Goal: Transaction & Acquisition: Subscribe to service/newsletter

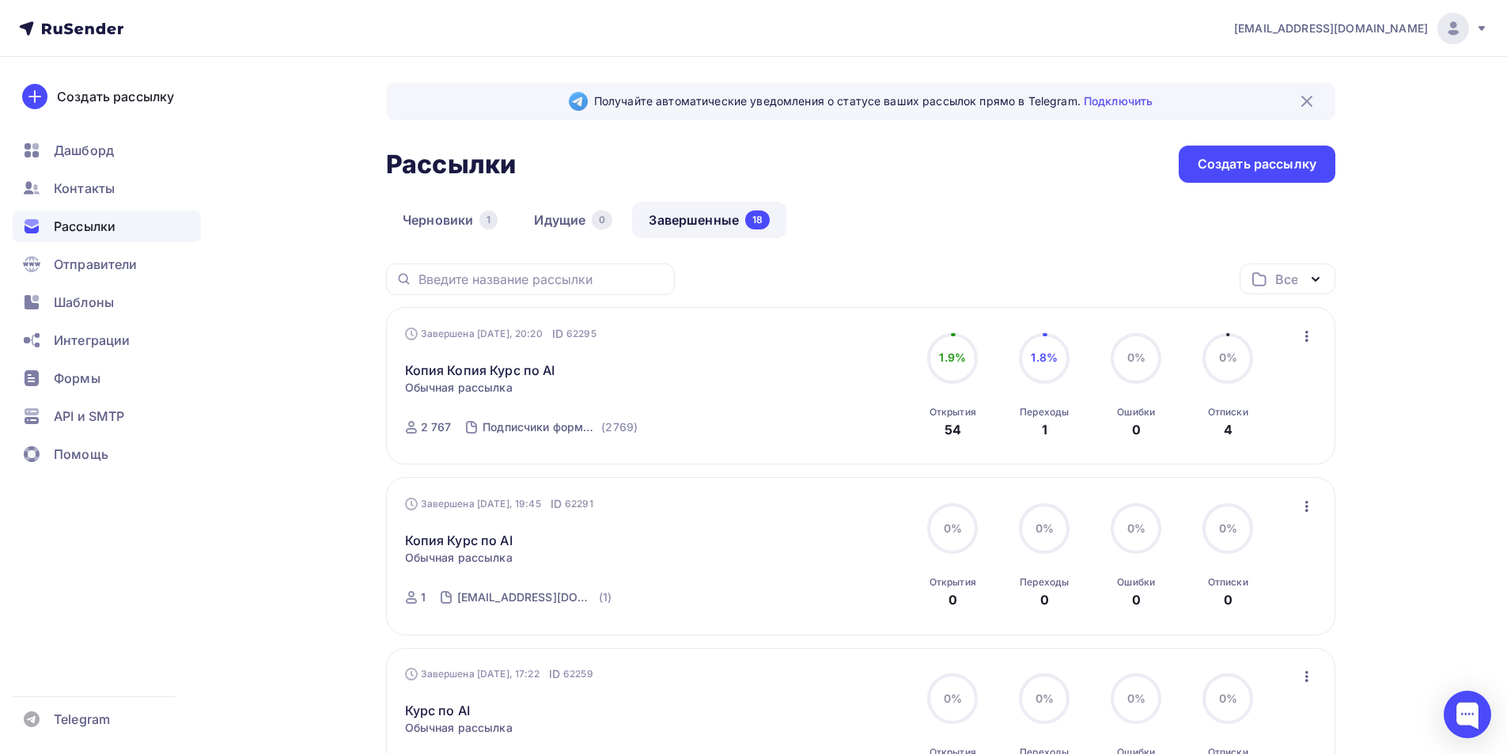
click at [1300, 330] on icon "button" at bounding box center [1306, 336] width 19 height 19
click at [1249, 437] on div "Копировать в новую" at bounding box center [1234, 440] width 162 height 19
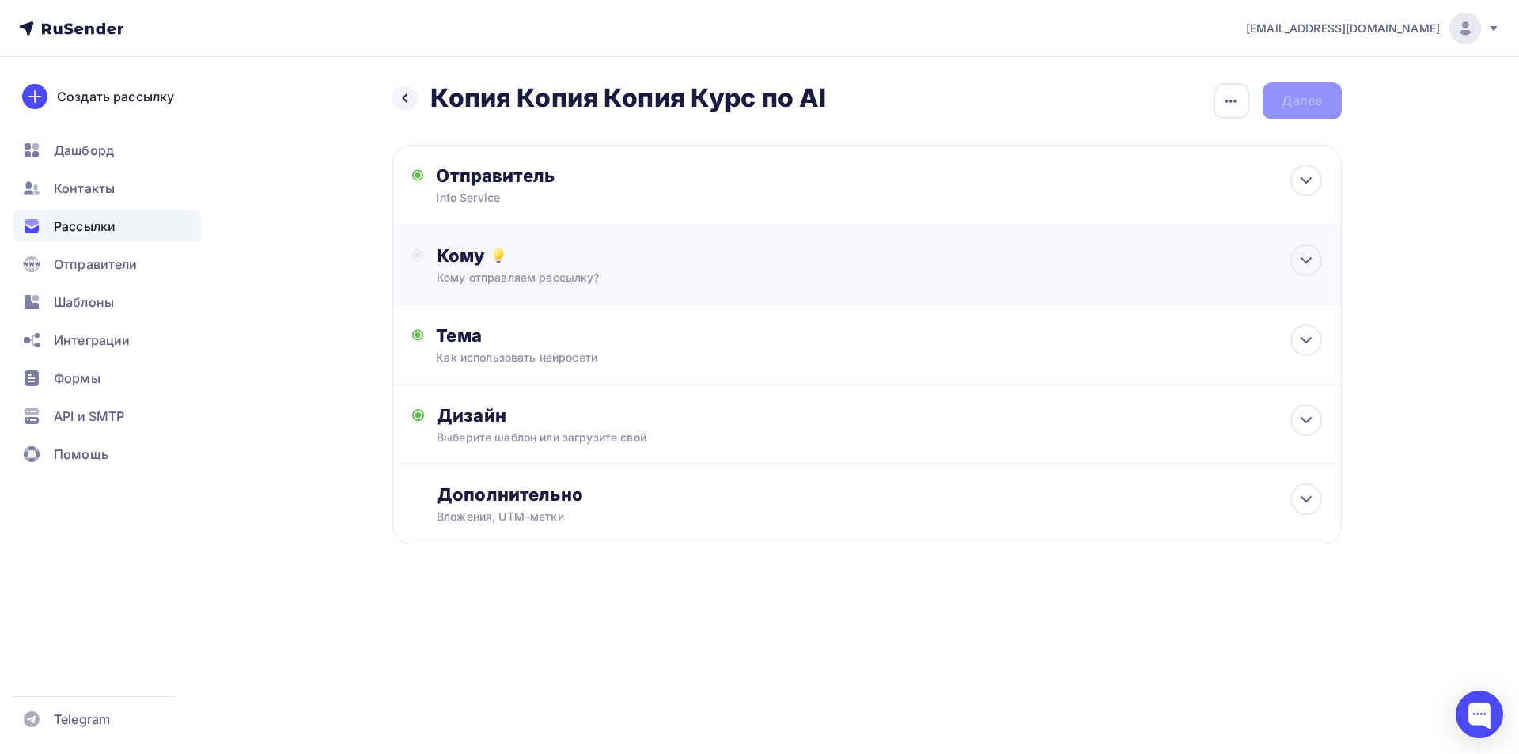
click at [622, 281] on div "Кому отправляем рассылку?" at bounding box center [835, 278] width 797 height 16
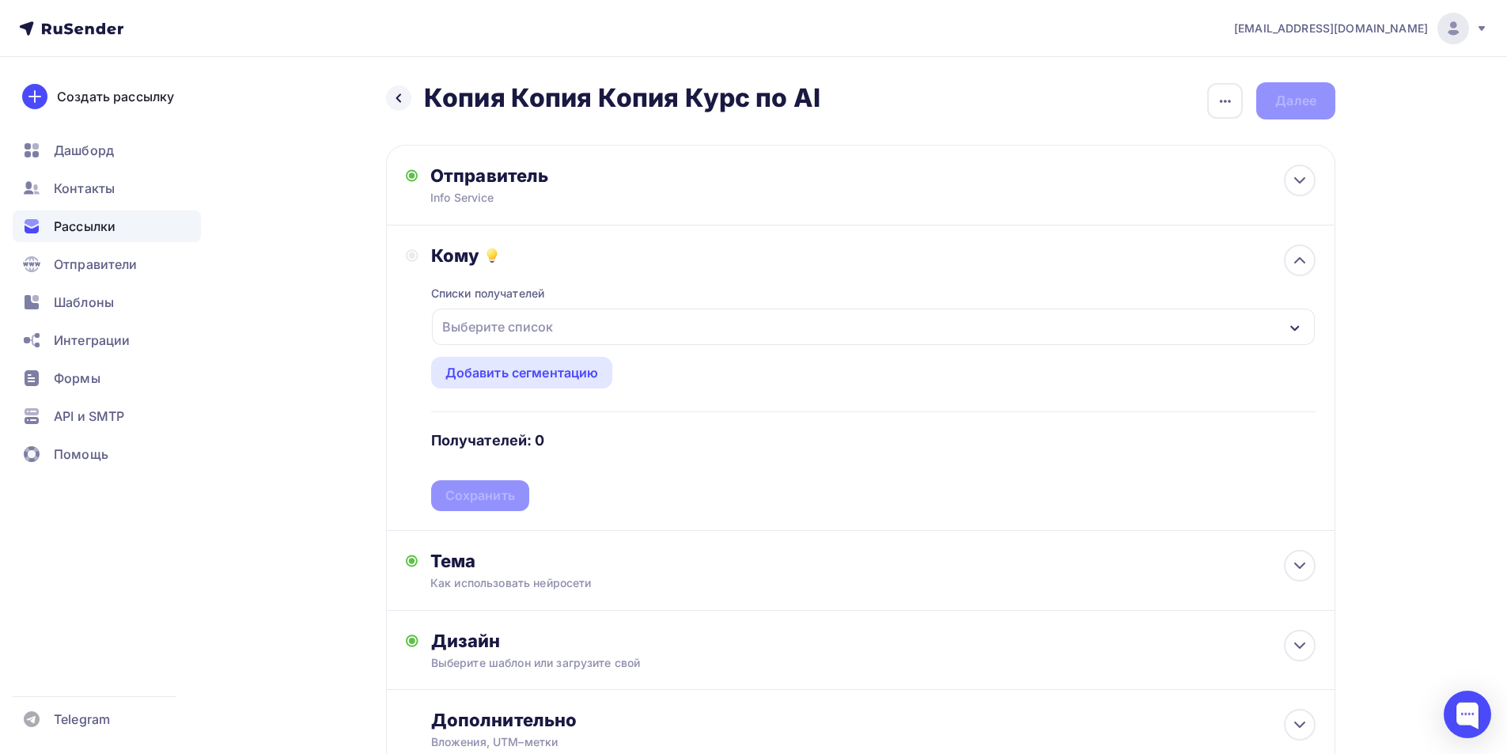
click at [555, 316] on div "Выберите список" at bounding box center [497, 326] width 123 height 28
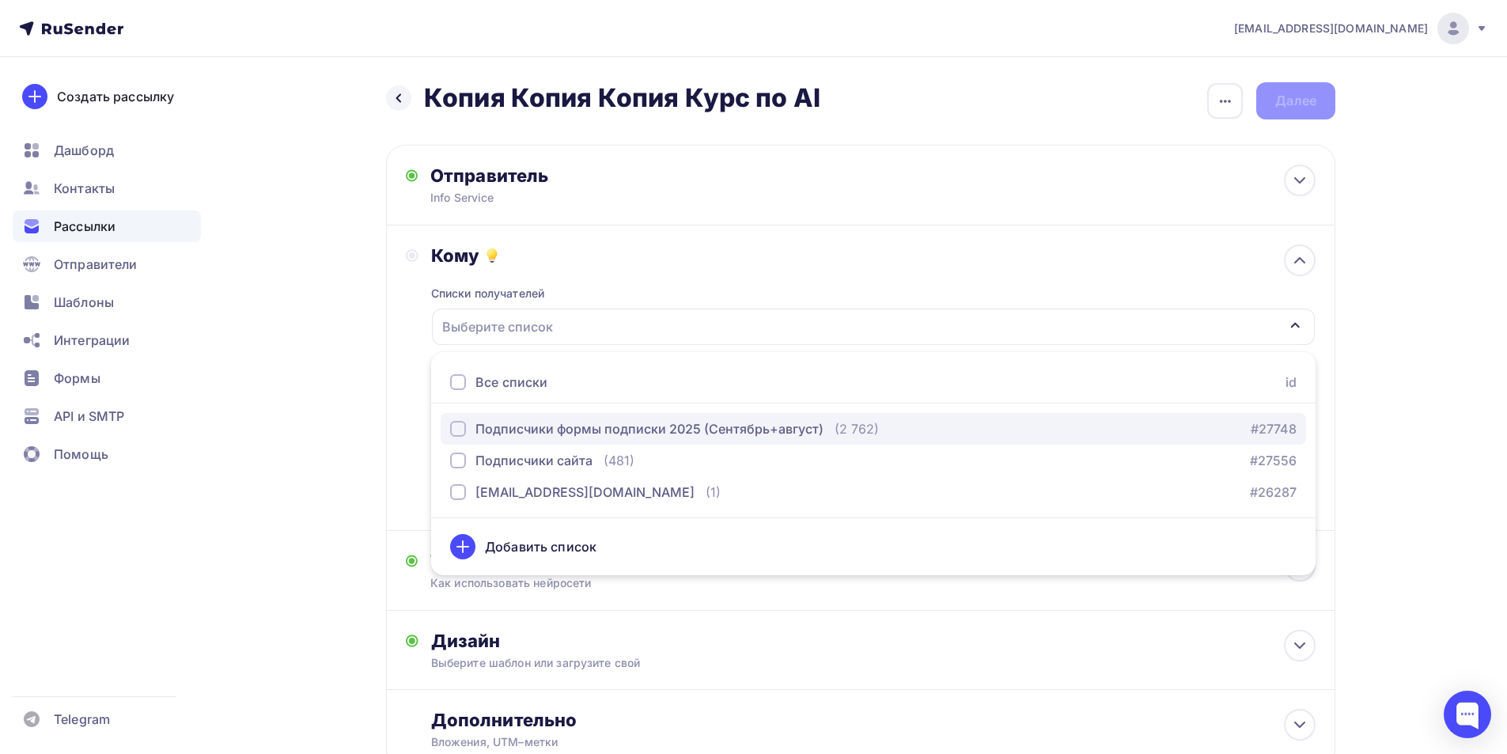
click at [568, 433] on div "Подписчики формы подписки 2025 (Сентябрь+август)" at bounding box center [649, 428] width 348 height 19
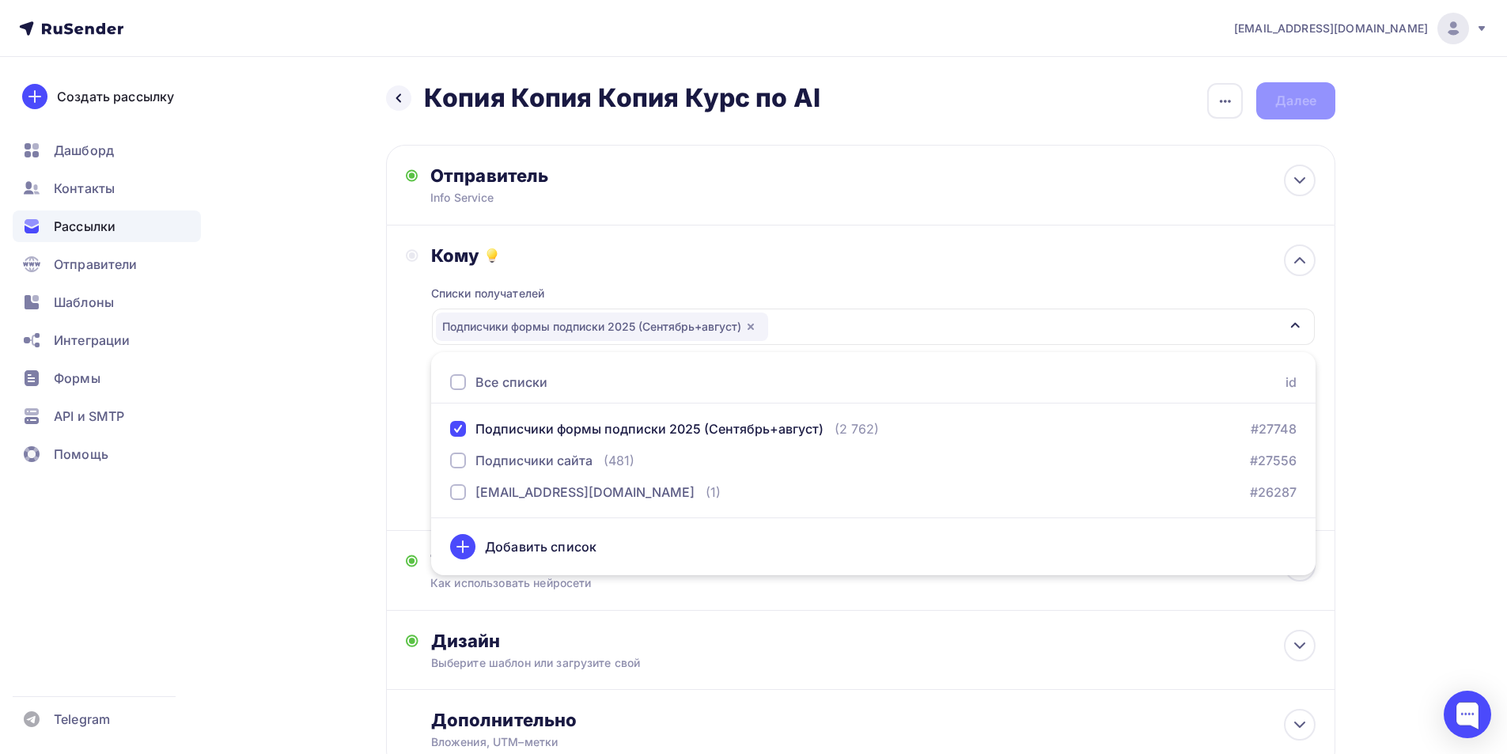
click at [362, 499] on div "Назад Копия Копия Копия Курс по AI Копия Копия Копия Курс по AI Закончить позже…" at bounding box center [753, 464] width 1296 height 815
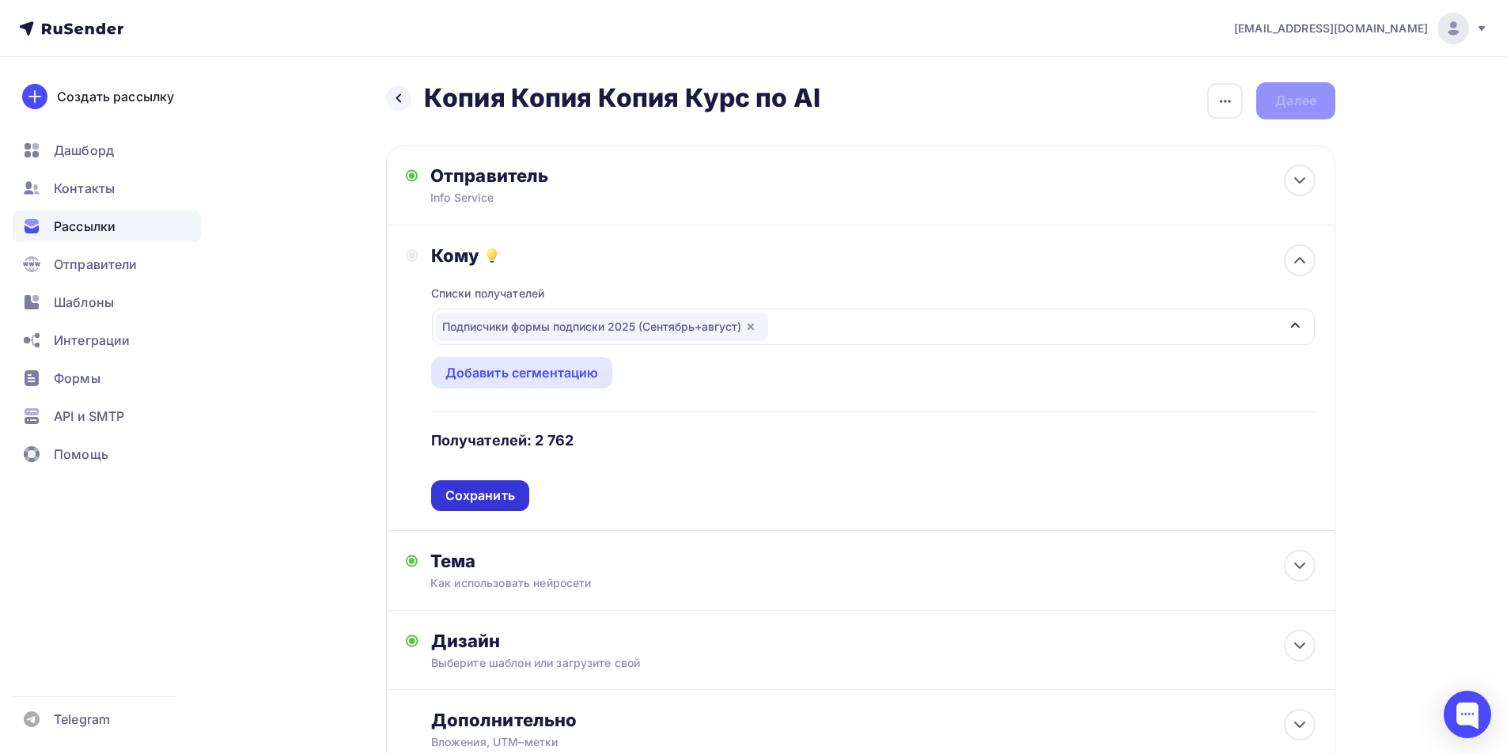
click at [494, 486] on div "Сохранить" at bounding box center [480, 495] width 98 height 31
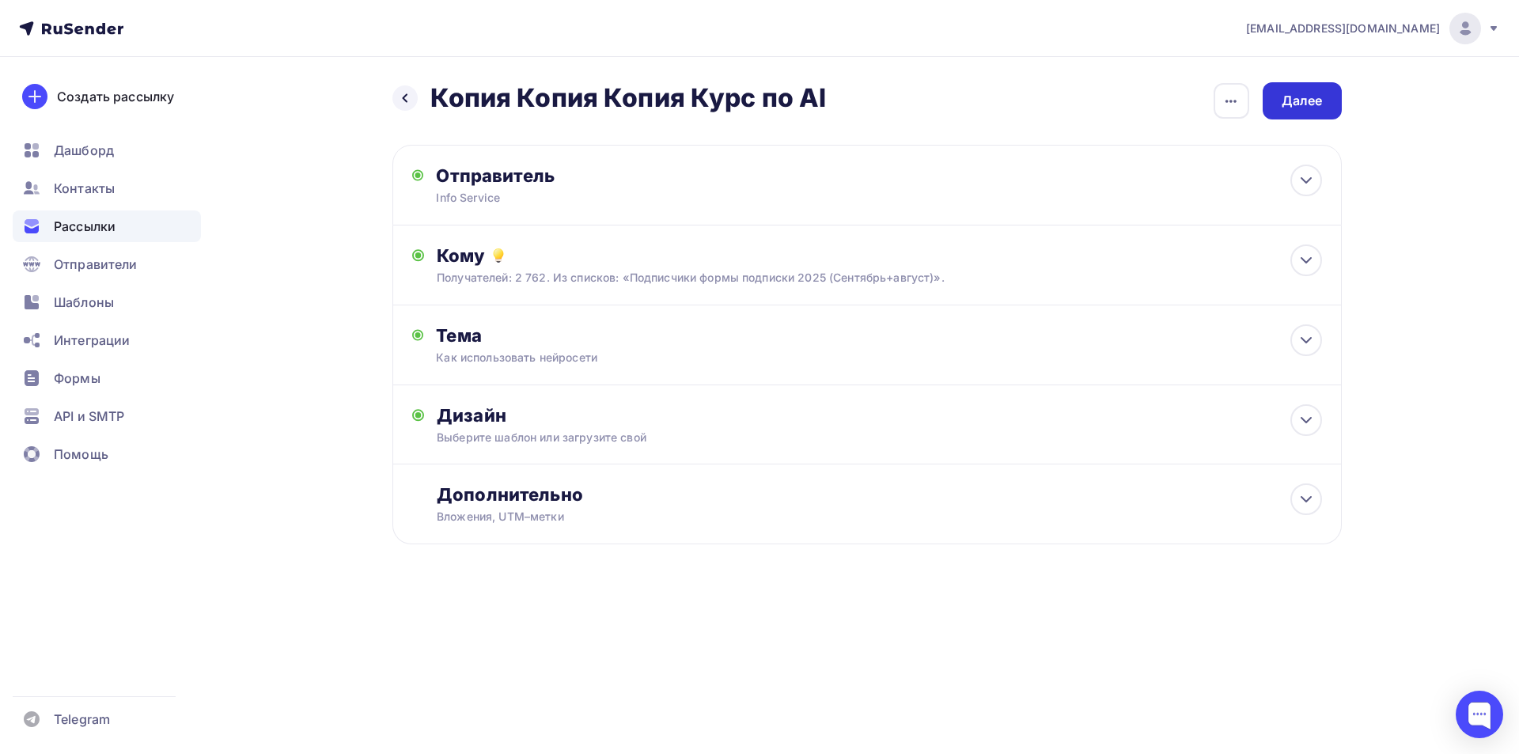
click at [1323, 85] on div "Далее" at bounding box center [1301, 100] width 79 height 37
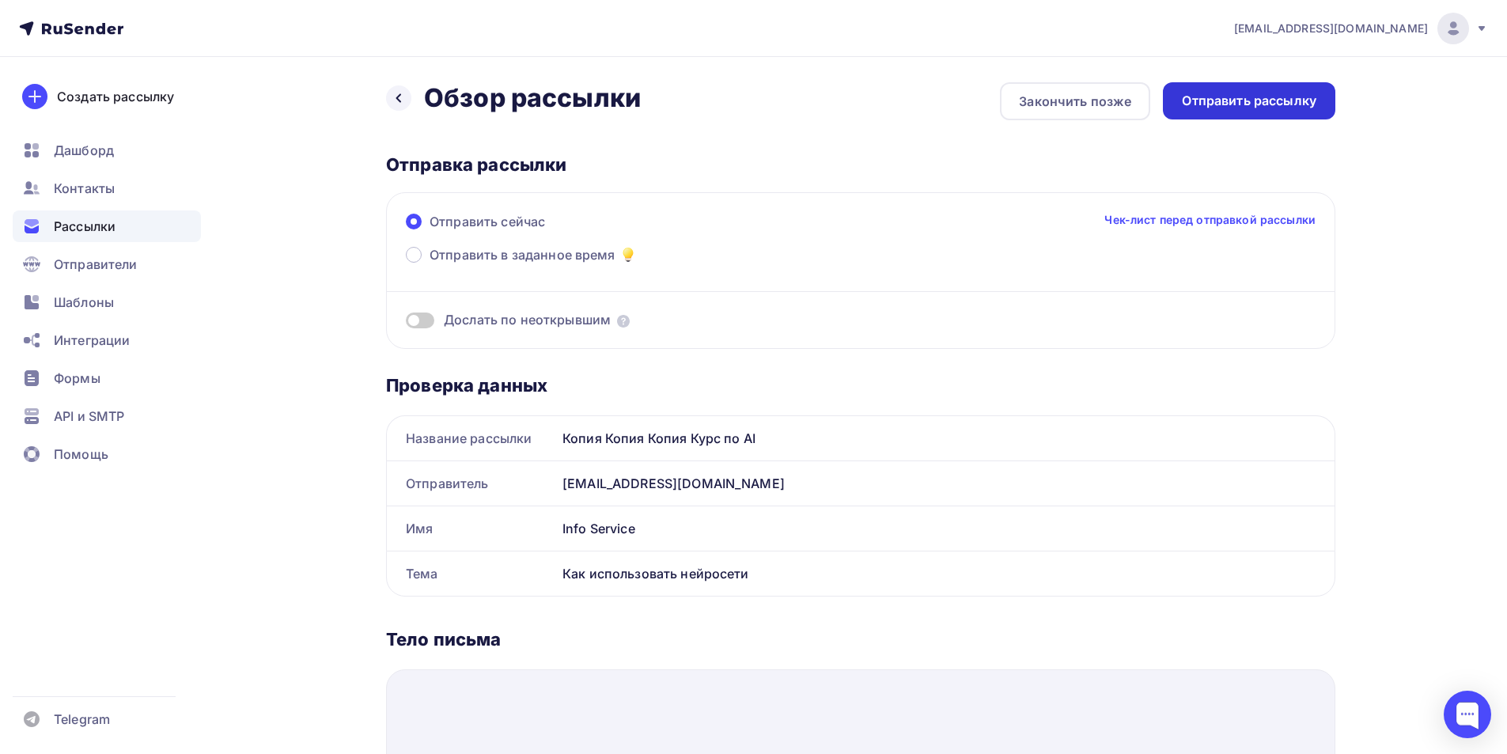
click at [1288, 108] on div "Отправить рассылку" at bounding box center [1249, 101] width 134 height 18
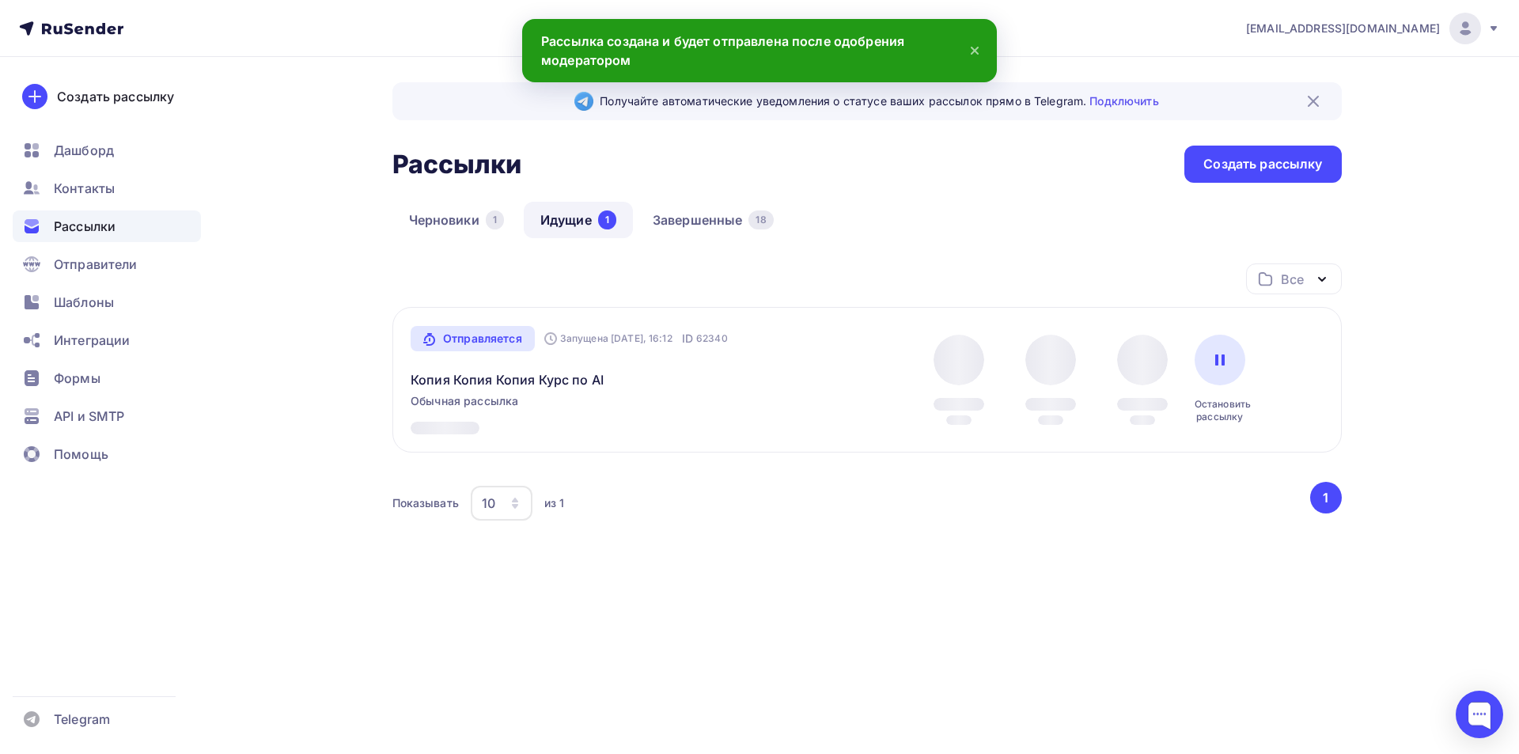
click at [95, 234] on span "Рассылки" at bounding box center [85, 226] width 62 height 19
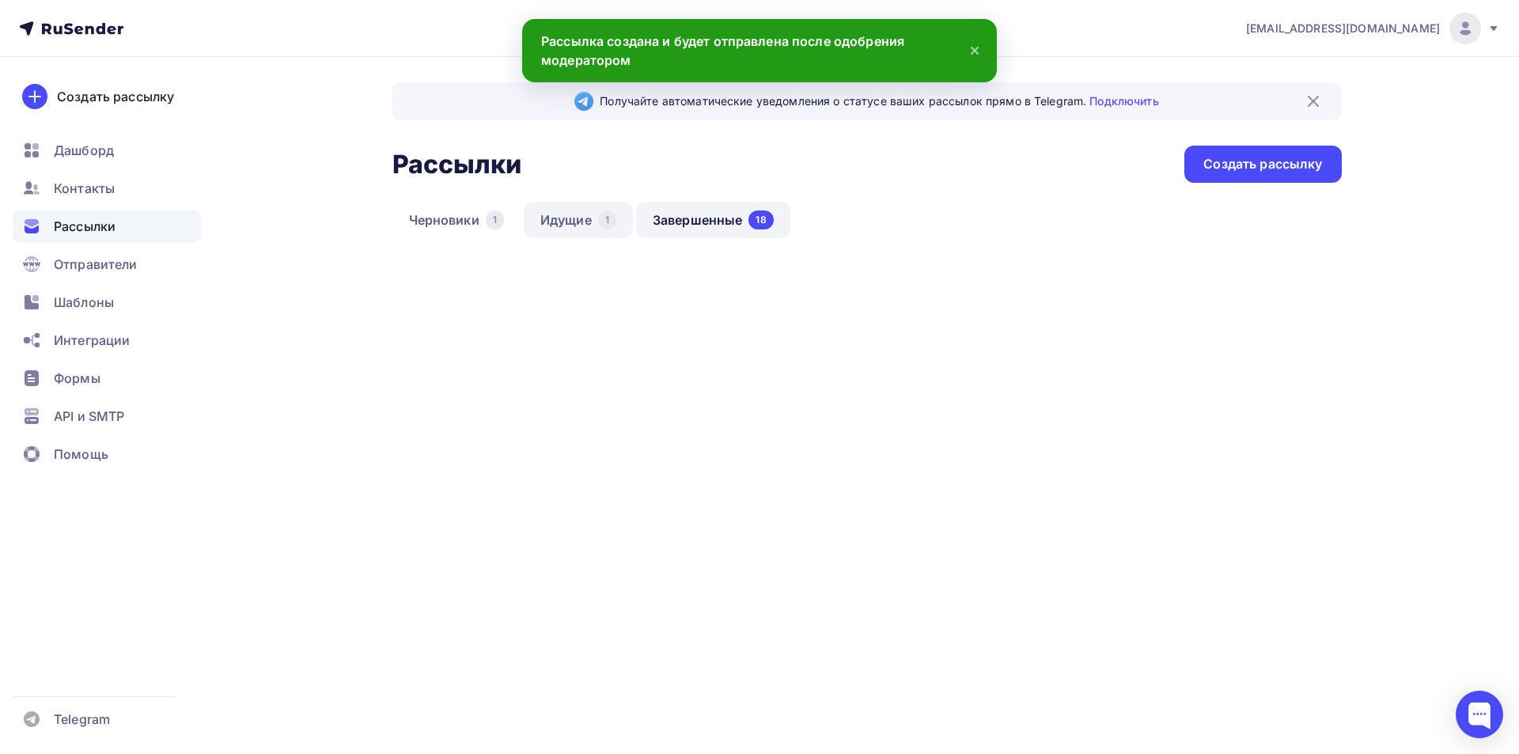
click at [576, 214] on link "Идущие 1" at bounding box center [578, 220] width 109 height 36
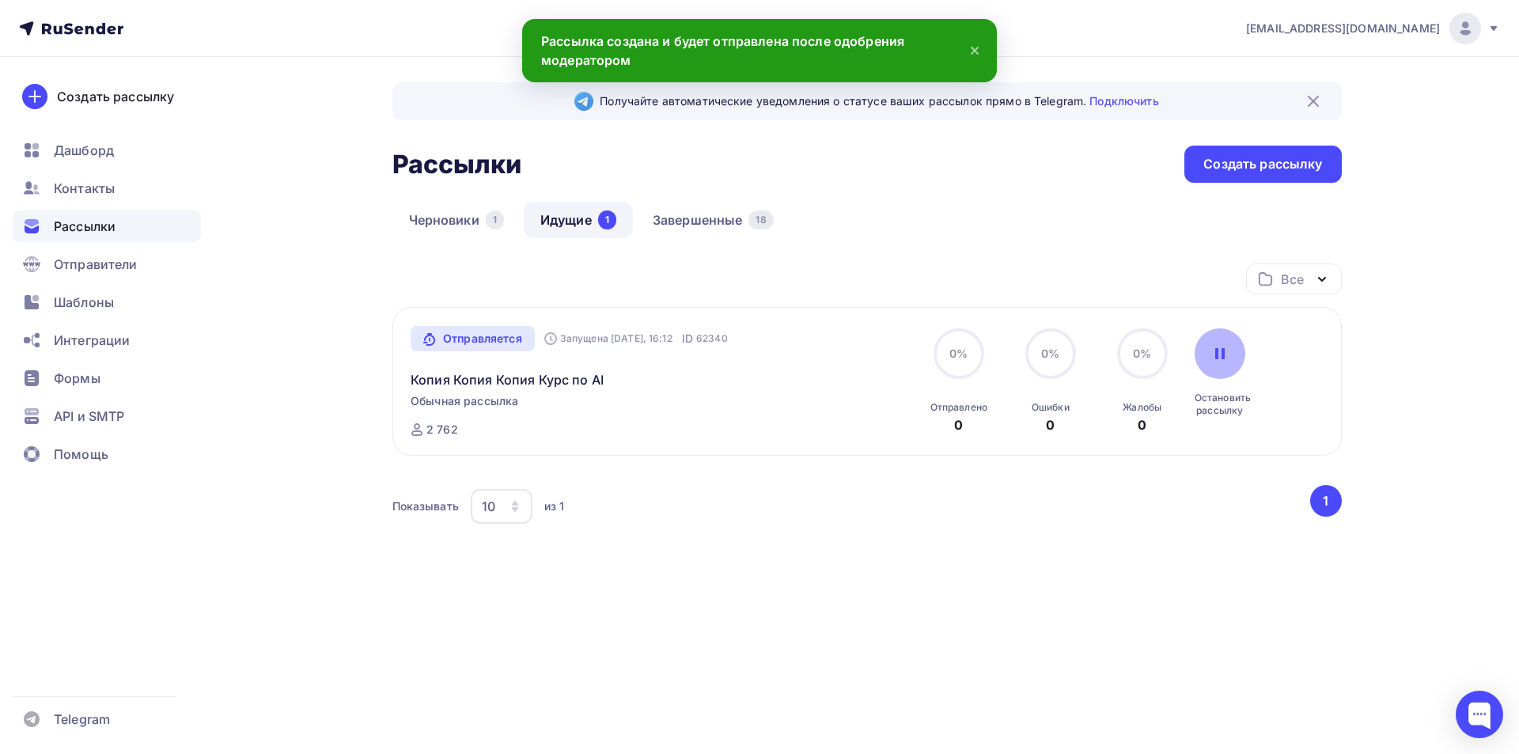
click at [1232, 368] on div at bounding box center [1219, 353] width 51 height 51
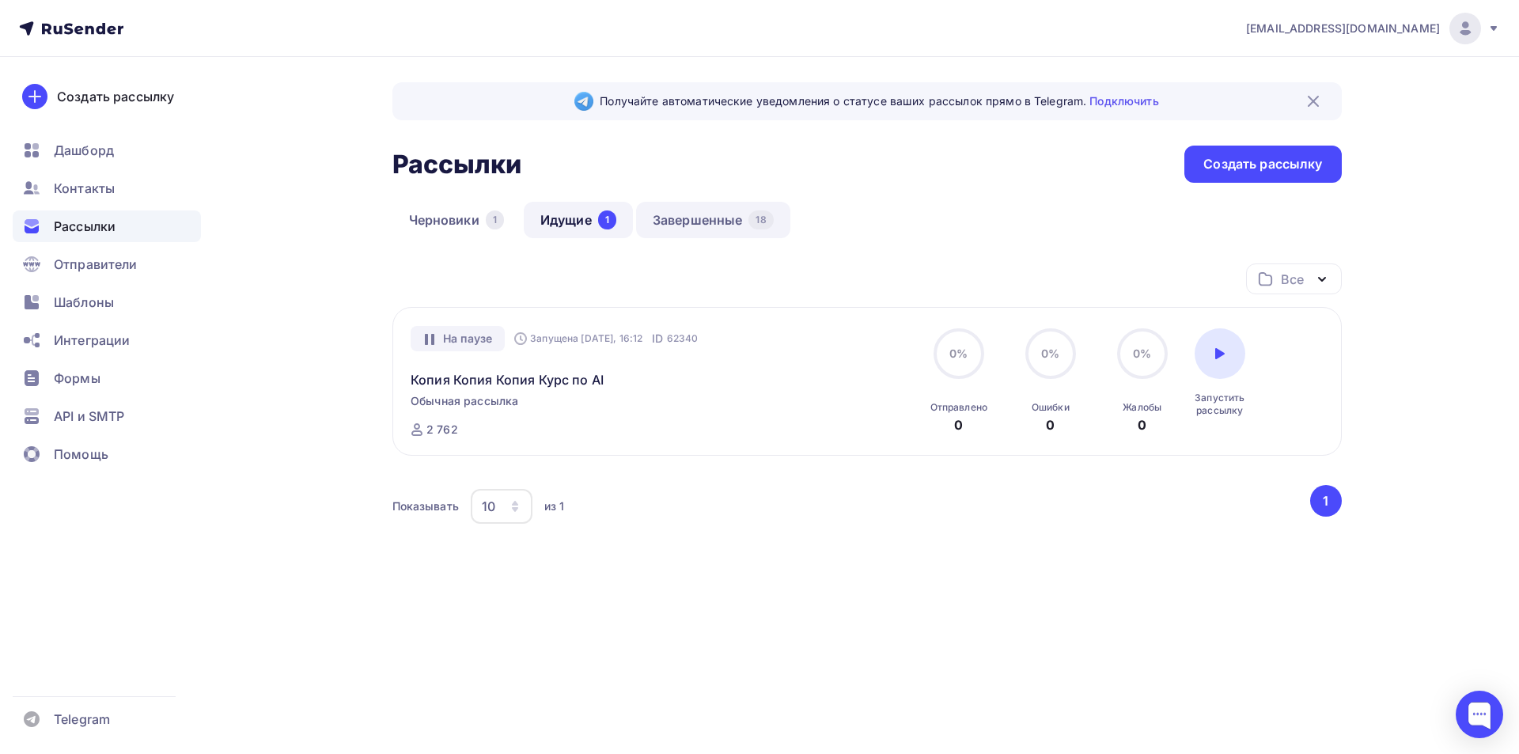
click at [721, 216] on link "Завершенные 18" at bounding box center [713, 220] width 154 height 36
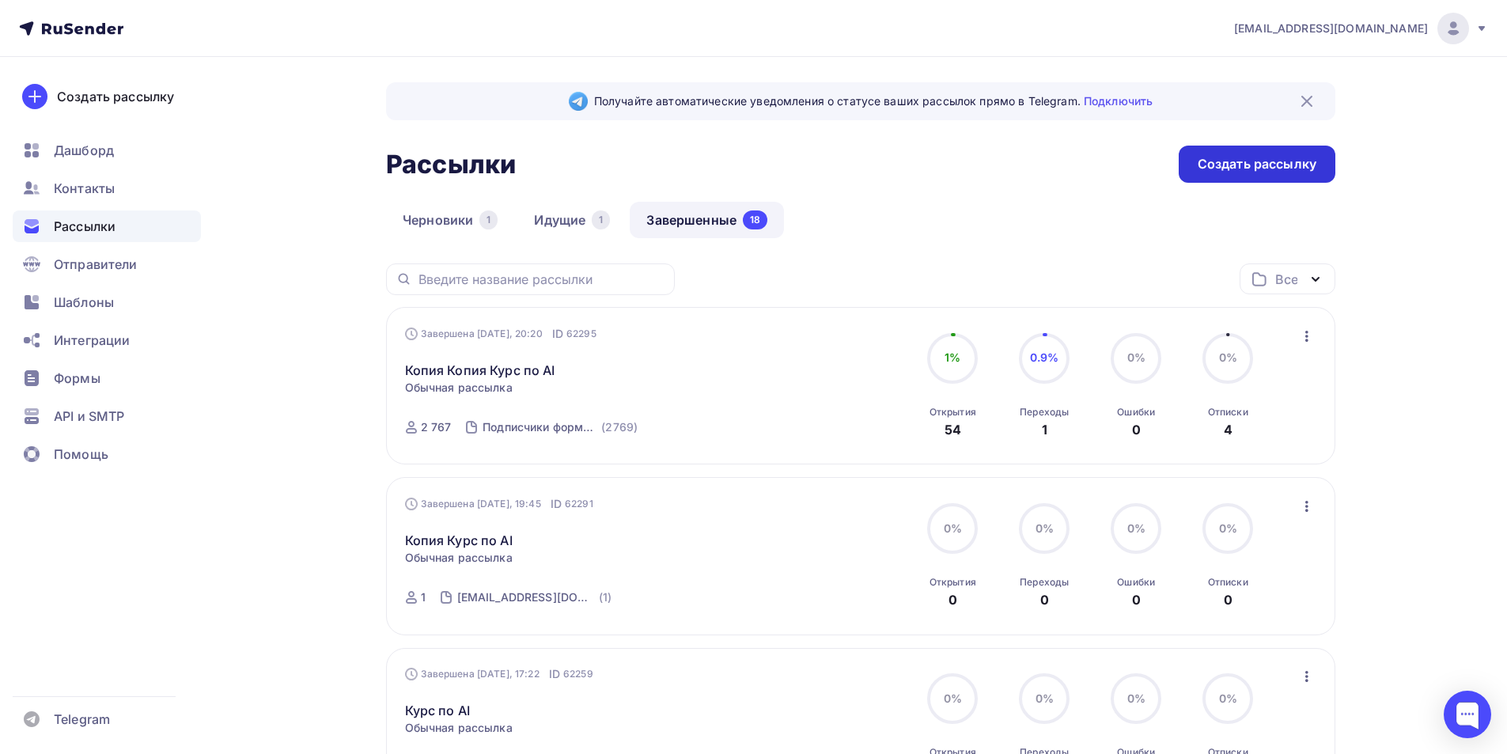
click at [1274, 154] on div "Создать рассылку" at bounding box center [1257, 164] width 157 height 37
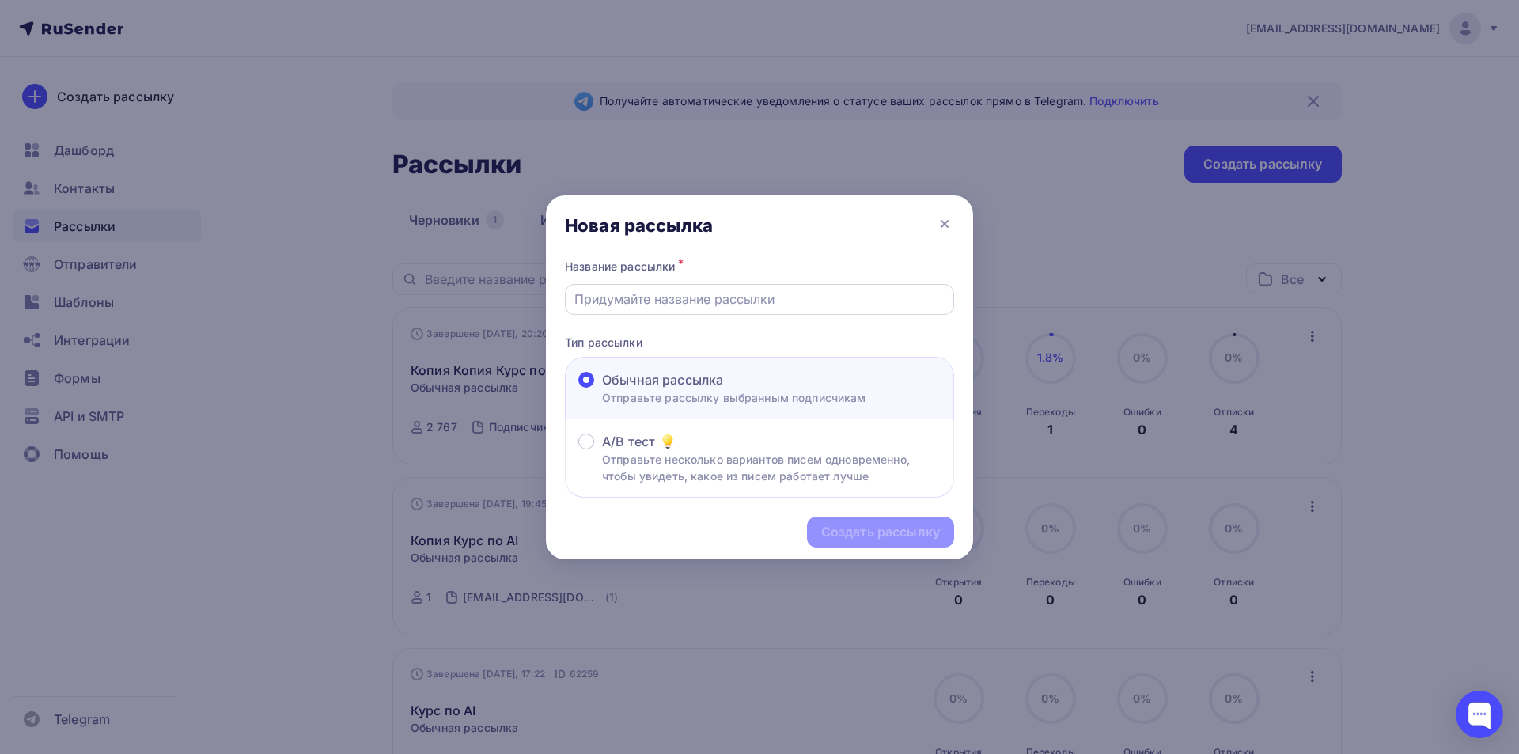
click at [691, 288] on div at bounding box center [759, 299] width 389 height 31
click at [732, 304] on input "text" at bounding box center [759, 299] width 371 height 19
type input "Online"
click at [868, 537] on div "Создать рассылку" at bounding box center [880, 532] width 119 height 18
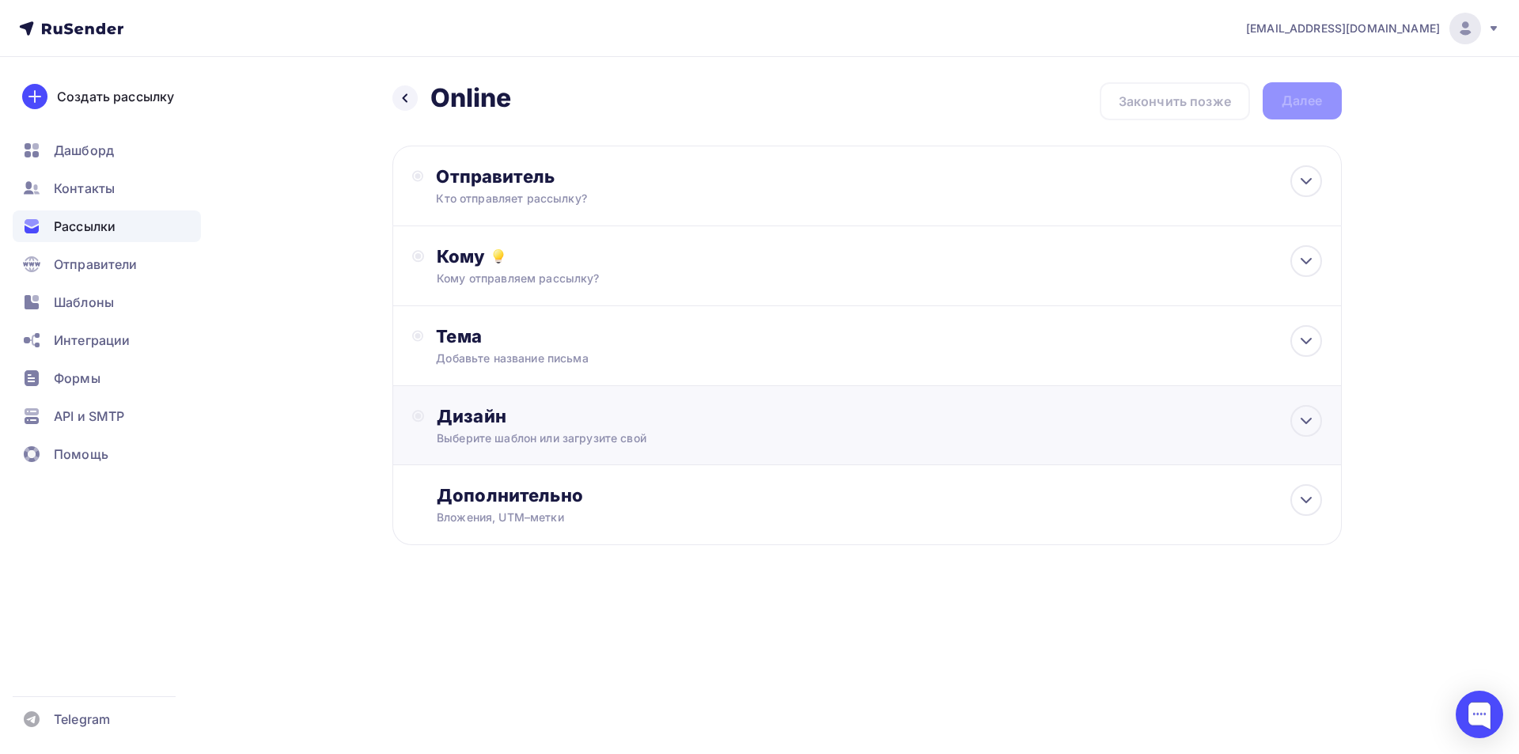
click at [557, 401] on div "Дизайн Выберите шаблон или загрузите свой" at bounding box center [866, 425] width 949 height 79
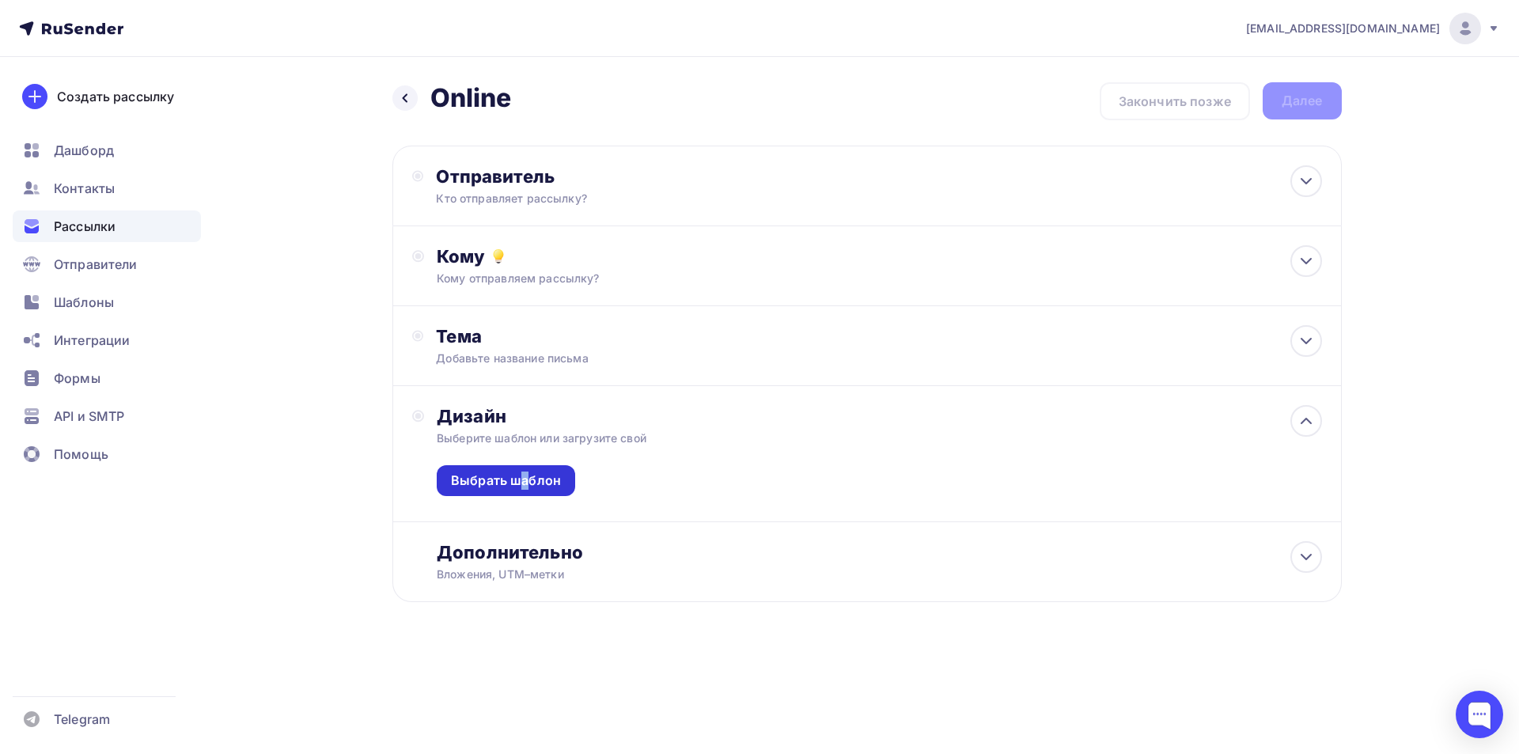
click at [526, 489] on div "Выбрать шаблон" at bounding box center [506, 480] width 110 height 18
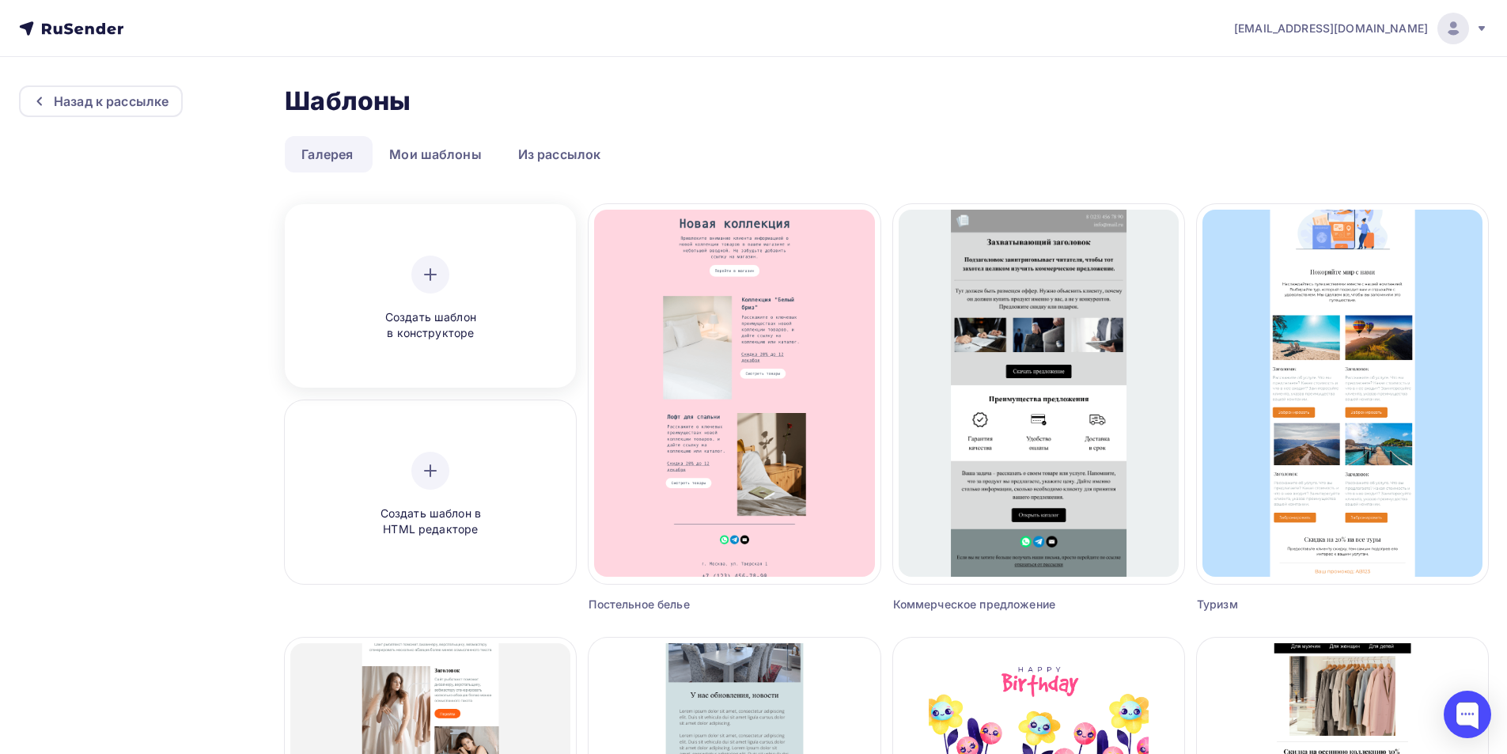
click at [470, 312] on span "Создать шаблон в конструкторе" at bounding box center [430, 325] width 150 height 32
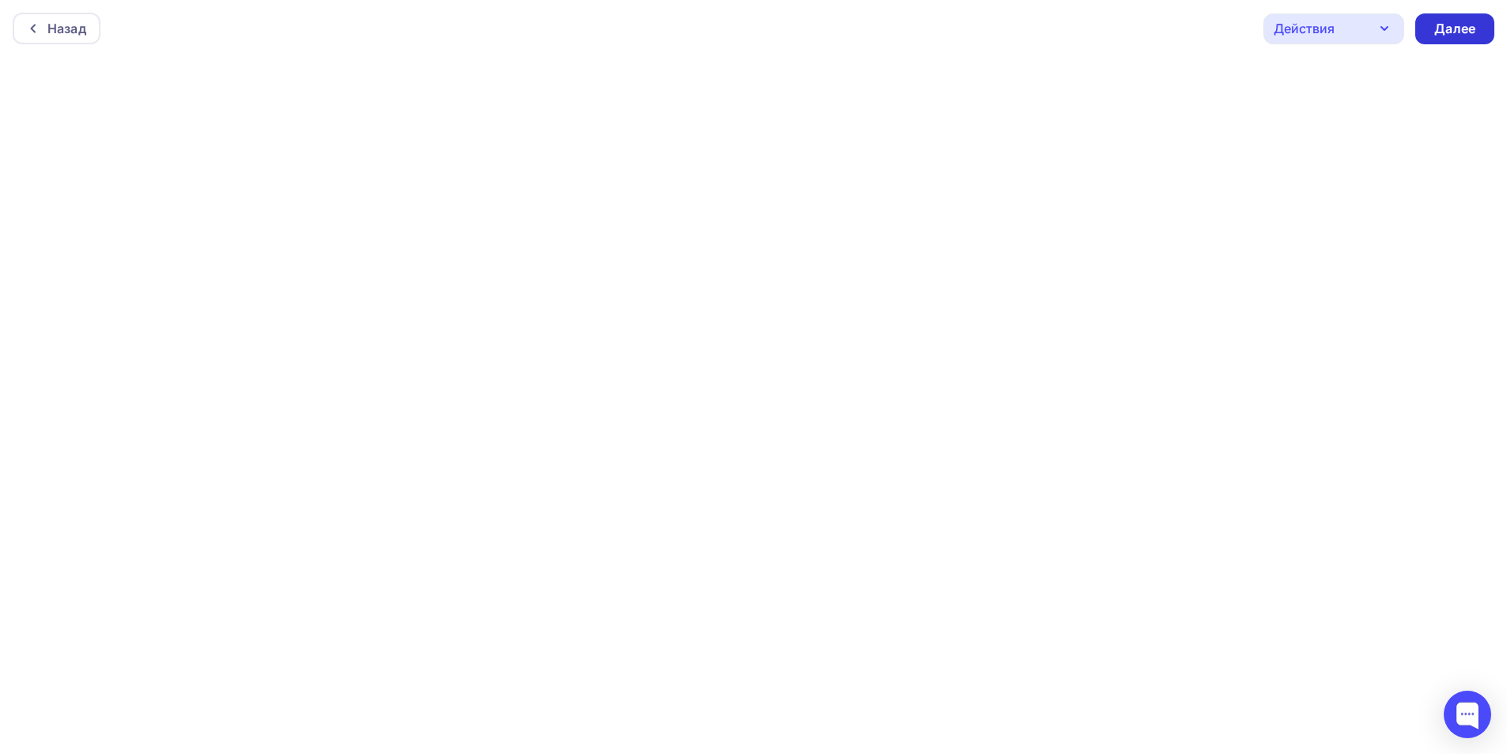
click at [1436, 31] on div "Далее" at bounding box center [1454, 29] width 41 height 18
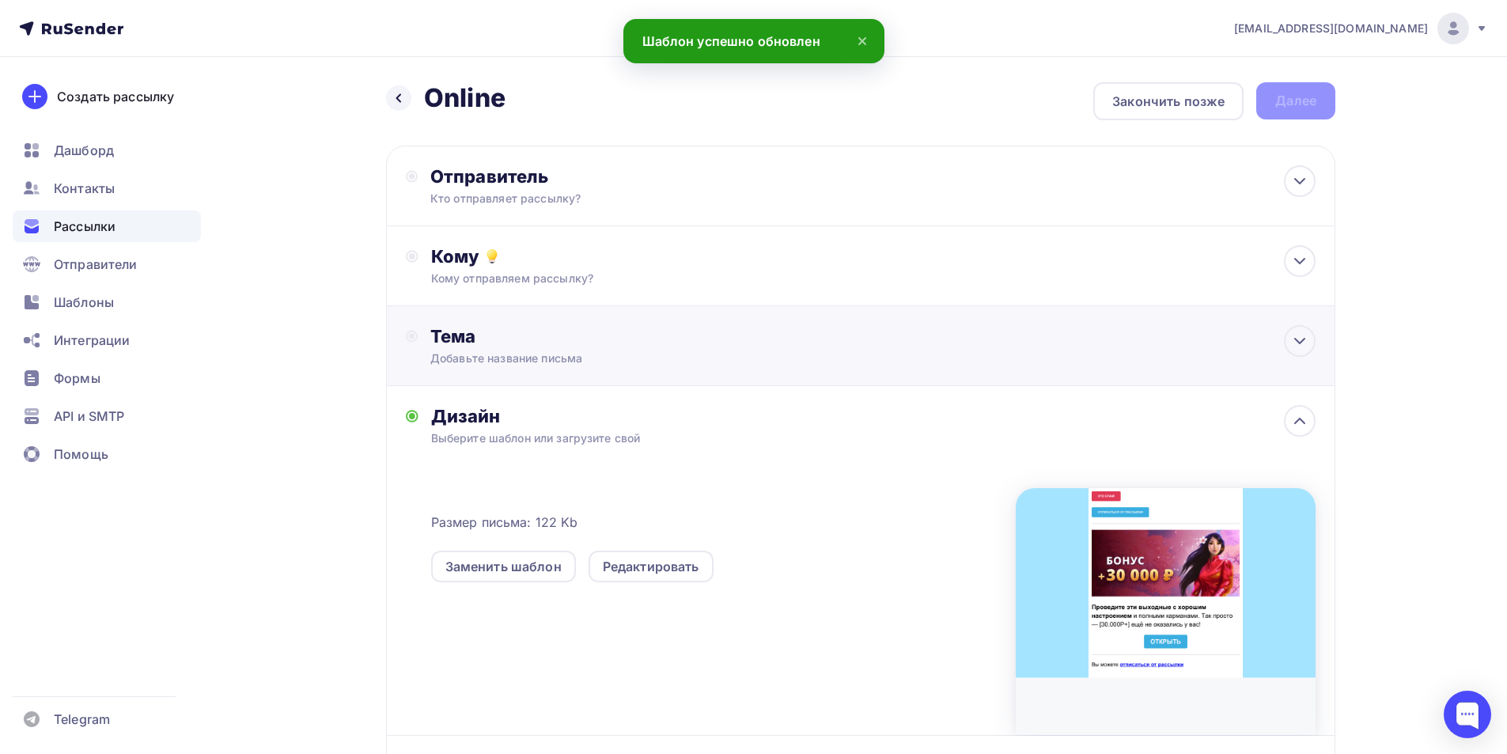
click at [506, 342] on div "Тема" at bounding box center [586, 336] width 312 height 22
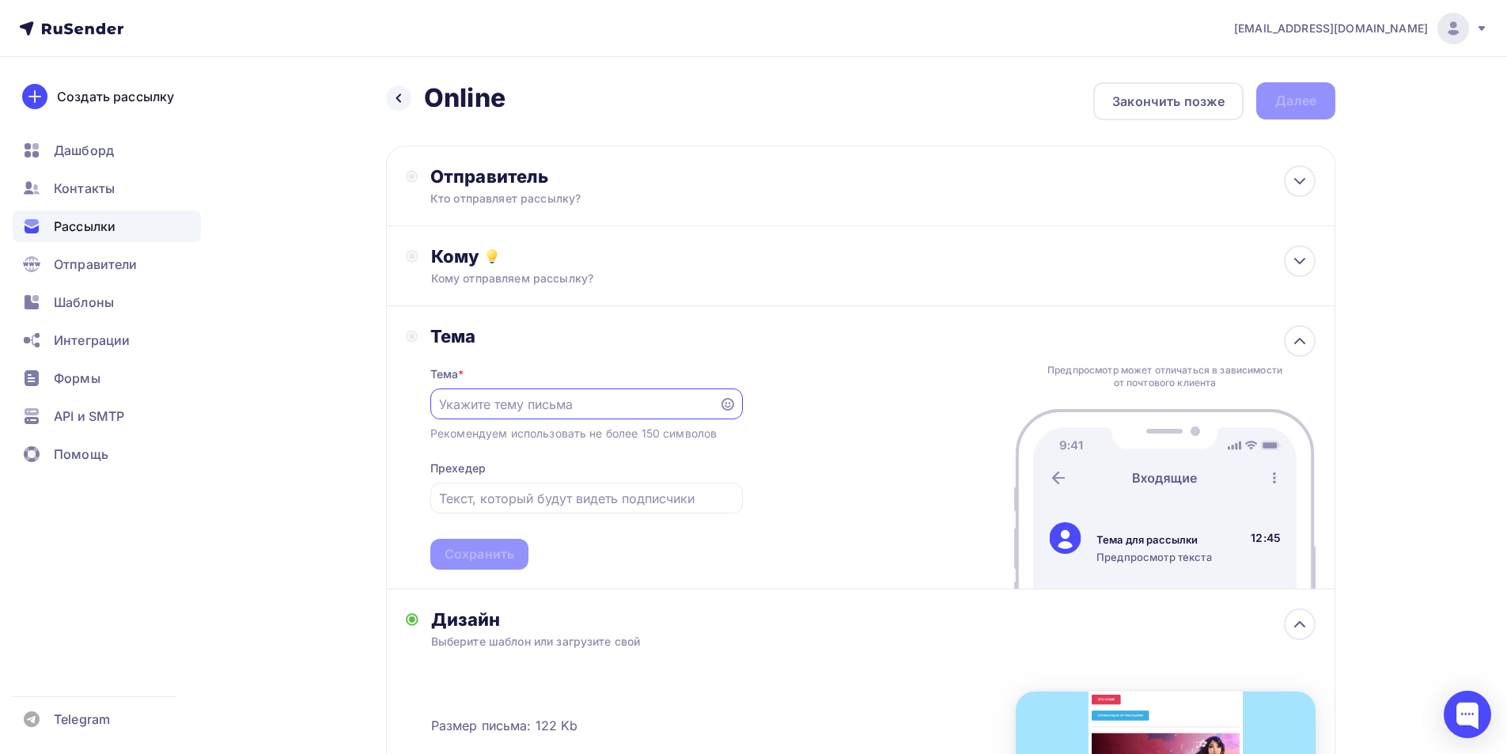
paste input "Быстрое подтверждение email онлайн"
type input "Быстрое подтверждение email онлайн"
click at [511, 518] on div "Тема * Быстрое подтверждение email онлайн Рекомендуем использовать не более 150…" at bounding box center [586, 458] width 312 height 222
click at [519, 505] on input "text" at bounding box center [586, 498] width 294 height 19
paste input "Безопасное онлайн-подтверждение email"
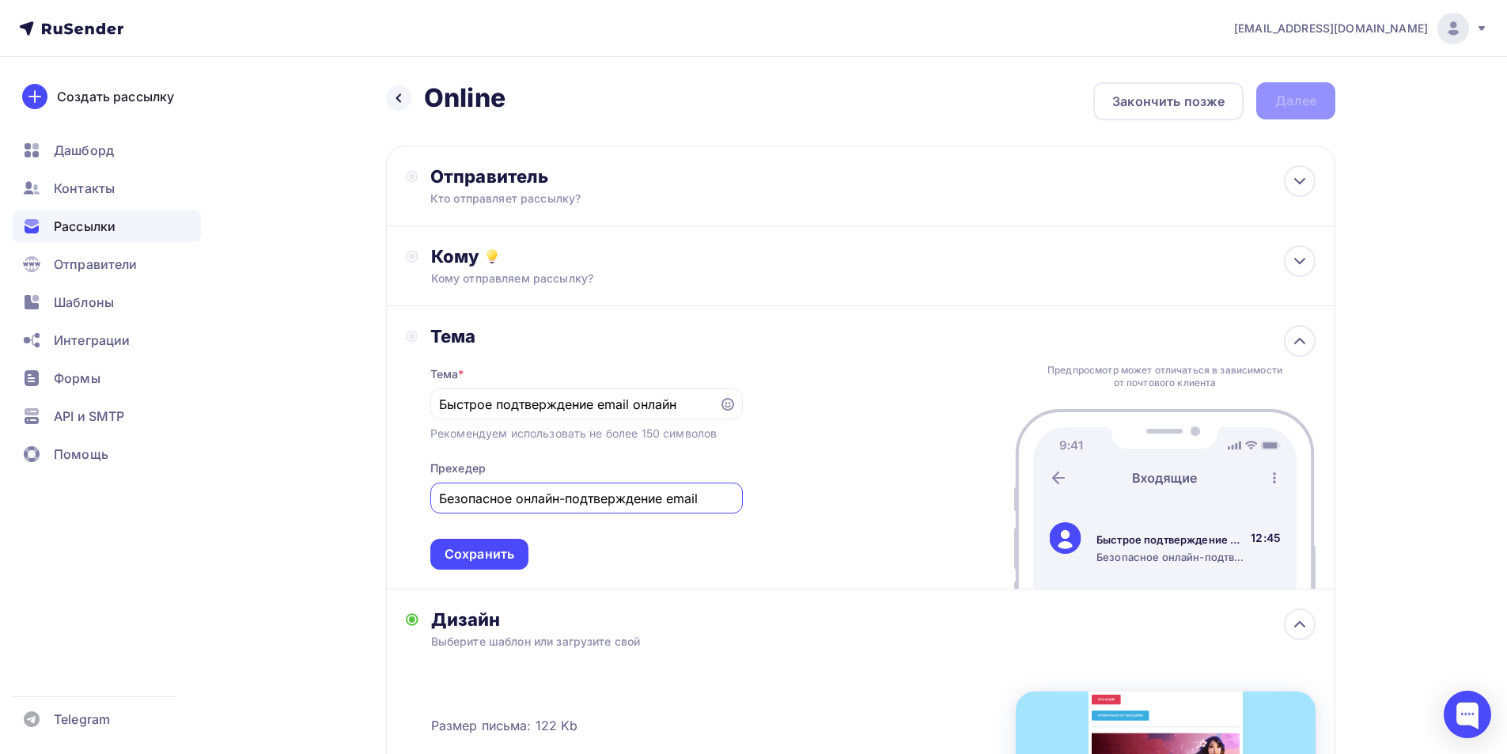
type input "Безопасное онлайн-подтверждение email"
click at [501, 541] on div "Тема * Быстрое подтверждение email онлайн Рекомендуем использовать не более 150…" at bounding box center [586, 458] width 312 height 222
click at [488, 554] on div "Сохранить" at bounding box center [480, 554] width 70 height 18
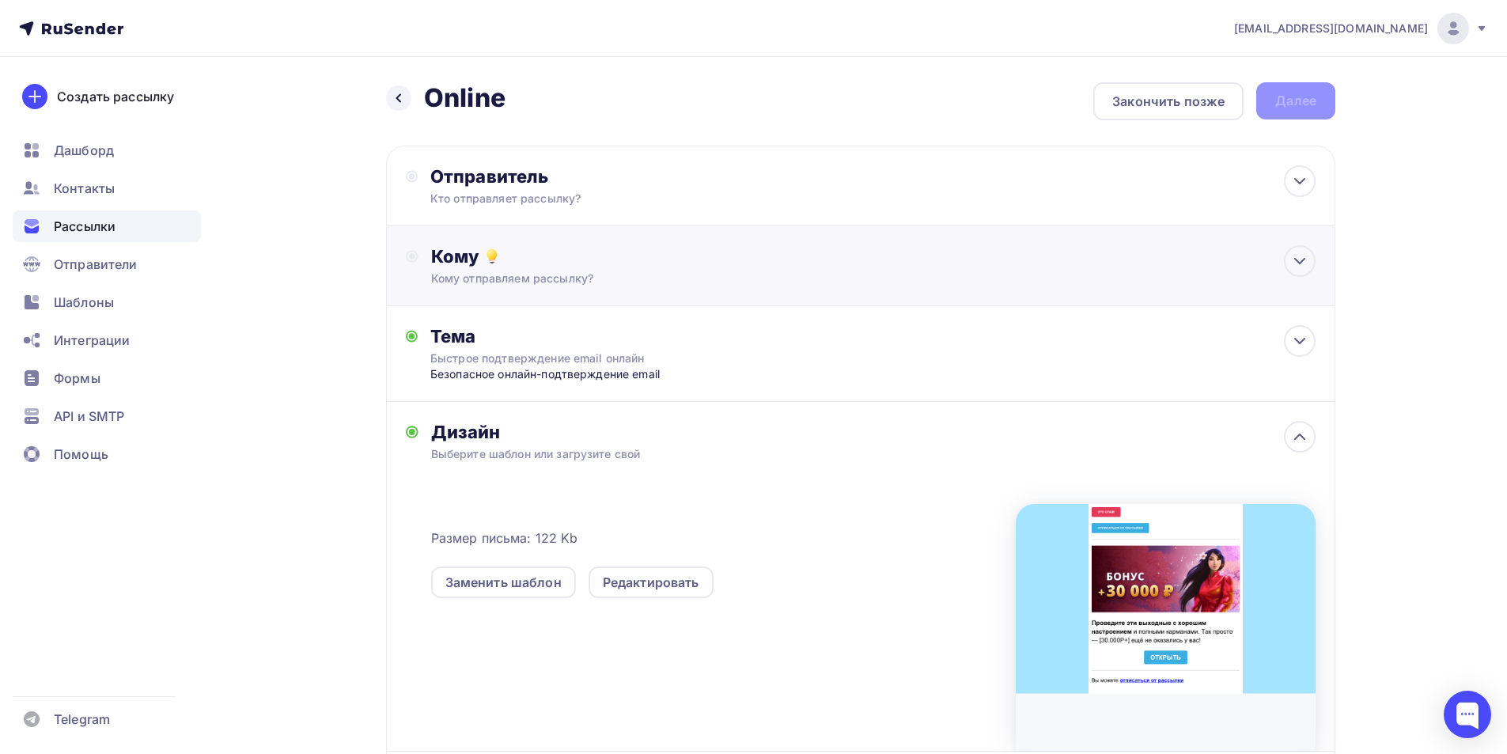
click at [494, 305] on div "Отправитель Кто отправляет рассылку? Email * Выберите отправителя info@weramail…" at bounding box center [860, 489] width 949 height 686
click at [490, 286] on div "Кому отправляем рассылку?" at bounding box center [829, 279] width 797 height 16
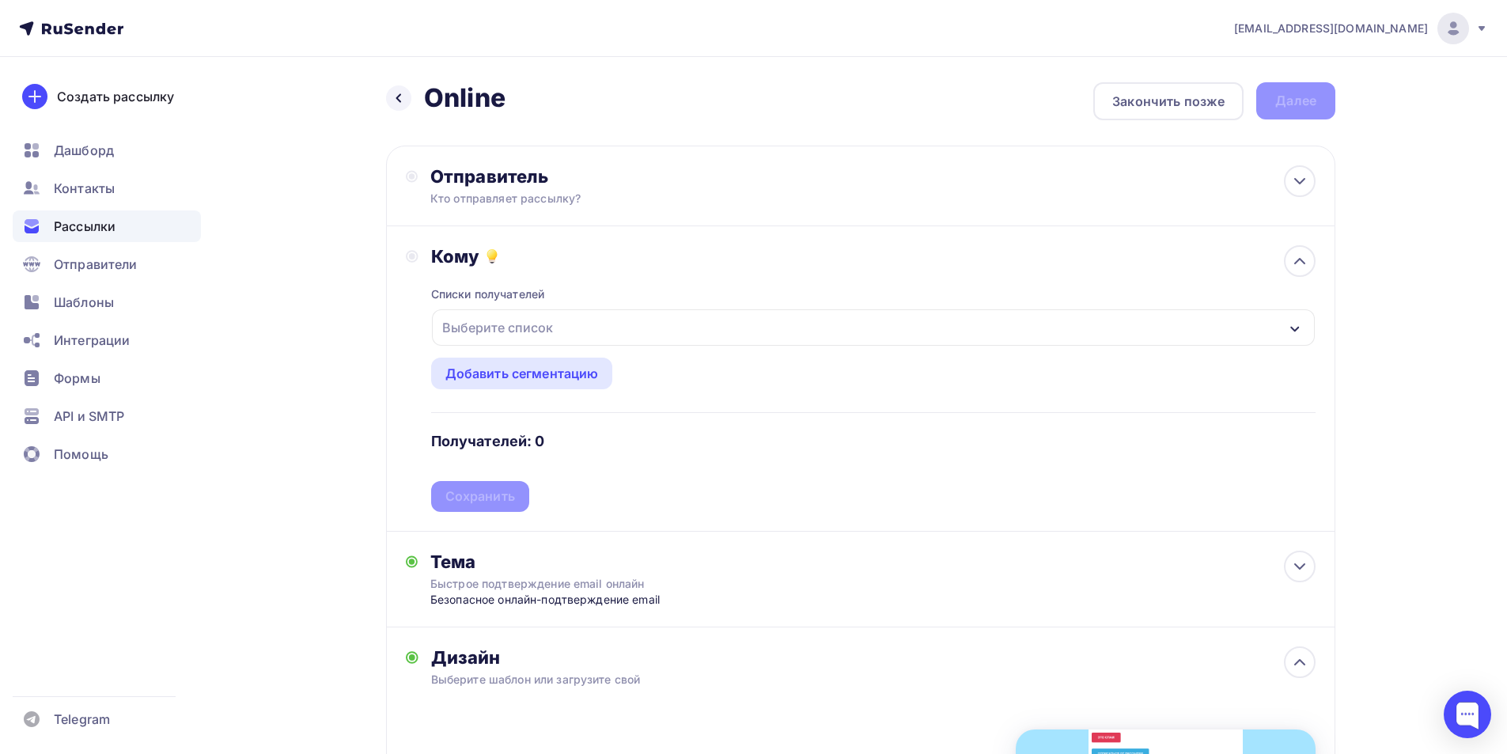
click at [534, 317] on div "Выберите список" at bounding box center [497, 327] width 123 height 28
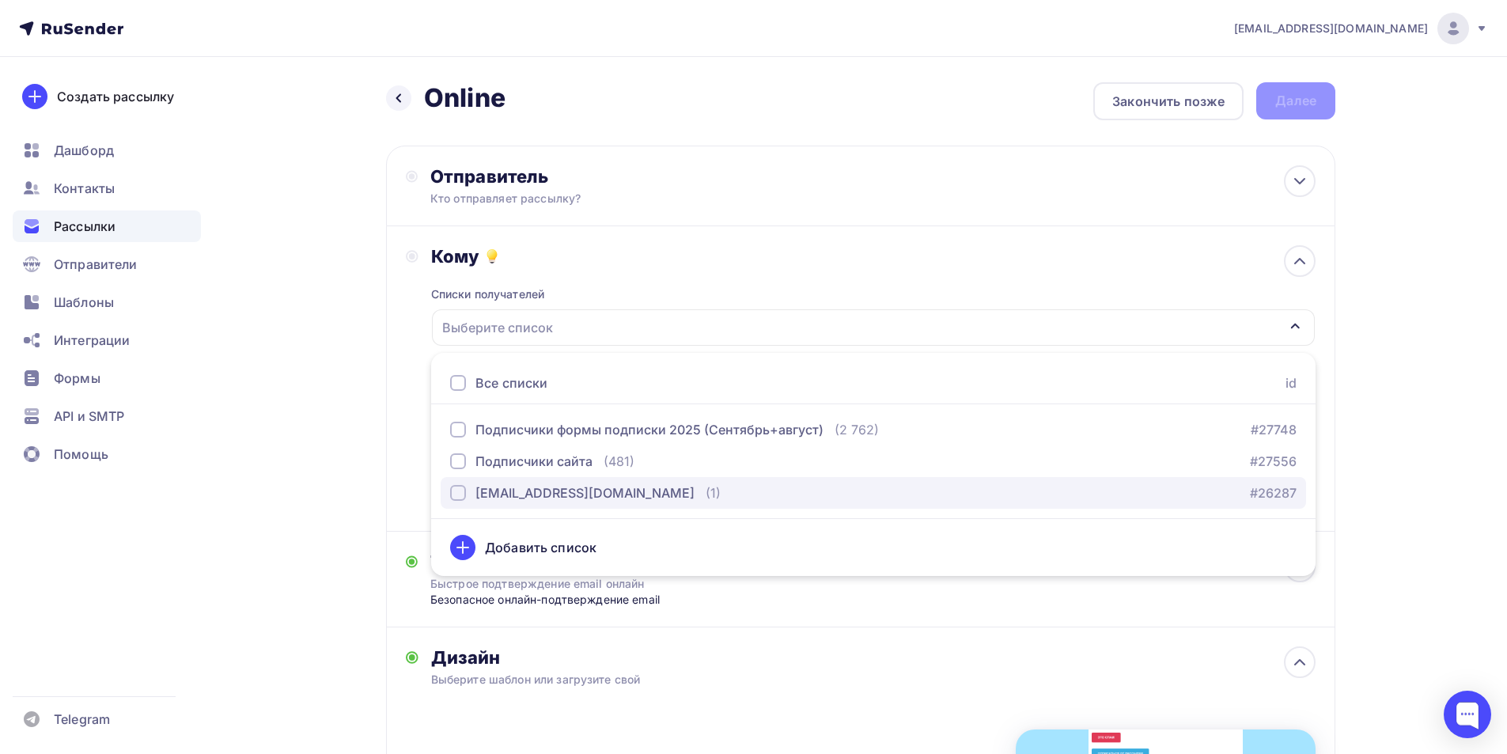
click at [496, 502] on div "[EMAIL_ADDRESS][DOMAIN_NAME]" at bounding box center [584, 492] width 219 height 19
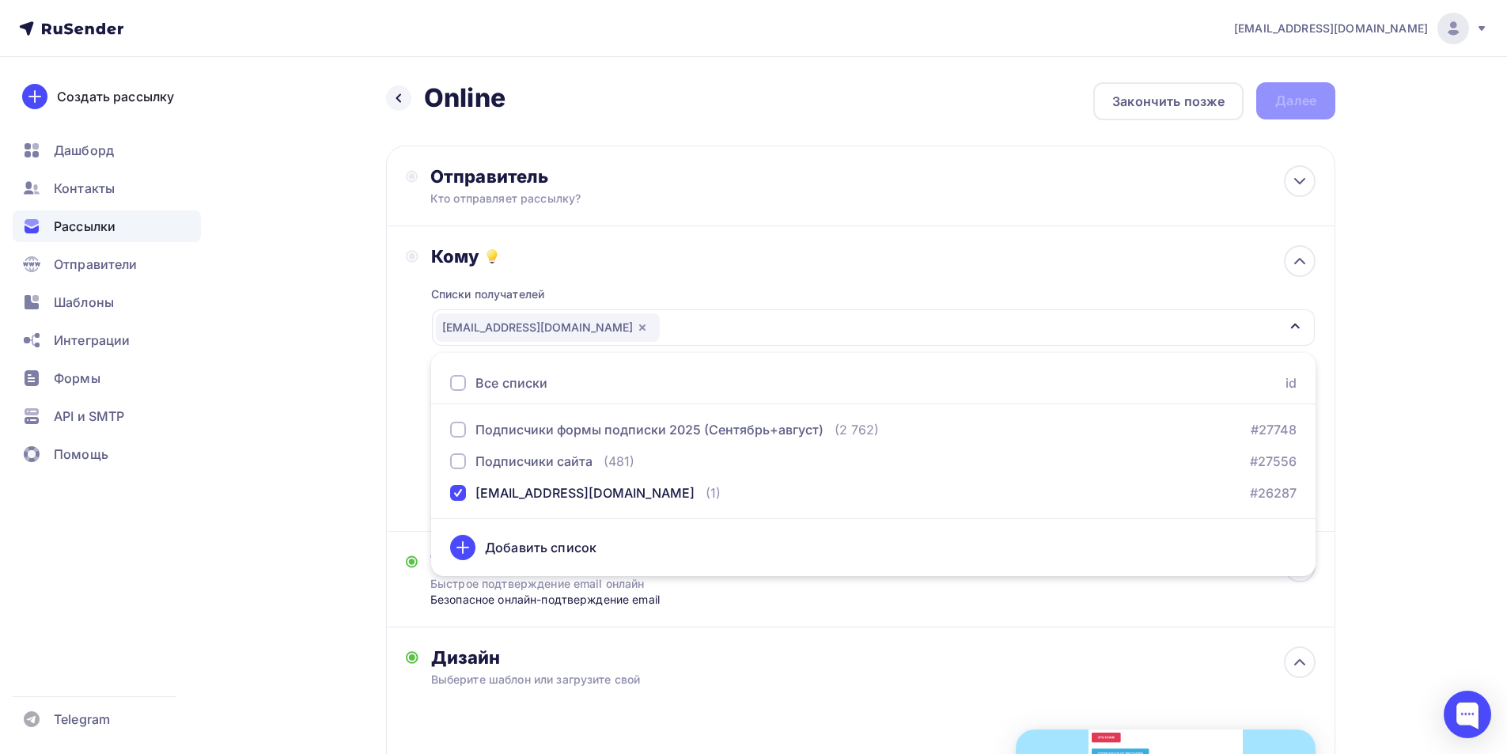
click at [288, 266] on div "Назад Online Online Закончить позже Далее Отправитель Кто отправляет рассылку? …" at bounding box center [753, 608] width 1296 height 1102
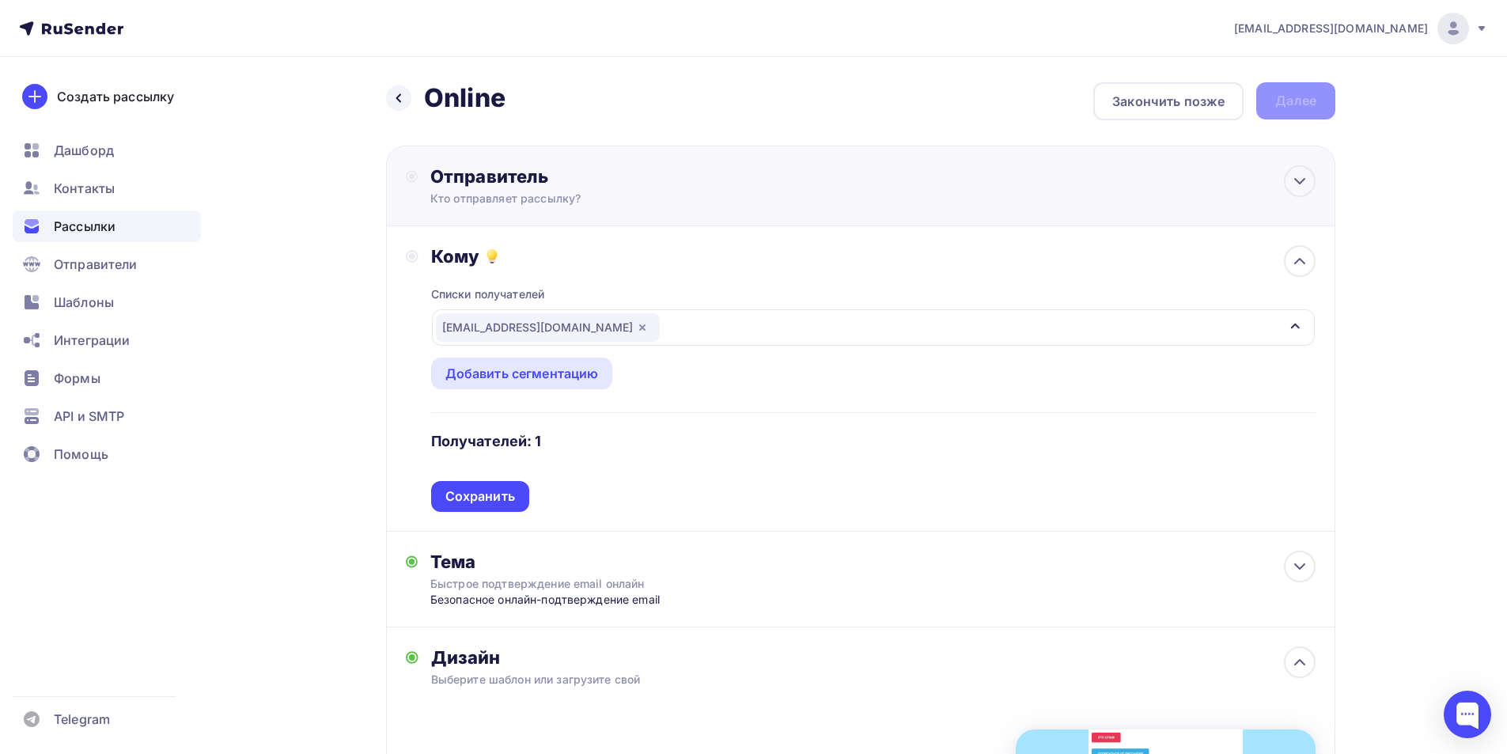
click at [575, 189] on div "Отправитель Кто отправляет рассылку? Email * Выберите отправителя info@weramail…" at bounding box center [601, 185] width 343 height 41
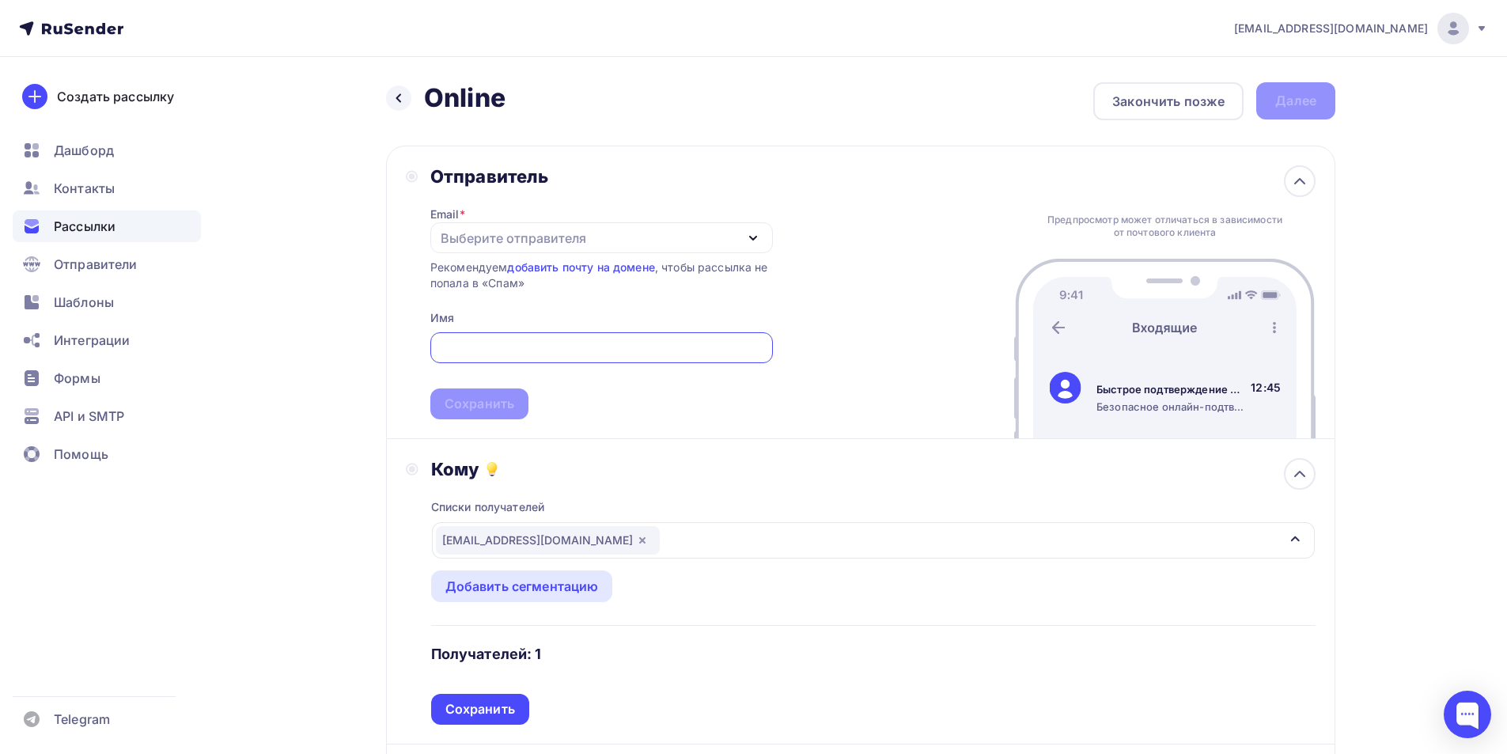
click at [542, 233] on div "Выберите отправителя" at bounding box center [514, 238] width 146 height 19
click at [539, 282] on div "[EMAIL_ADDRESS][DOMAIN_NAME]" at bounding box center [560, 284] width 222 height 19
click at [524, 332] on span "Сохранить" at bounding box center [601, 372] width 343 height 93
click at [517, 350] on input "text" at bounding box center [601, 348] width 324 height 19
paste input "Info Service"
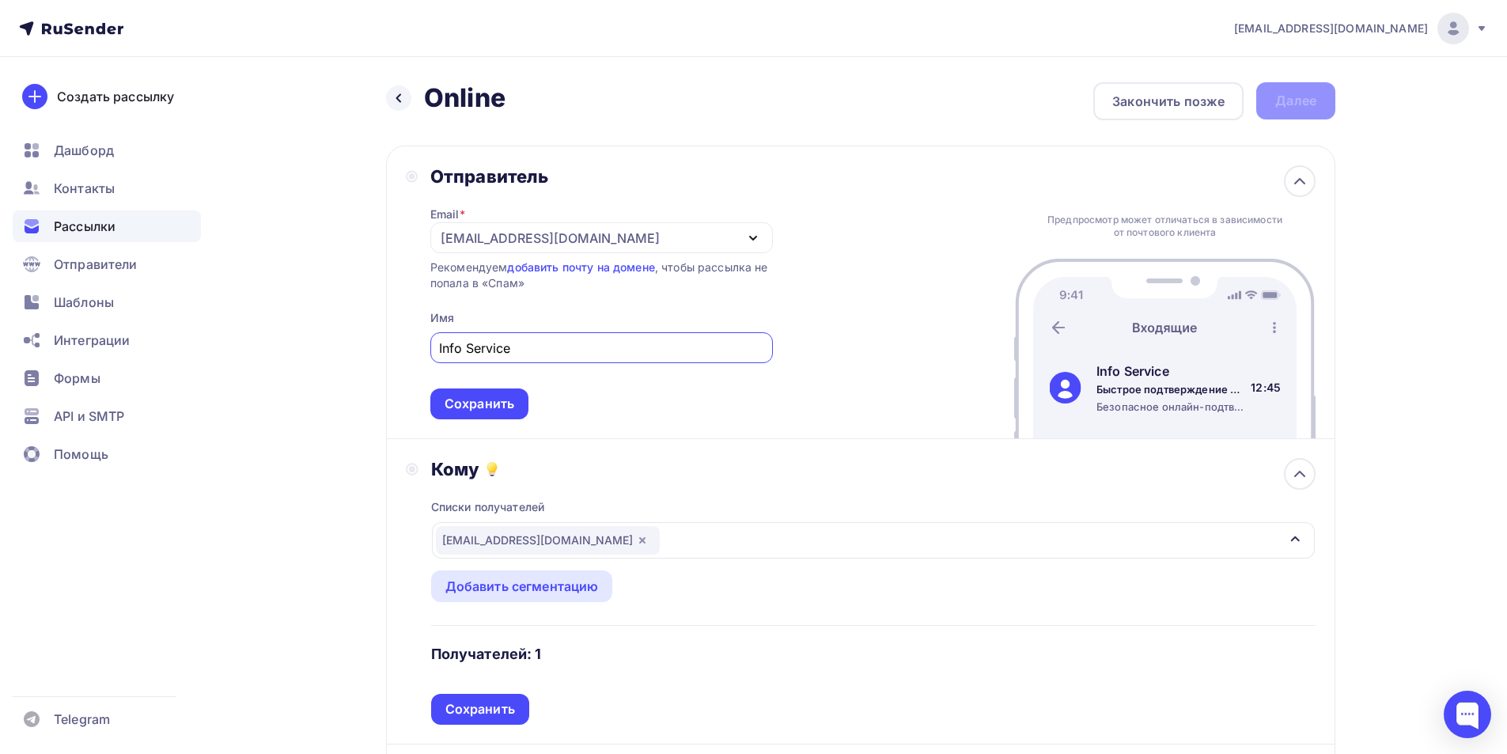
type input "Info Service"
click at [488, 384] on span "Info Service Сохранить" at bounding box center [601, 372] width 343 height 93
click at [488, 394] on div "Сохранить" at bounding box center [479, 403] width 98 height 31
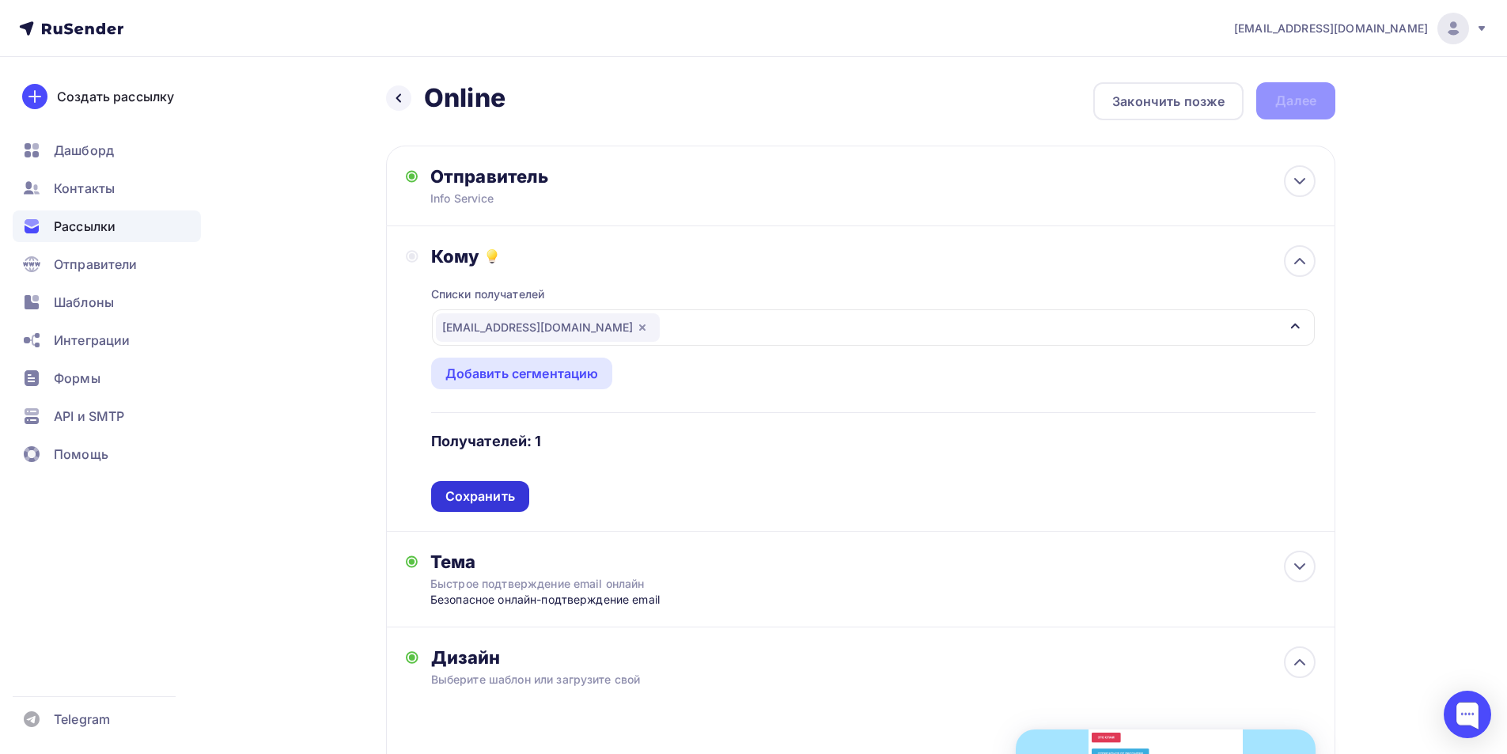
click at [488, 492] on div "Сохранить" at bounding box center [480, 496] width 70 height 18
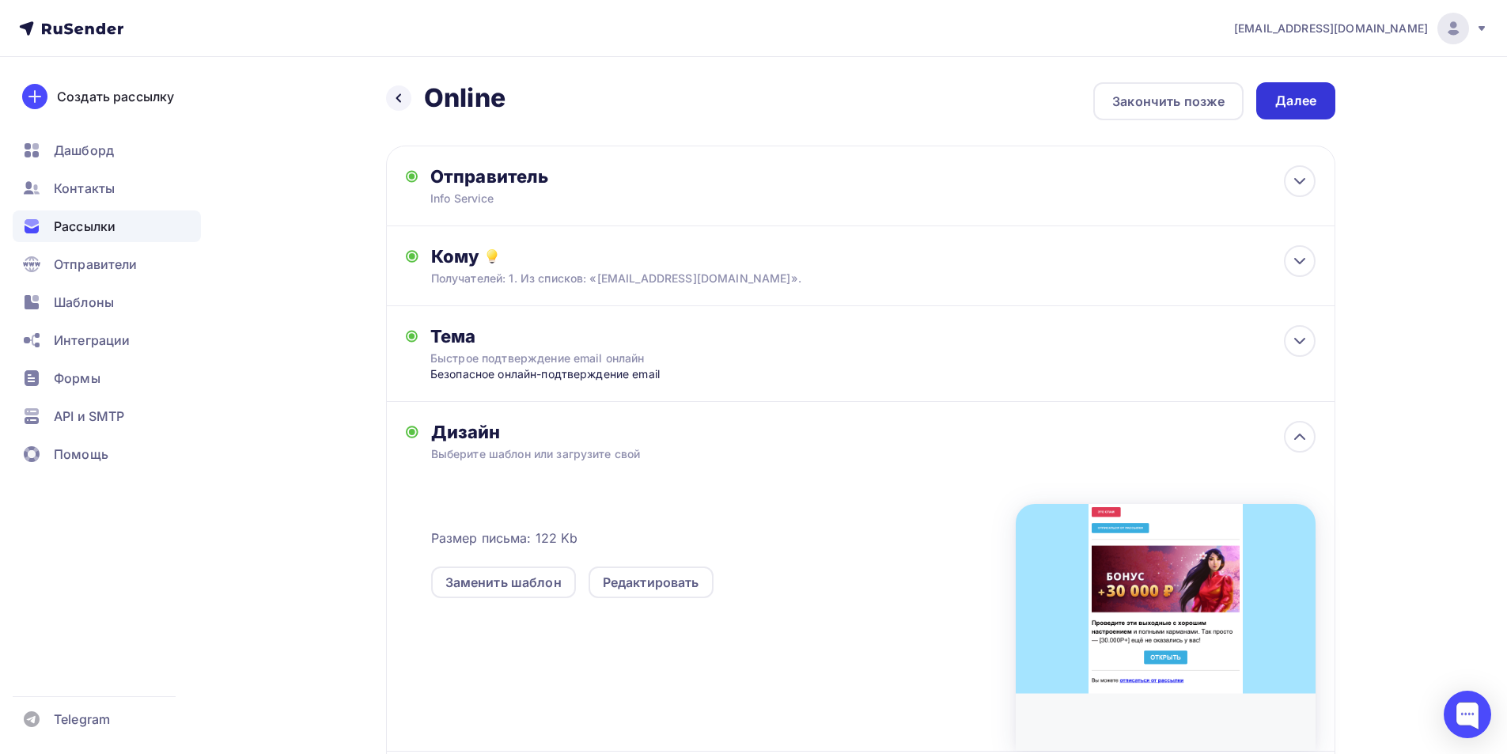
click at [1327, 86] on div "Далее" at bounding box center [1295, 100] width 79 height 37
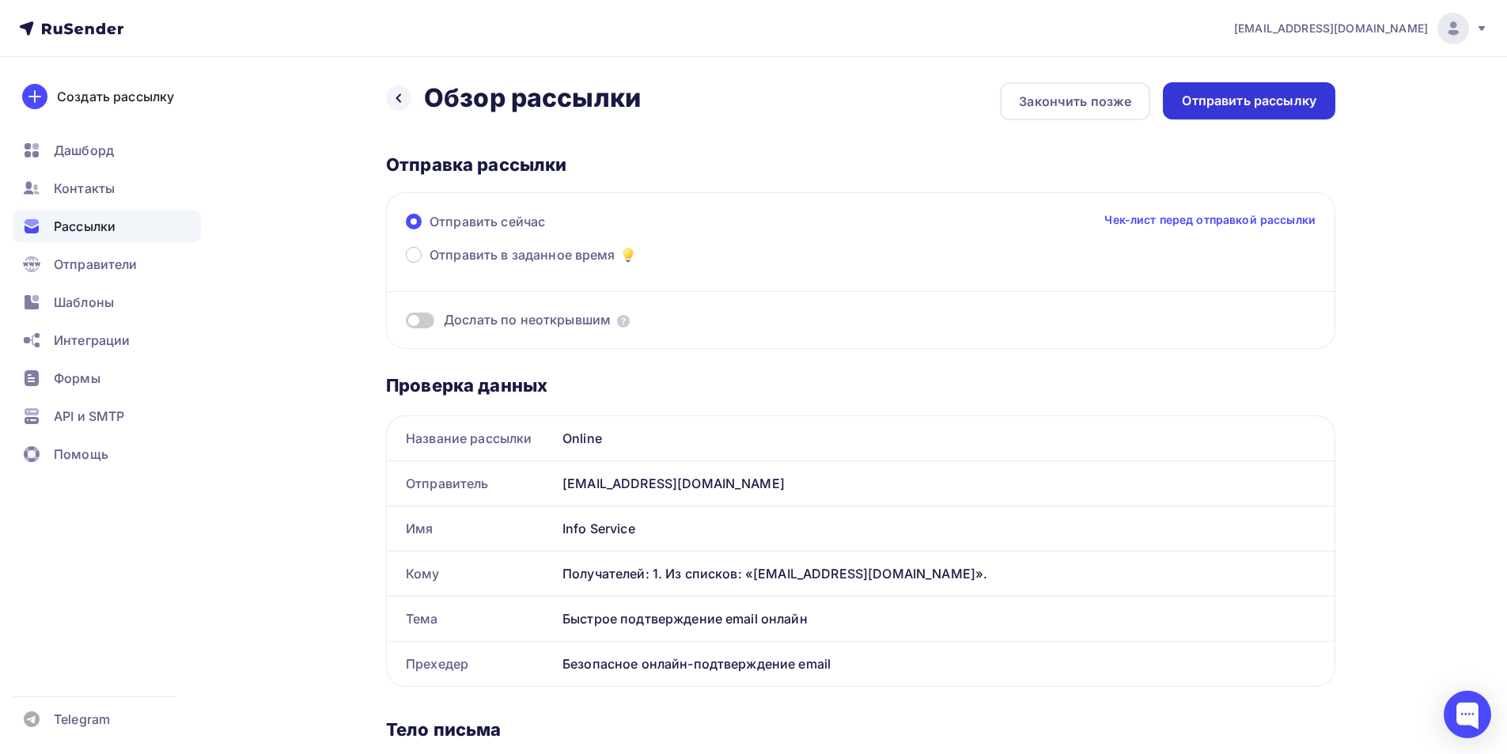
click at [1259, 104] on div "Отправить рассылку" at bounding box center [1249, 101] width 134 height 18
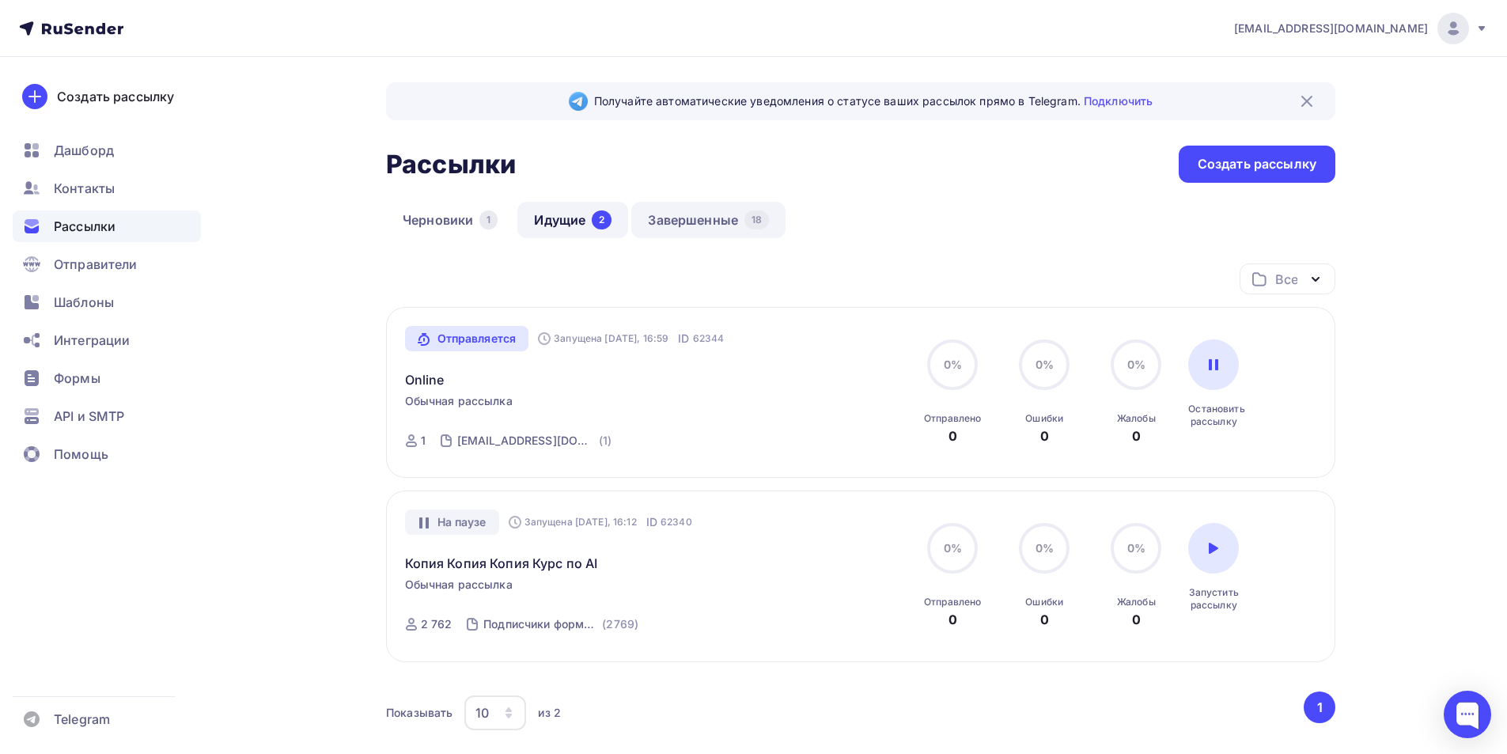
click at [747, 216] on div "18" at bounding box center [756, 219] width 25 height 19
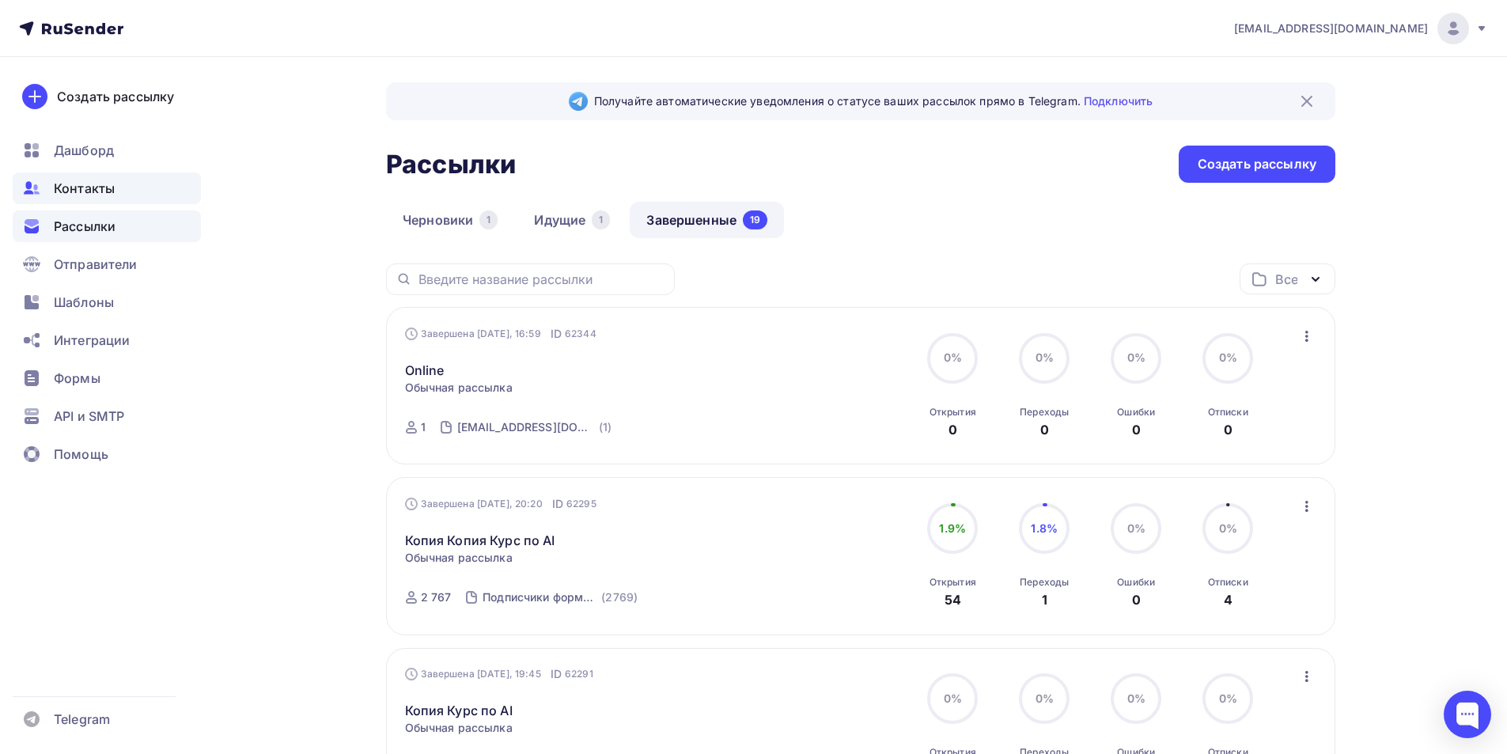
click at [84, 195] on span "Контакты" at bounding box center [84, 188] width 61 height 19
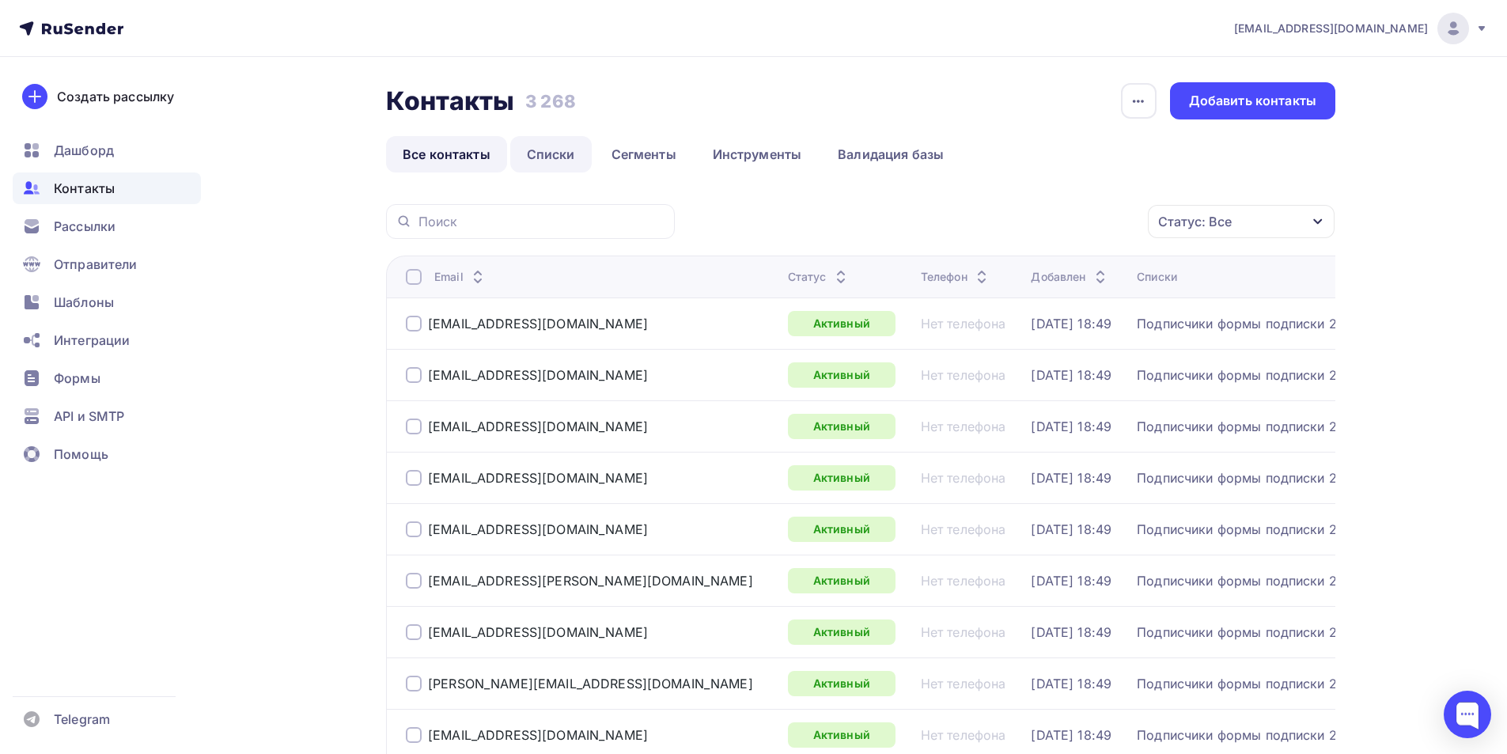
click at [547, 146] on link "Списки" at bounding box center [550, 154] width 81 height 36
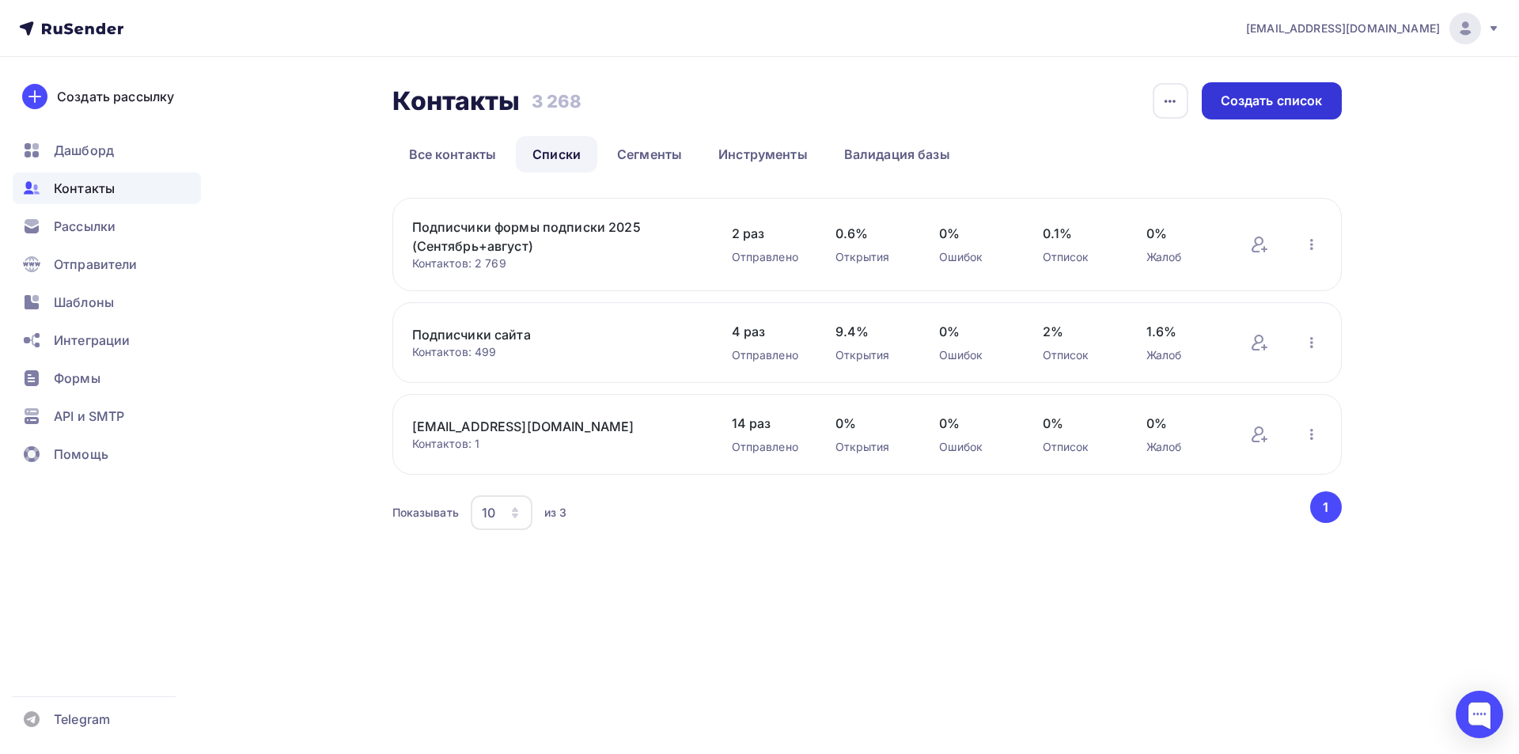
click at [1272, 98] on div "Создать список" at bounding box center [1272, 101] width 102 height 18
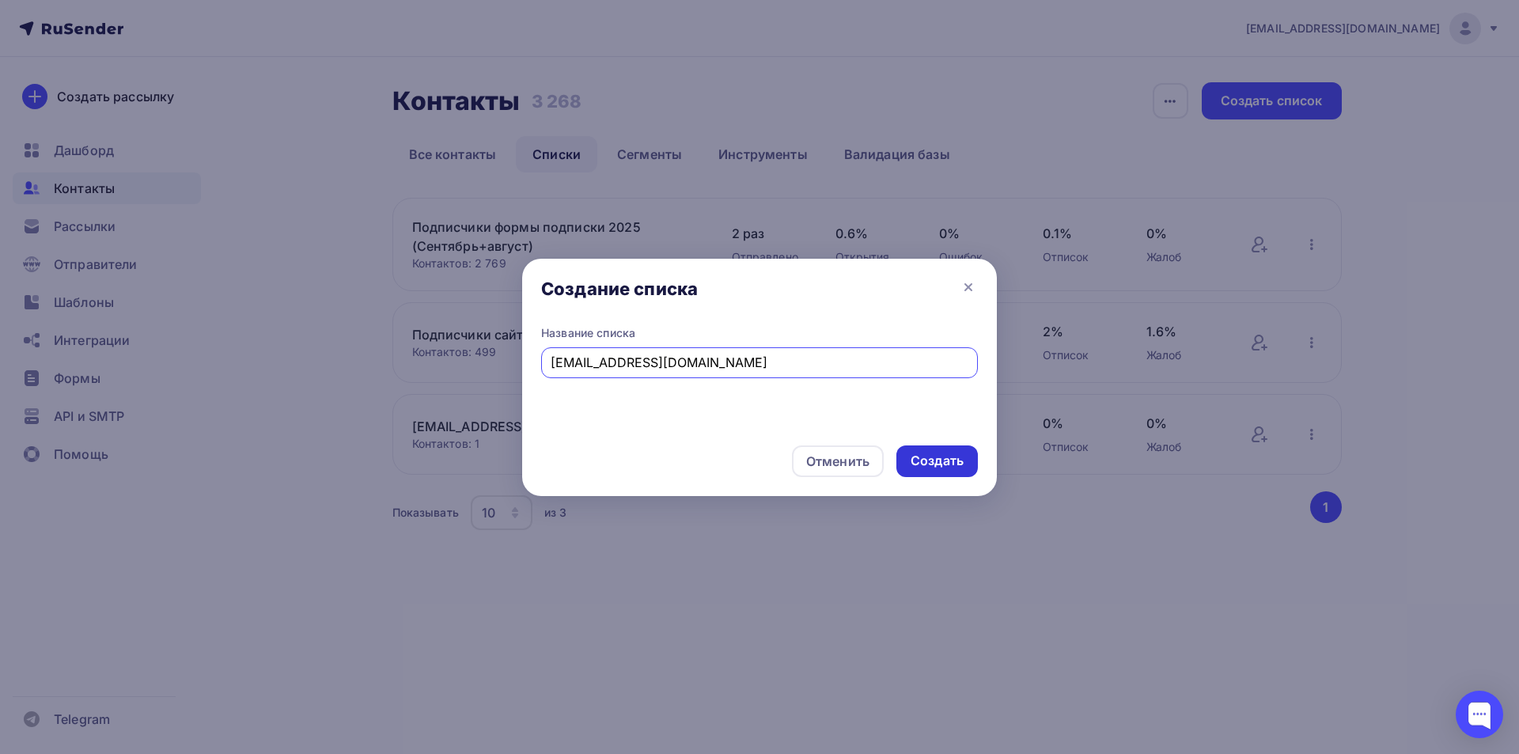
type input "[EMAIL_ADDRESS][DOMAIN_NAME]"
click at [920, 450] on div "Создать" at bounding box center [936, 461] width 81 height 32
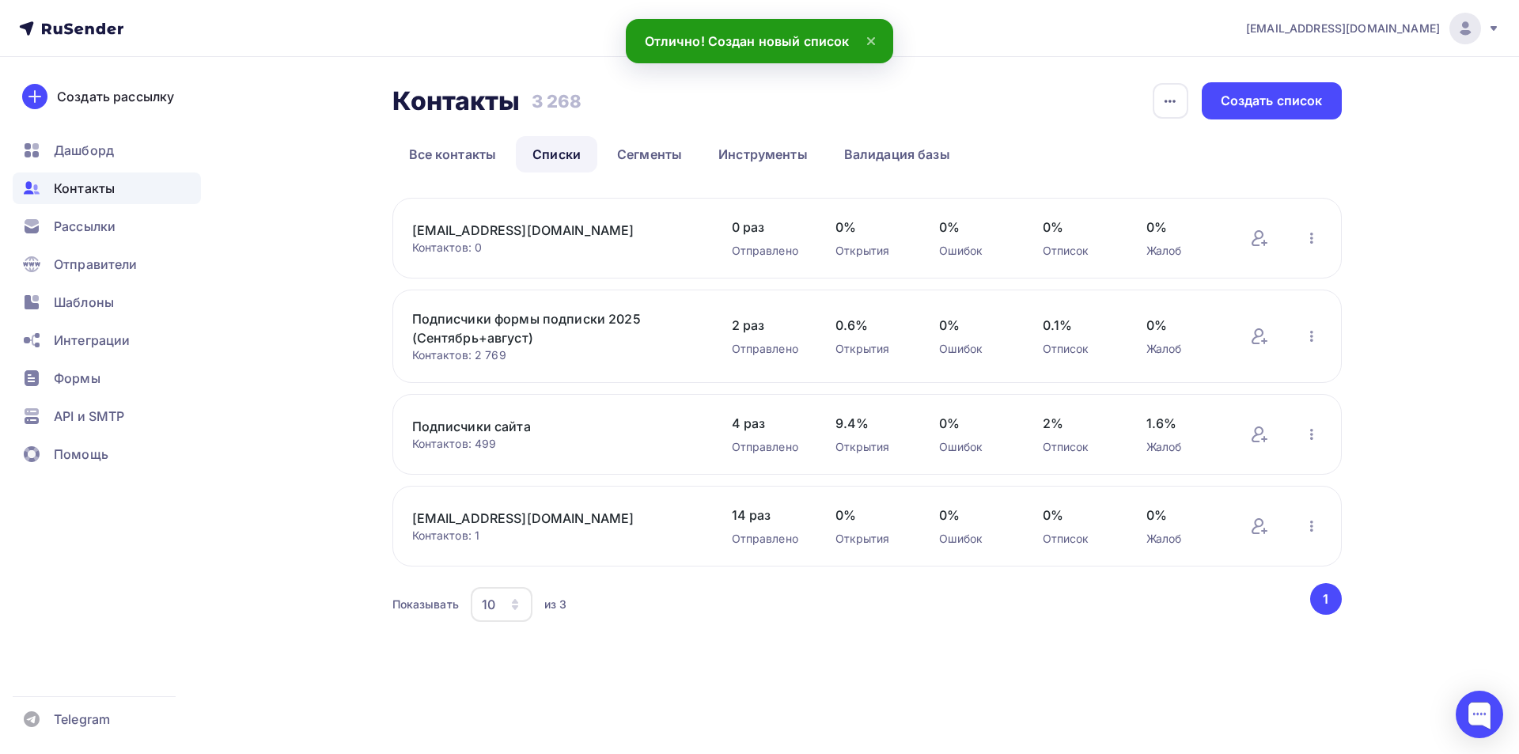
click at [1270, 234] on div "Добавить контакты Переименовать список Скачать список Отписать адреса Актуализа…" at bounding box center [1286, 238] width 72 height 21
click at [1252, 244] on icon at bounding box center [1257, 238] width 12 height 16
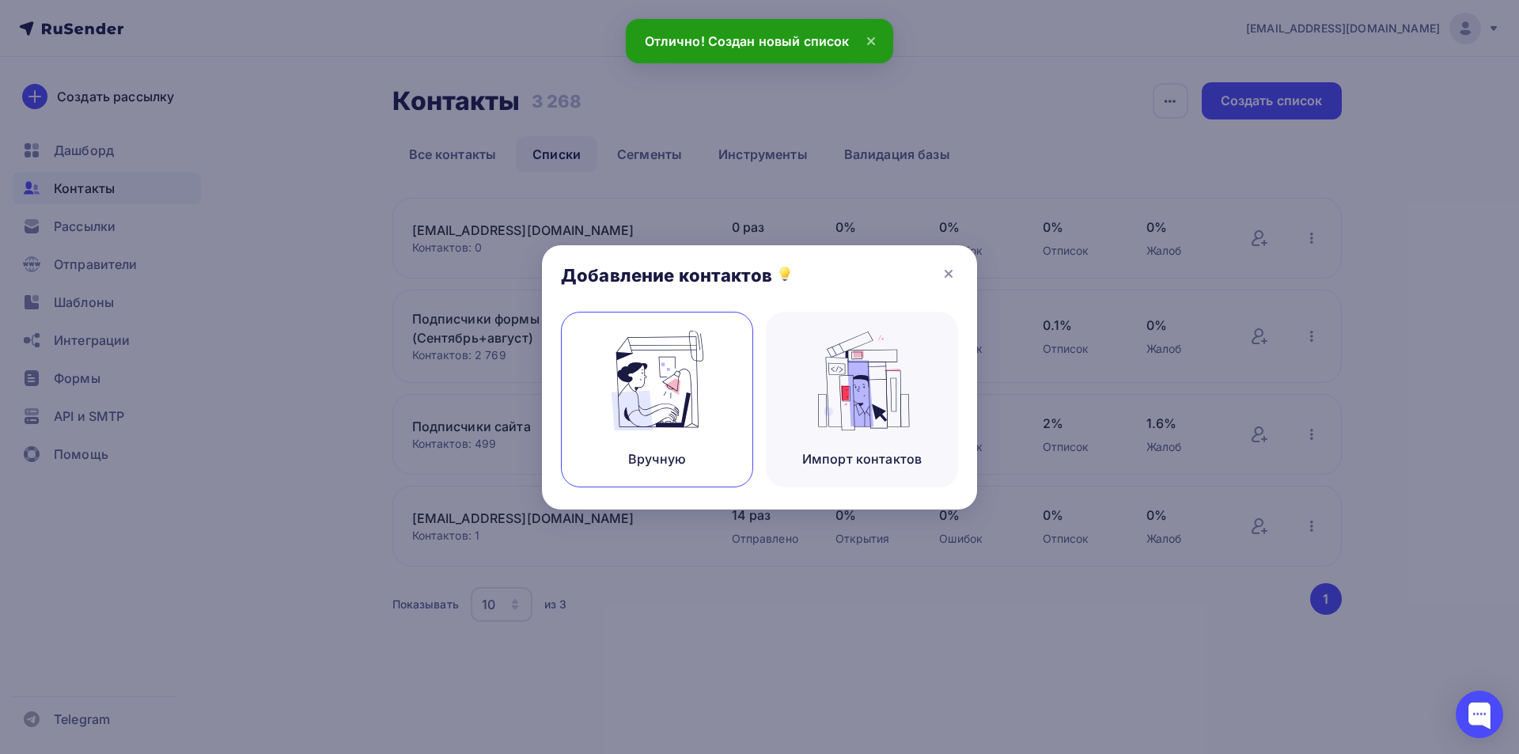
click at [691, 370] on img at bounding box center [657, 381] width 106 height 100
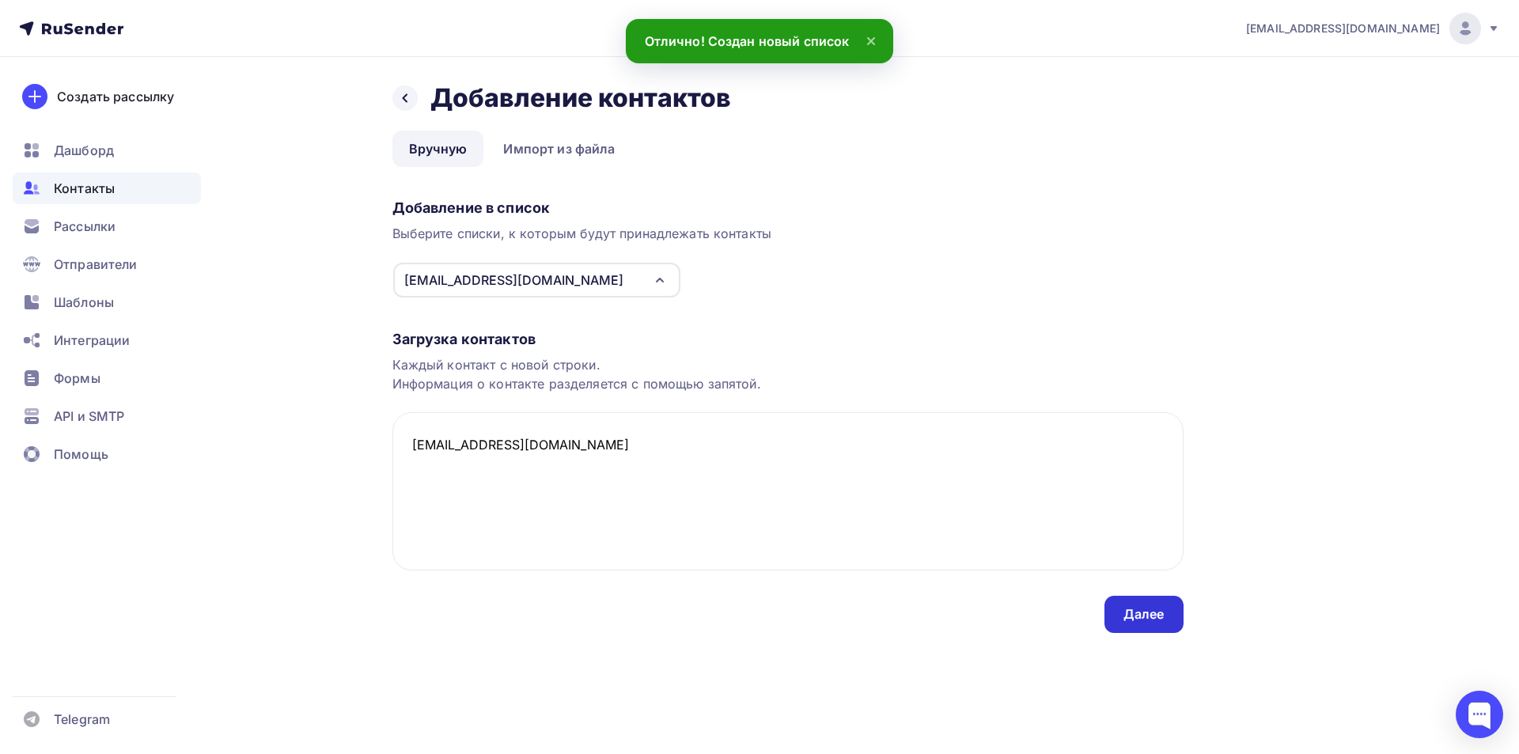
type textarea "[EMAIL_ADDRESS][DOMAIN_NAME]"
click at [1164, 615] on div "Далее" at bounding box center [1143, 614] width 79 height 37
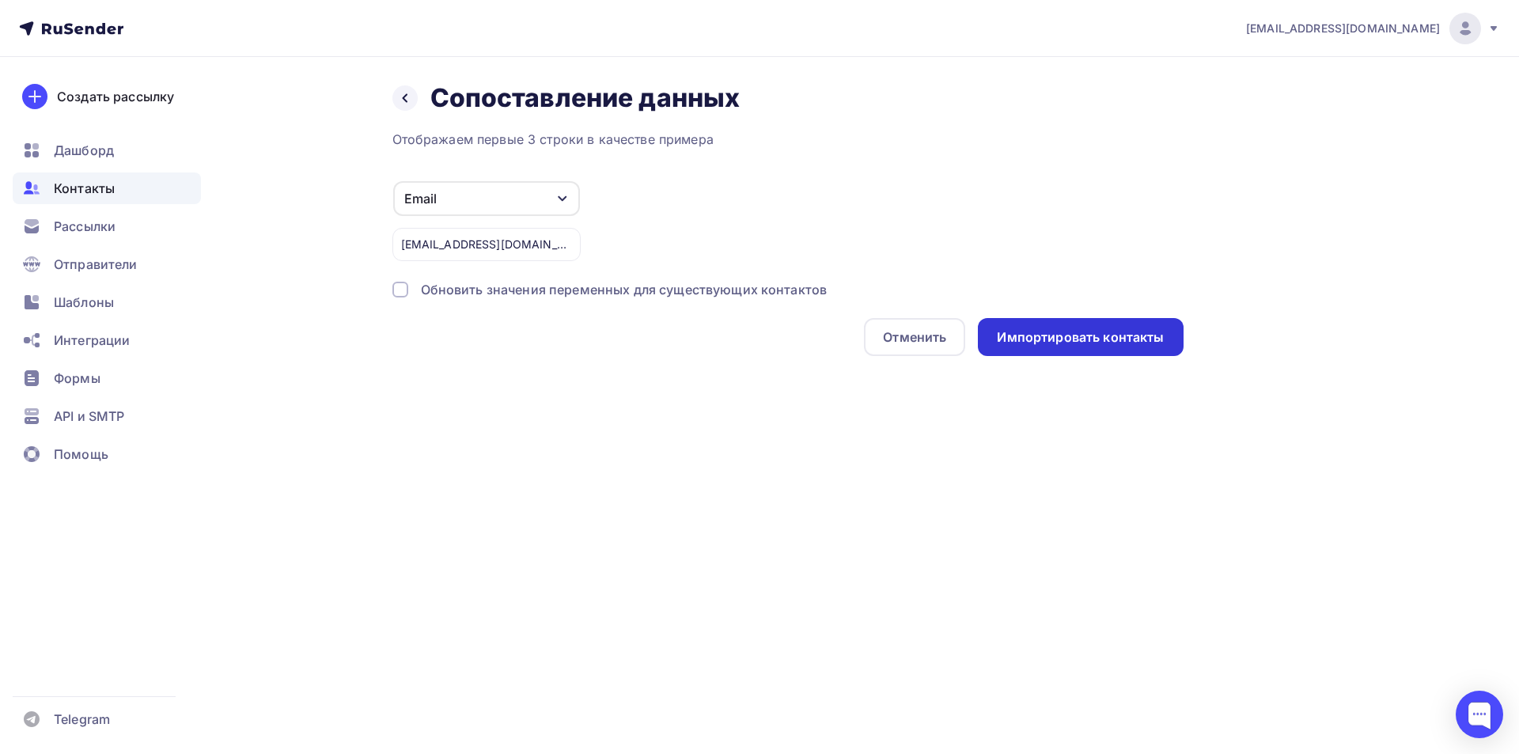
click at [1062, 327] on div "Импортировать контакты" at bounding box center [1080, 337] width 205 height 38
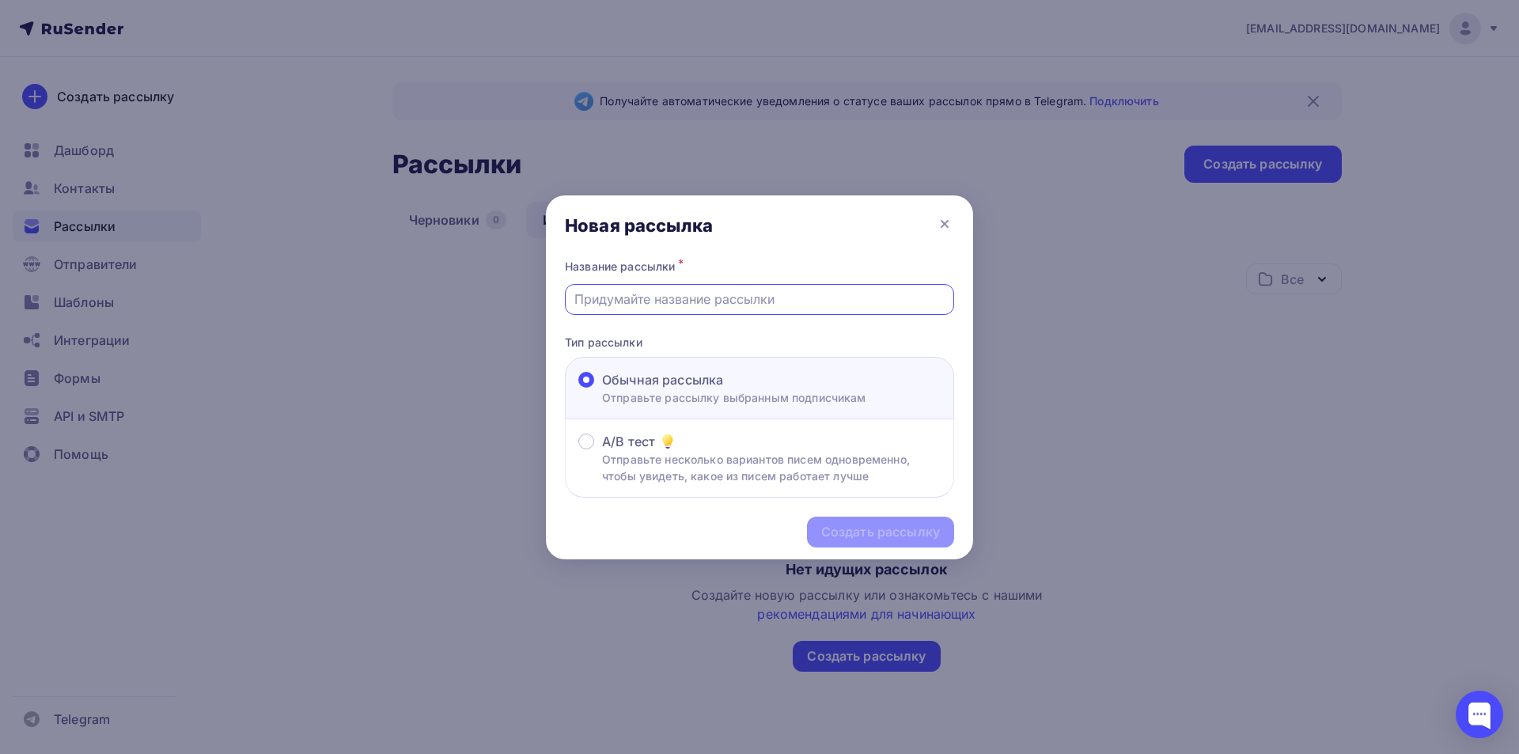
click at [618, 293] on input "text" at bounding box center [759, 299] width 371 height 19
type input "1111"
click at [676, 335] on p "Тип рассылки" at bounding box center [759, 342] width 389 height 17
click at [947, 224] on icon at bounding box center [944, 223] width 19 height 19
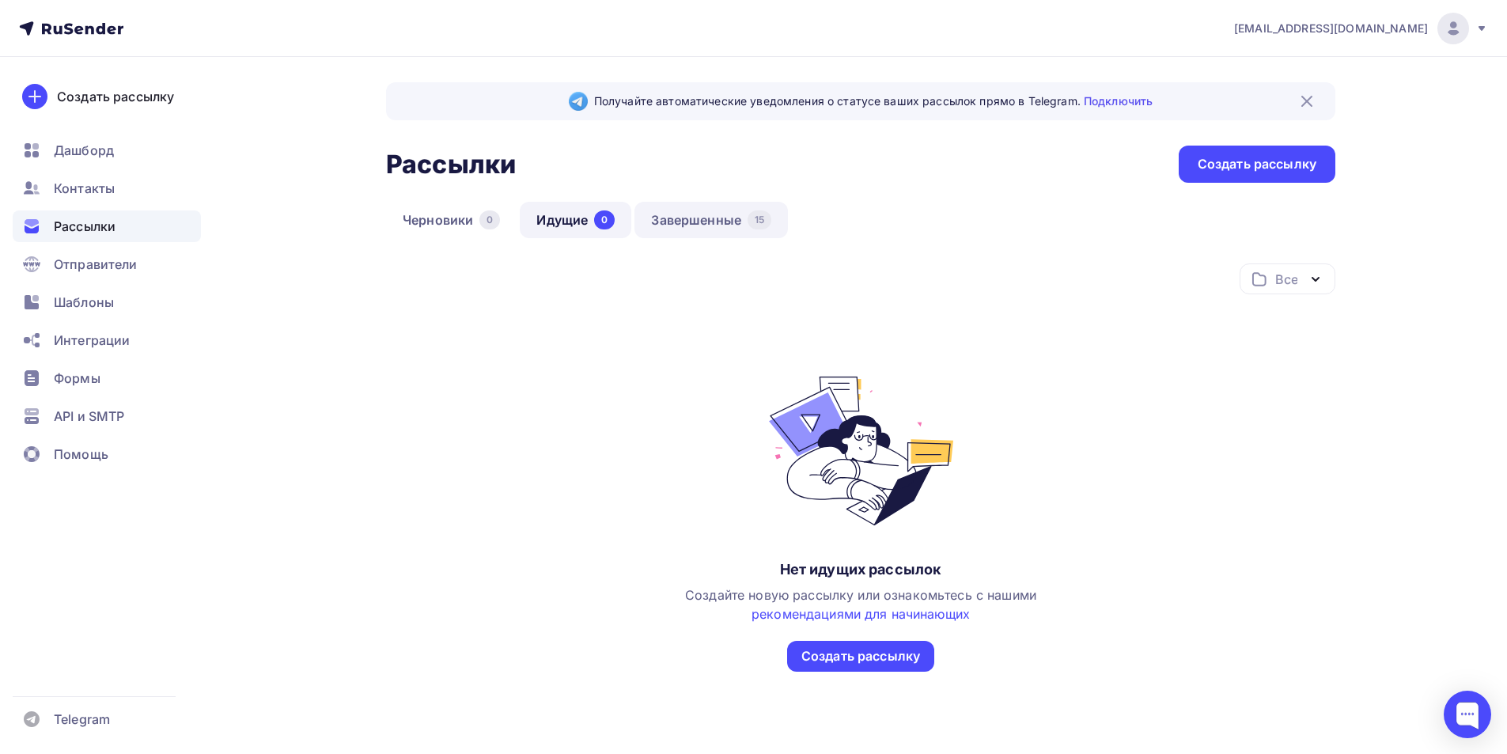
click at [672, 221] on link "Завершенные 15" at bounding box center [710, 220] width 153 height 36
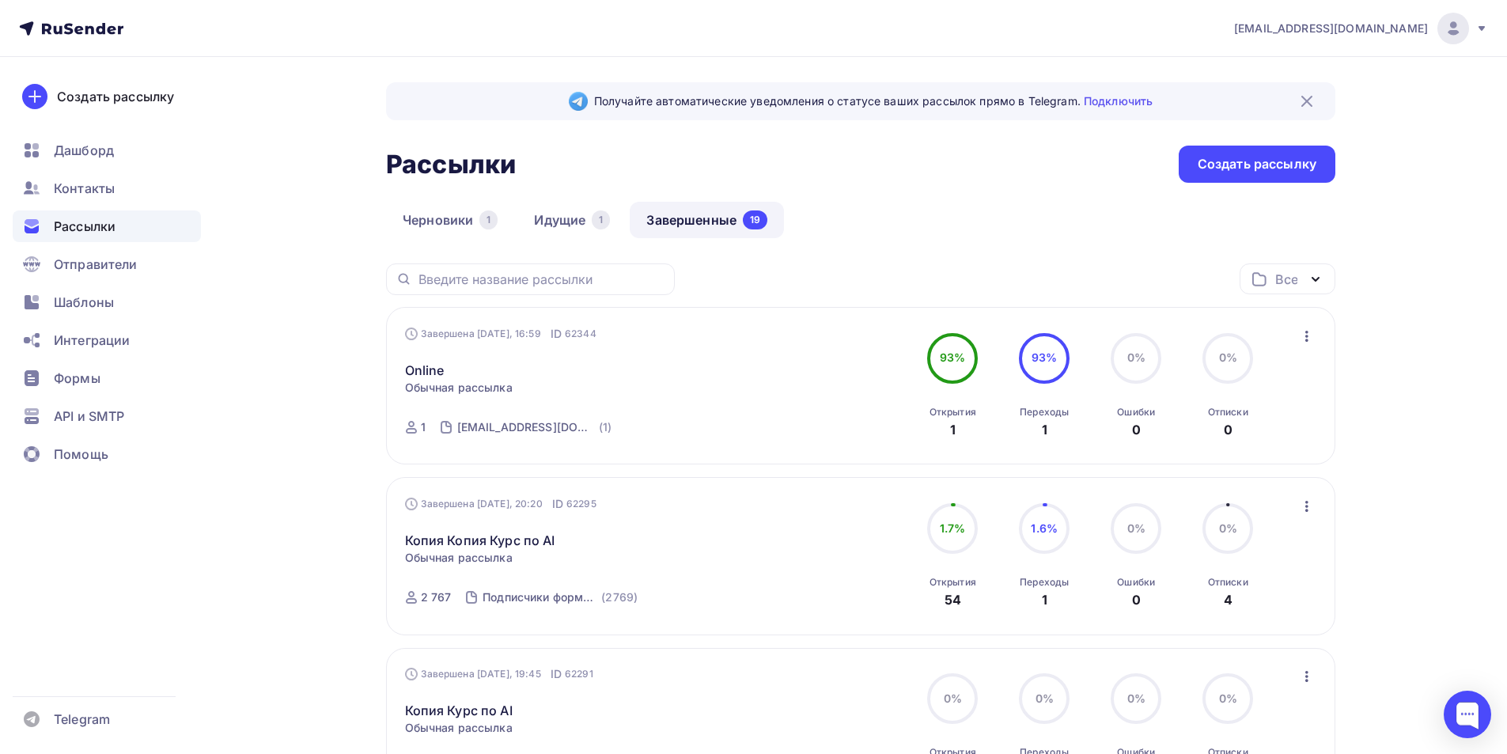
click at [1308, 332] on icon "button" at bounding box center [1306, 336] width 19 height 19
click at [1228, 448] on div "Копировать в новую" at bounding box center [1234, 440] width 162 height 19
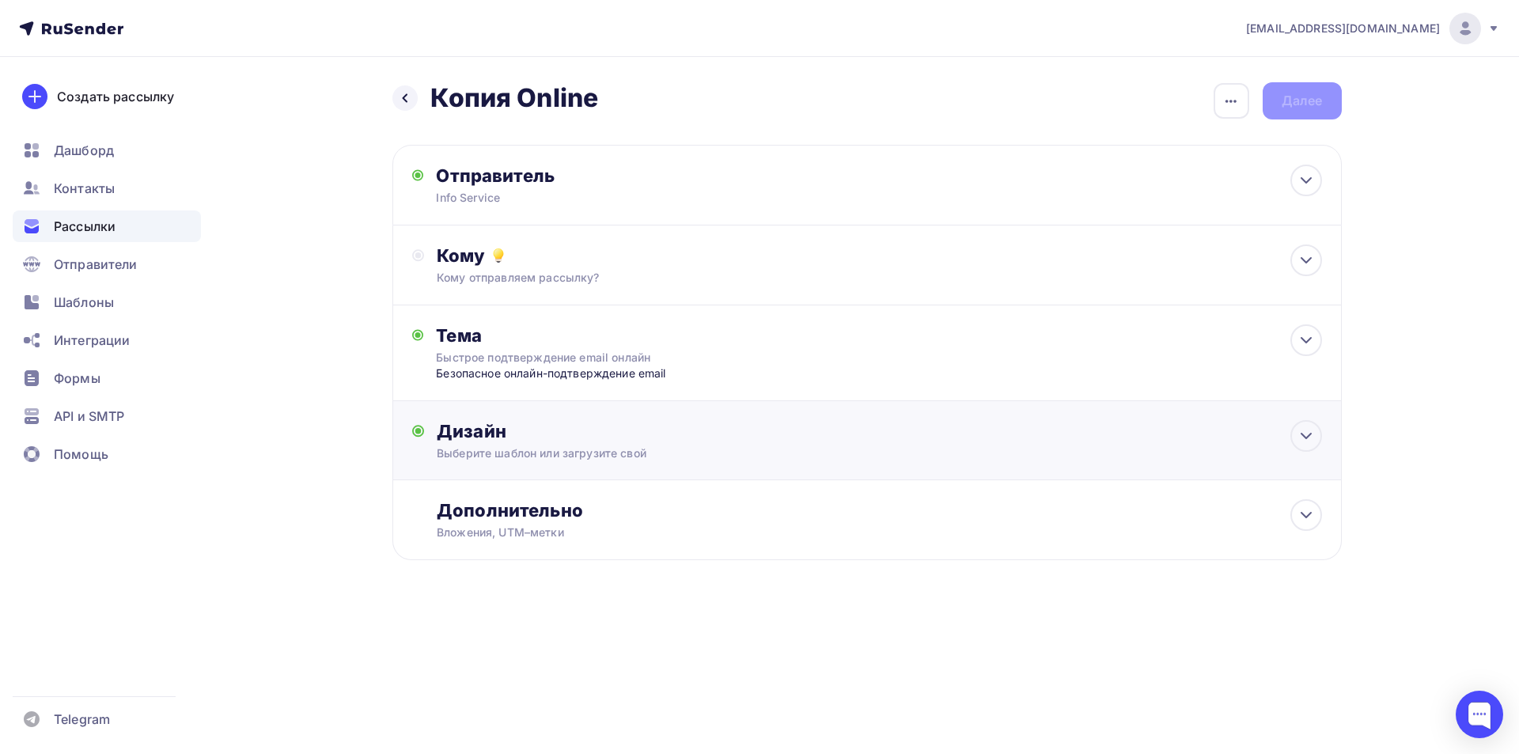
click at [634, 430] on div "Дизайн" at bounding box center [879, 431] width 884 height 22
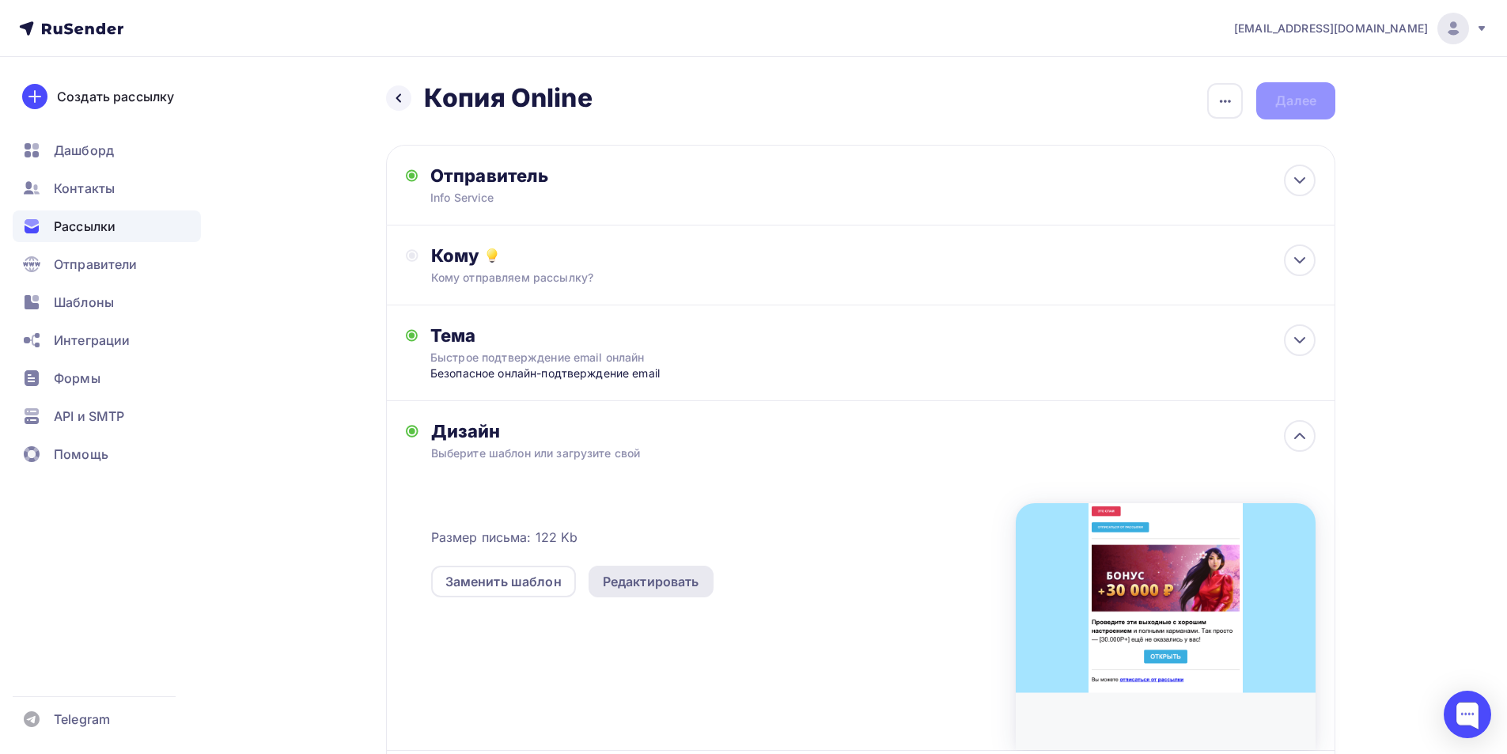
click at [619, 576] on div "Редактировать" at bounding box center [651, 581] width 97 height 19
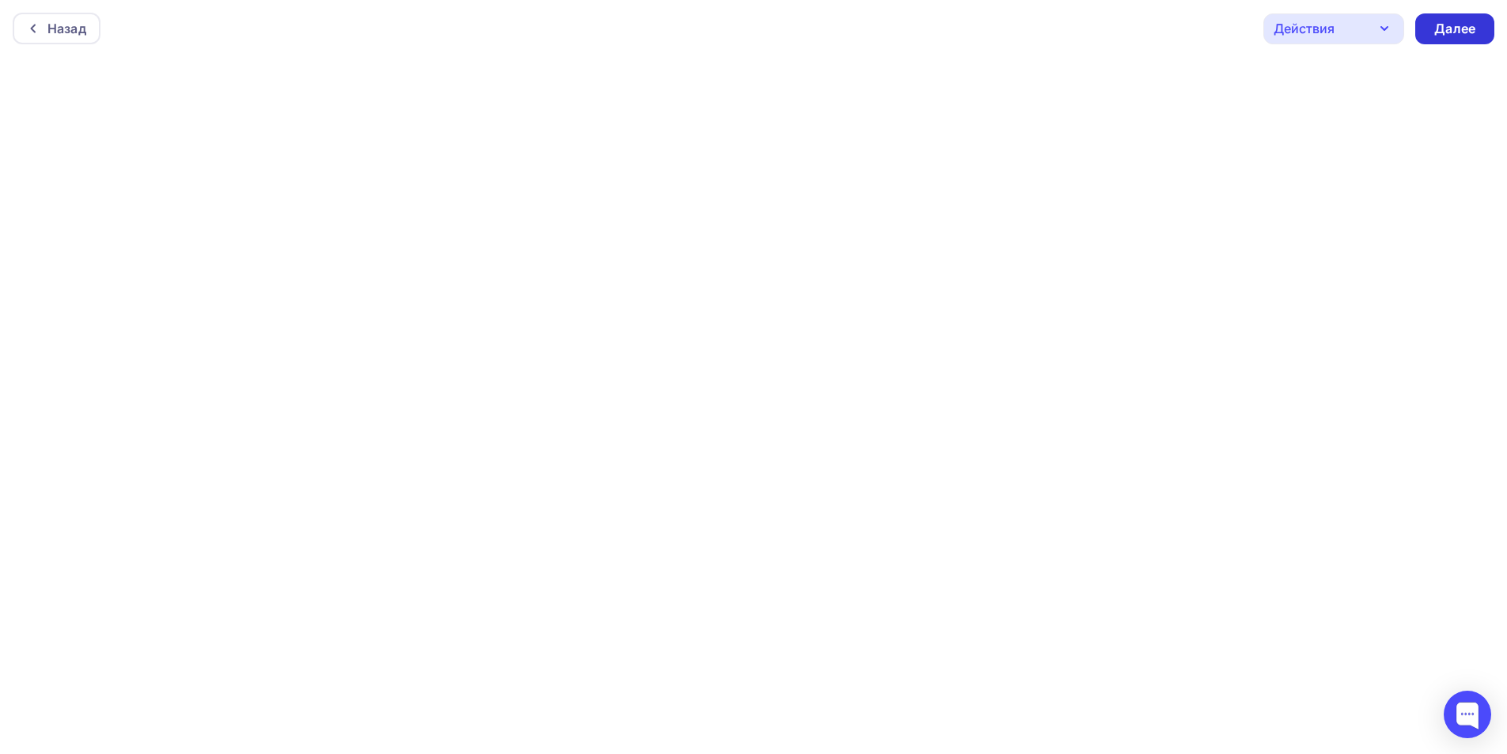
click at [1456, 28] on div "Далее" at bounding box center [1454, 29] width 41 height 18
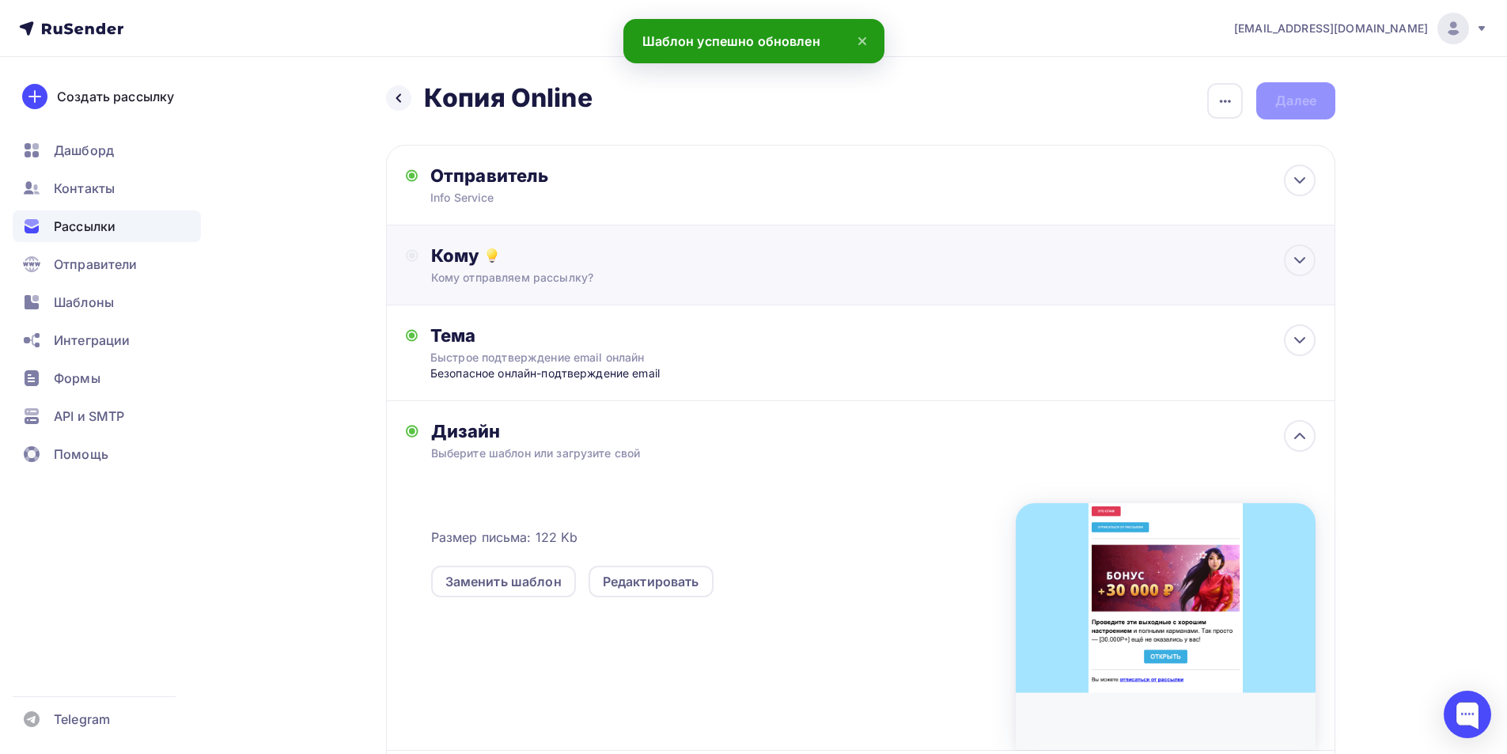
click at [626, 255] on div "Кому" at bounding box center [873, 255] width 884 height 22
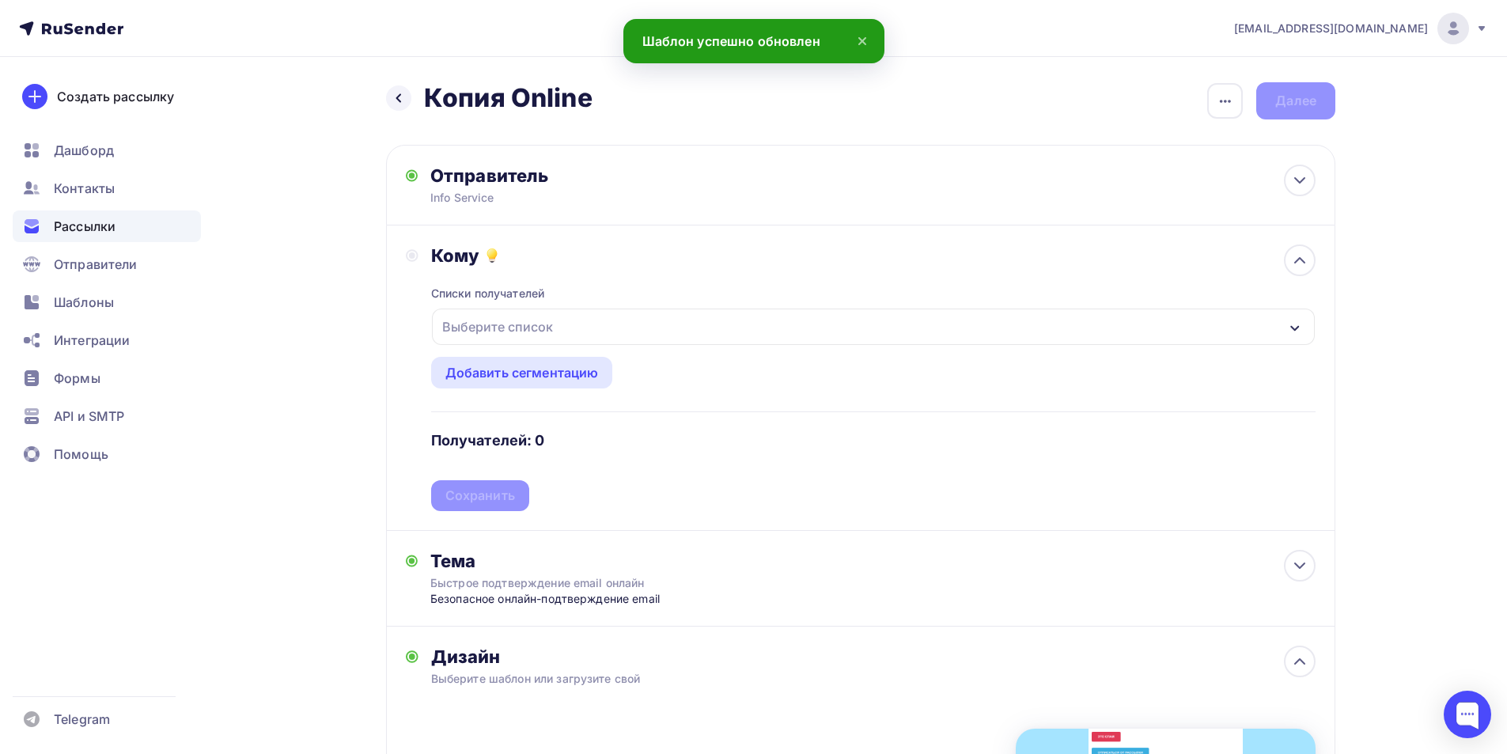
click at [531, 335] on div "Выберите список" at bounding box center [497, 326] width 123 height 28
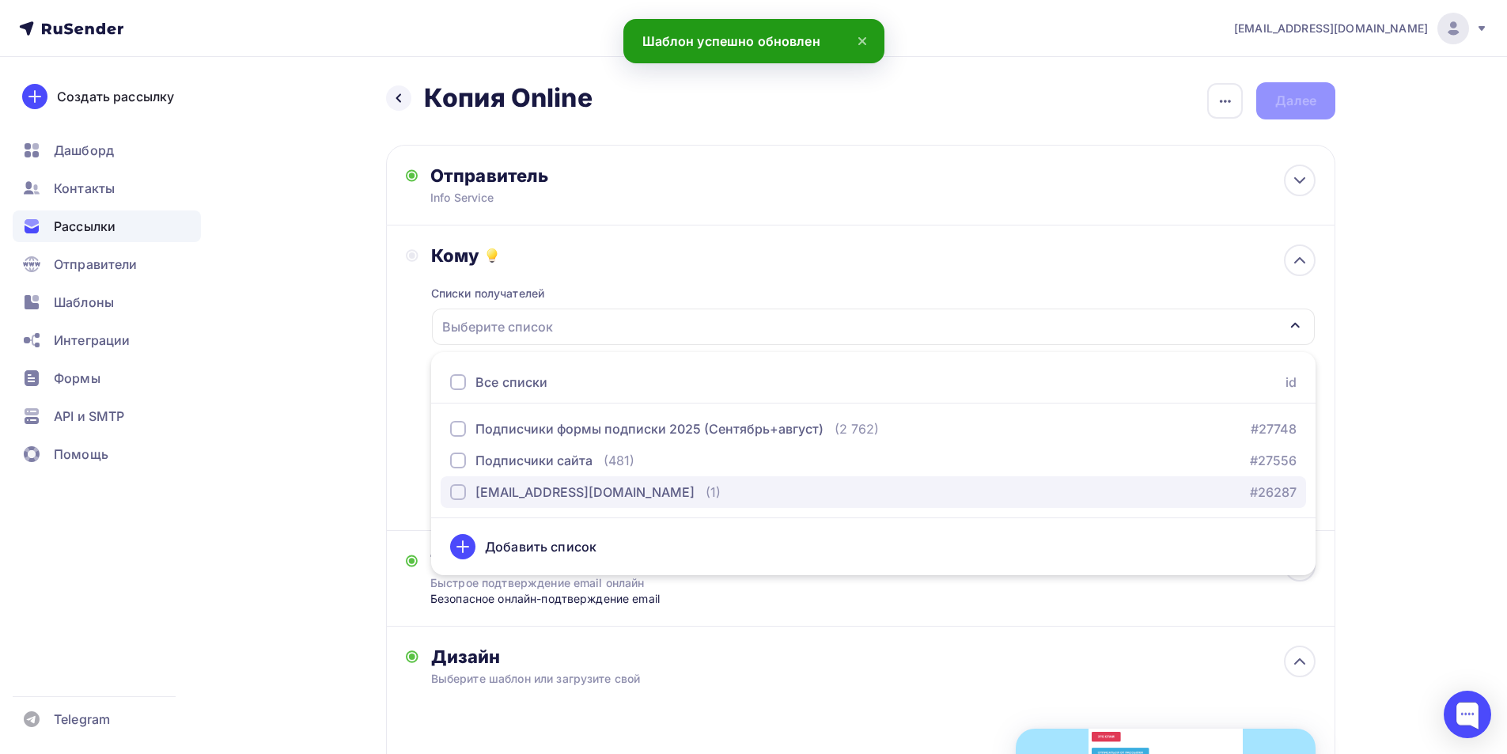
click at [516, 489] on div "[EMAIL_ADDRESS][DOMAIN_NAME]" at bounding box center [584, 492] width 219 height 19
click at [295, 399] on div "Назад Копия Online Копия Online Закончить позже Переименовать рассылку Удалить …" at bounding box center [753, 607] width 1296 height 1101
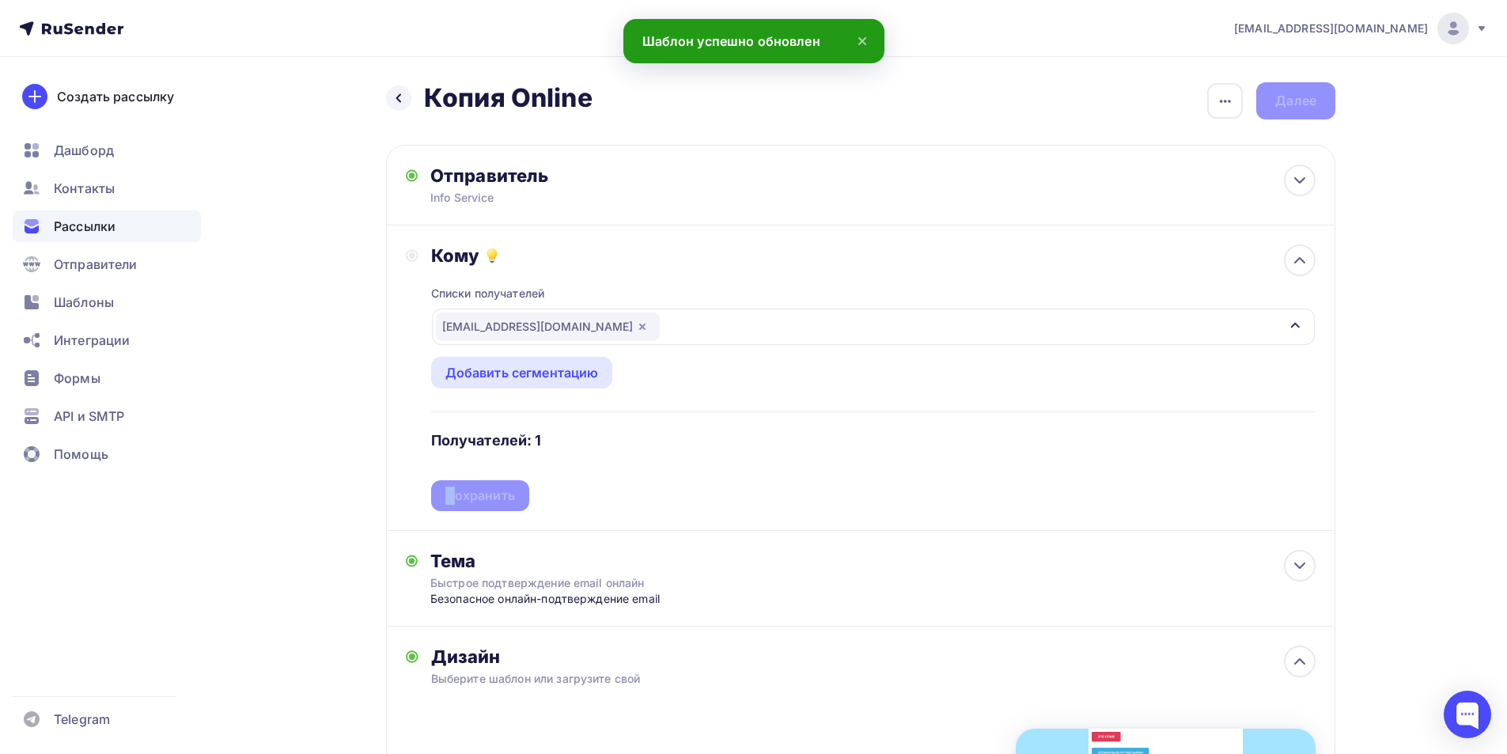
click at [452, 494] on div "Списки получателей stepanishina.nurzhanat1996@mail.ru Все списки id Подписчики …" at bounding box center [873, 389] width 884 height 244
click at [495, 507] on div "Сохранить" at bounding box center [480, 495] width 98 height 31
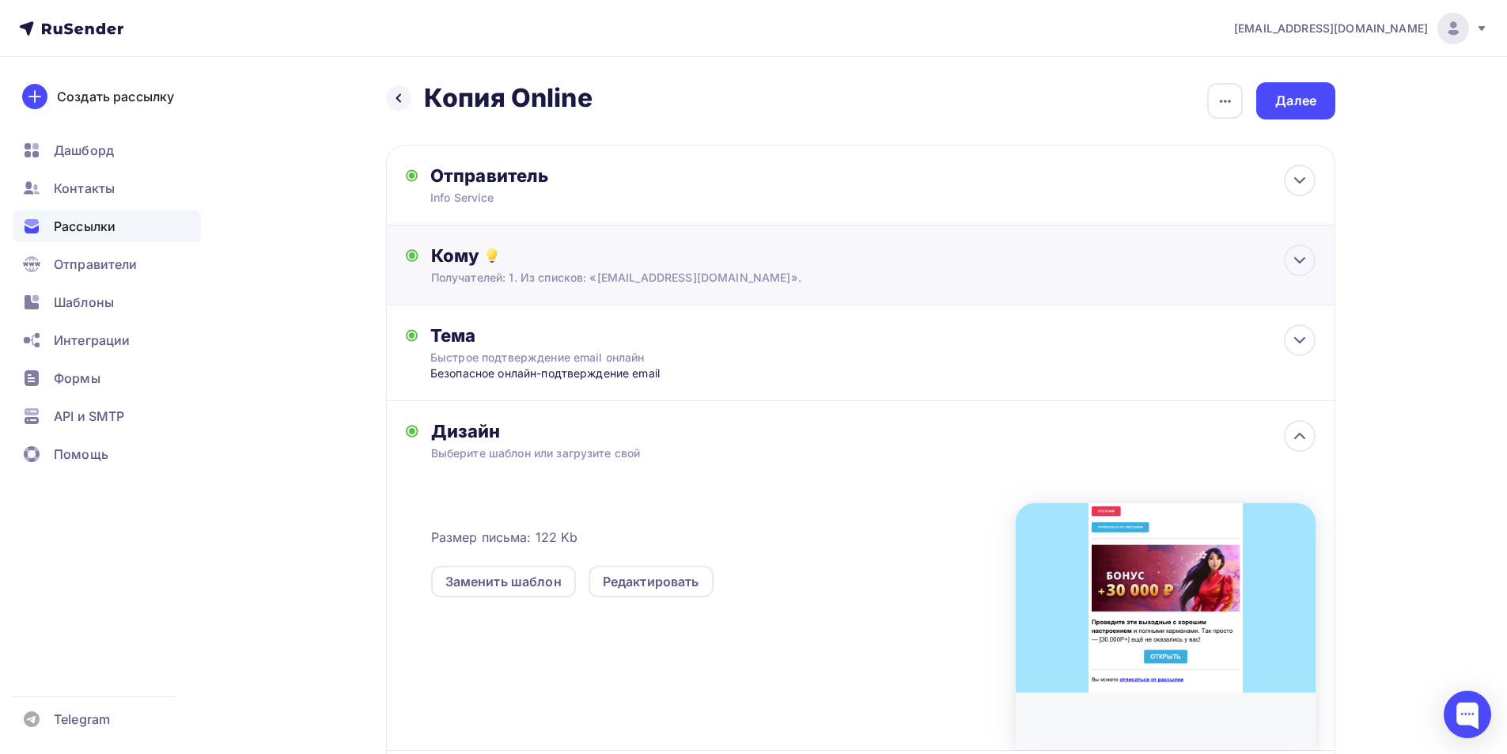
click at [552, 267] on div "Кому Получателей: 1. Из списков: «stepanishina.nurzhanat1996@mail.ru». Списки п…" at bounding box center [873, 264] width 884 height 41
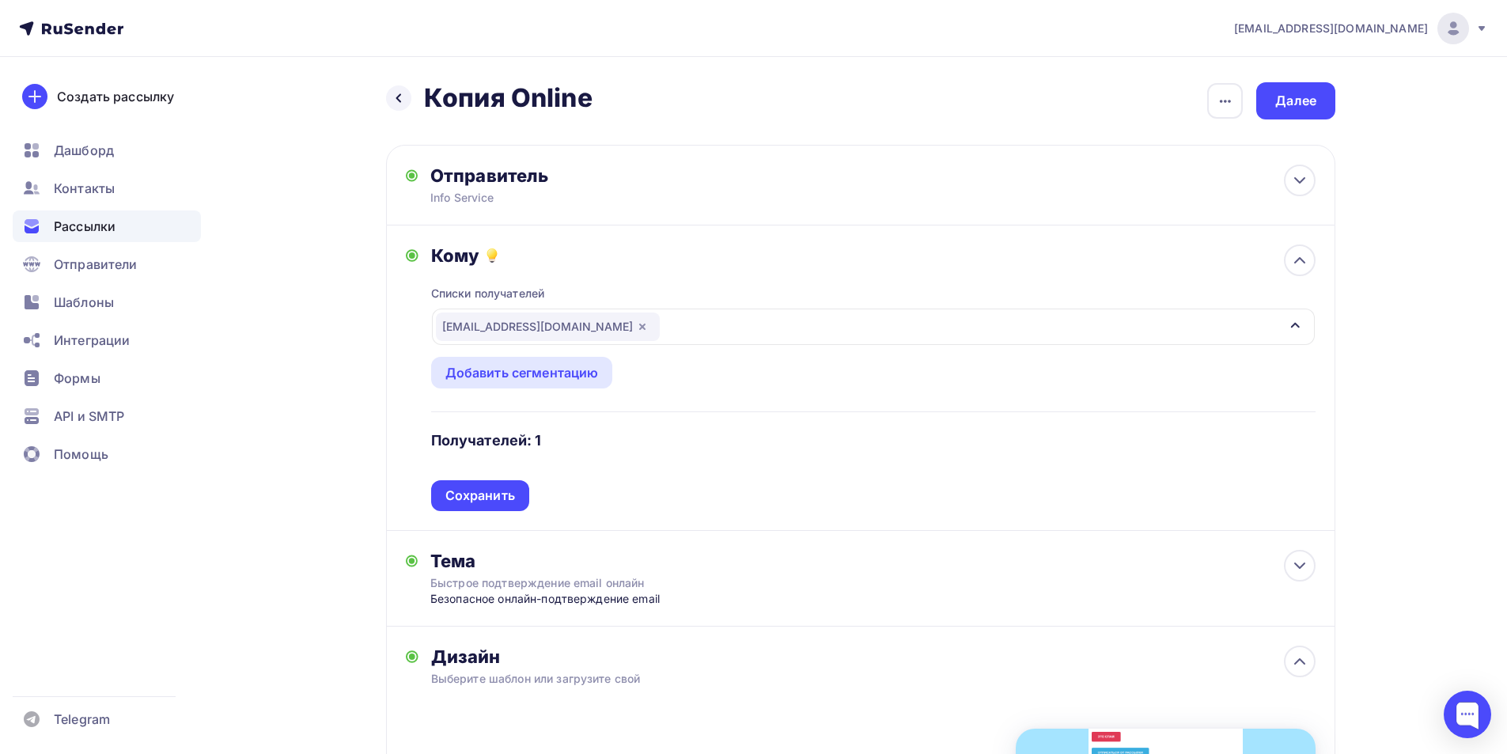
click at [560, 335] on div "[EMAIL_ADDRESS][DOMAIN_NAME]" at bounding box center [548, 326] width 224 height 28
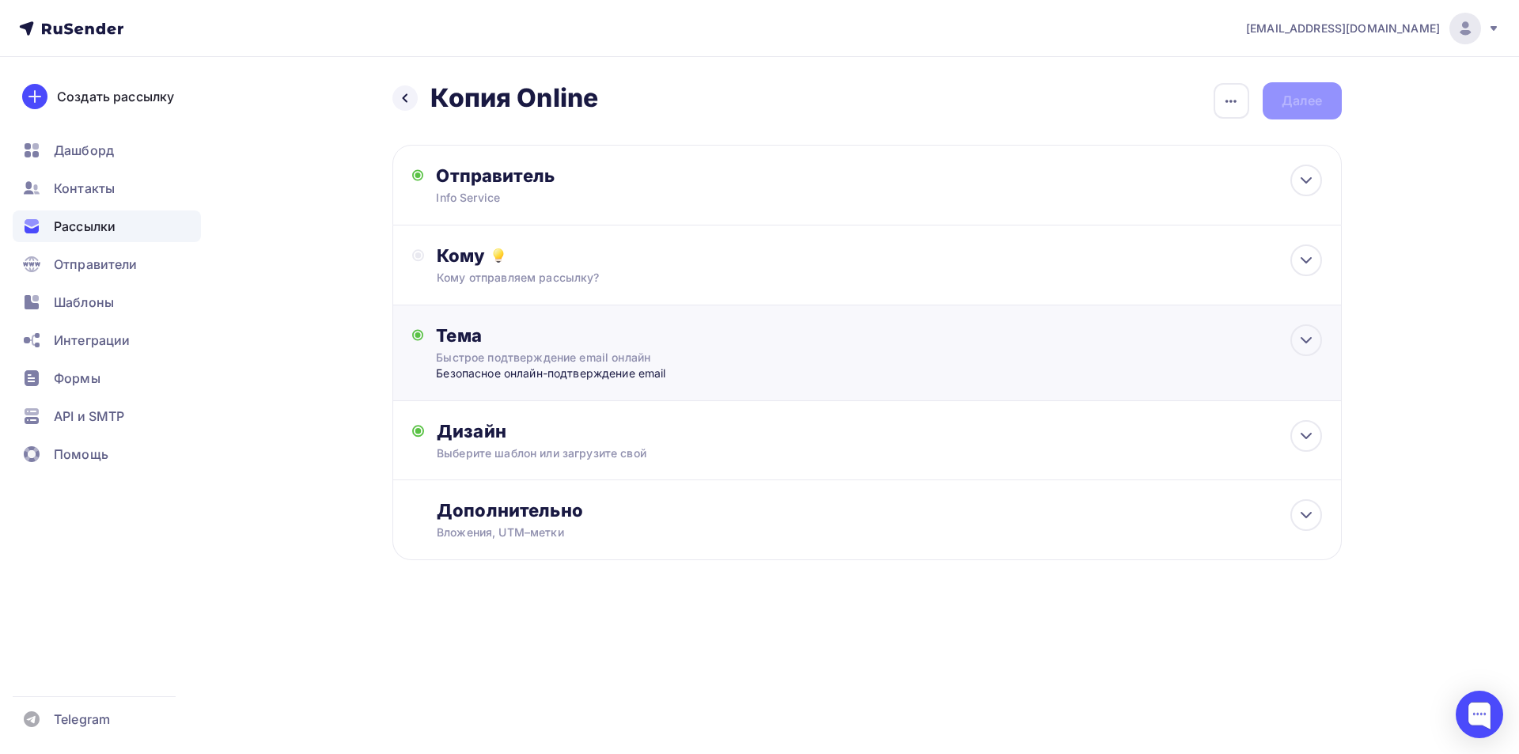
click at [596, 309] on div "Тема Быстрое подтверждение email онлайн Безопасное онлайн-подтверждение email Т…" at bounding box center [866, 353] width 949 height 96
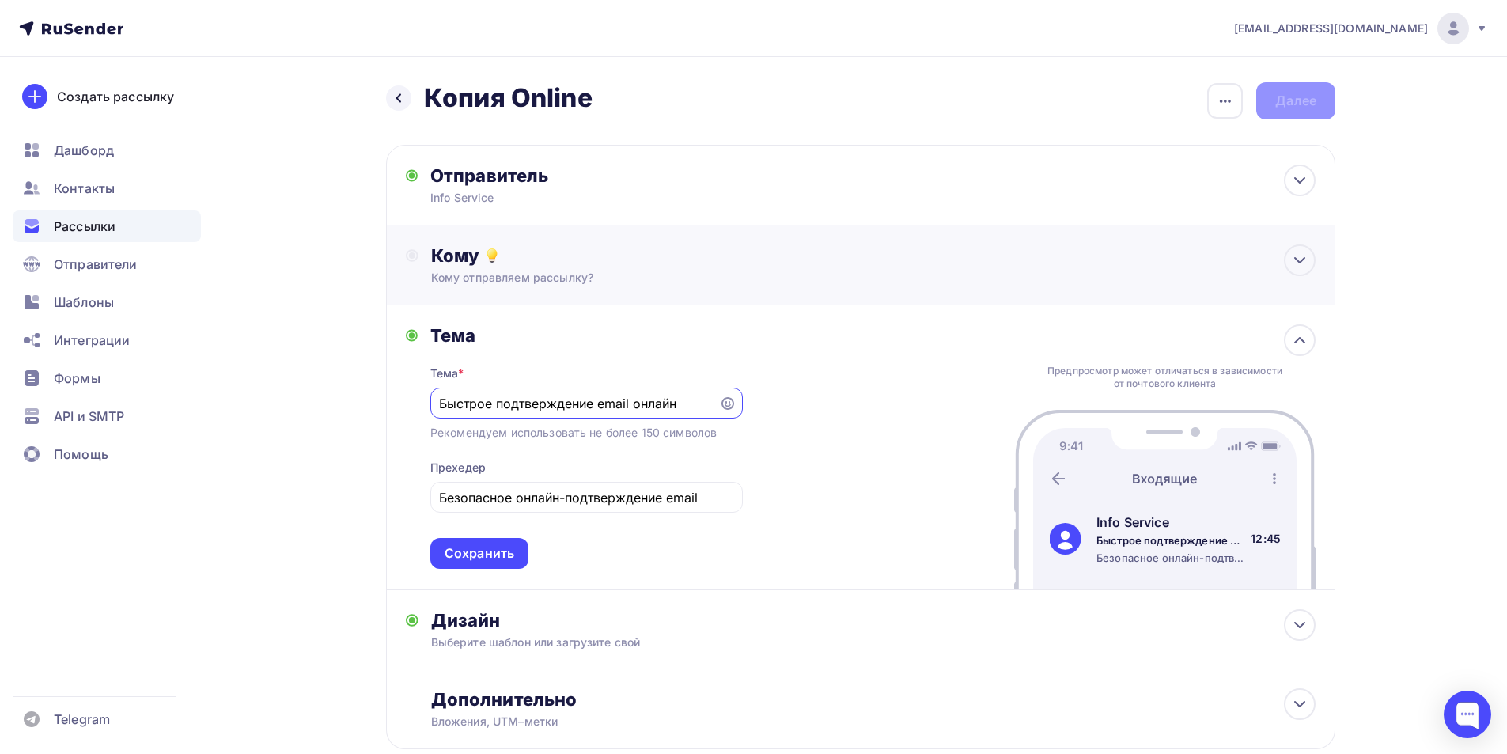
click at [593, 283] on div "Кому отправляем рассылку?" at bounding box center [829, 278] width 797 height 16
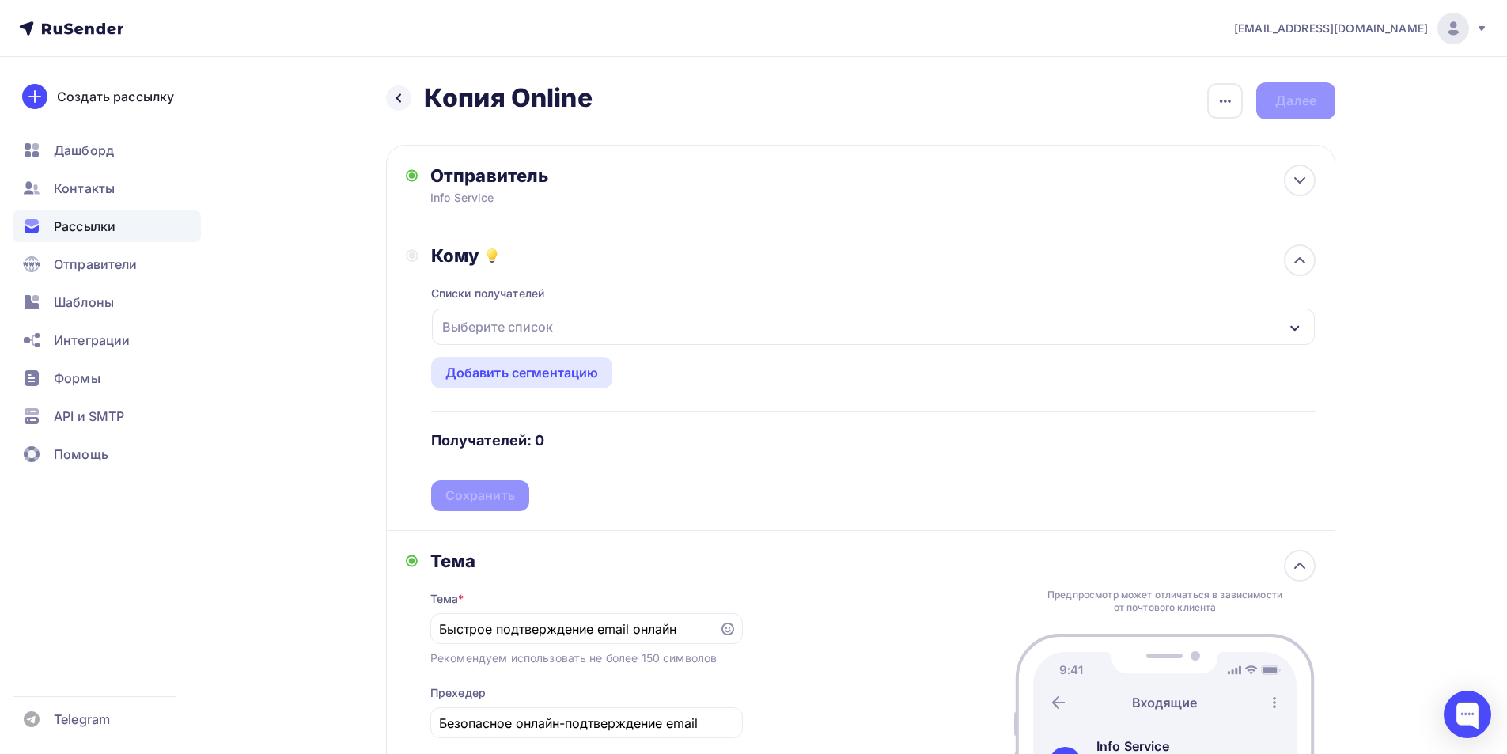
click at [534, 320] on div "Выберите список" at bounding box center [497, 326] width 123 height 28
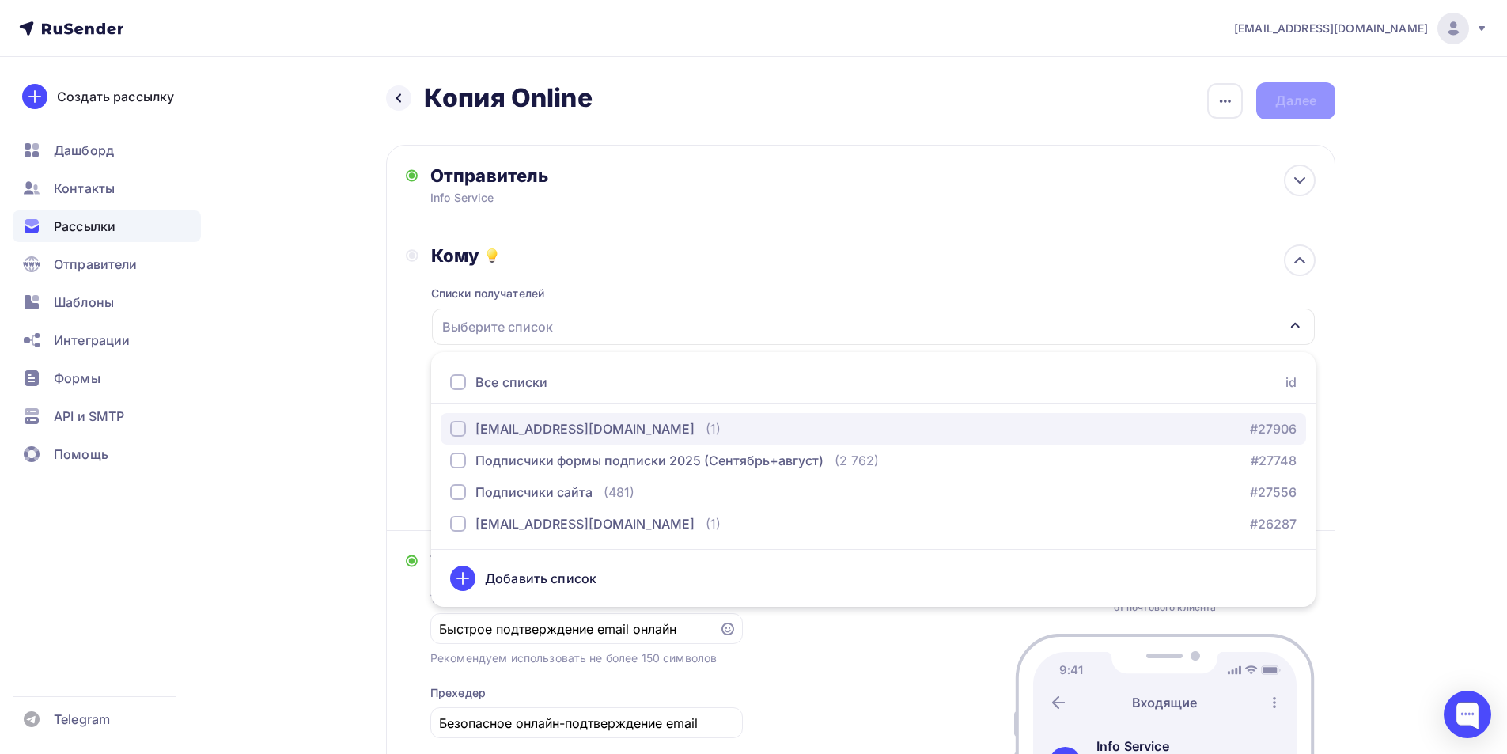
click at [550, 427] on div "[EMAIL_ADDRESS][DOMAIN_NAME]" at bounding box center [584, 428] width 219 height 19
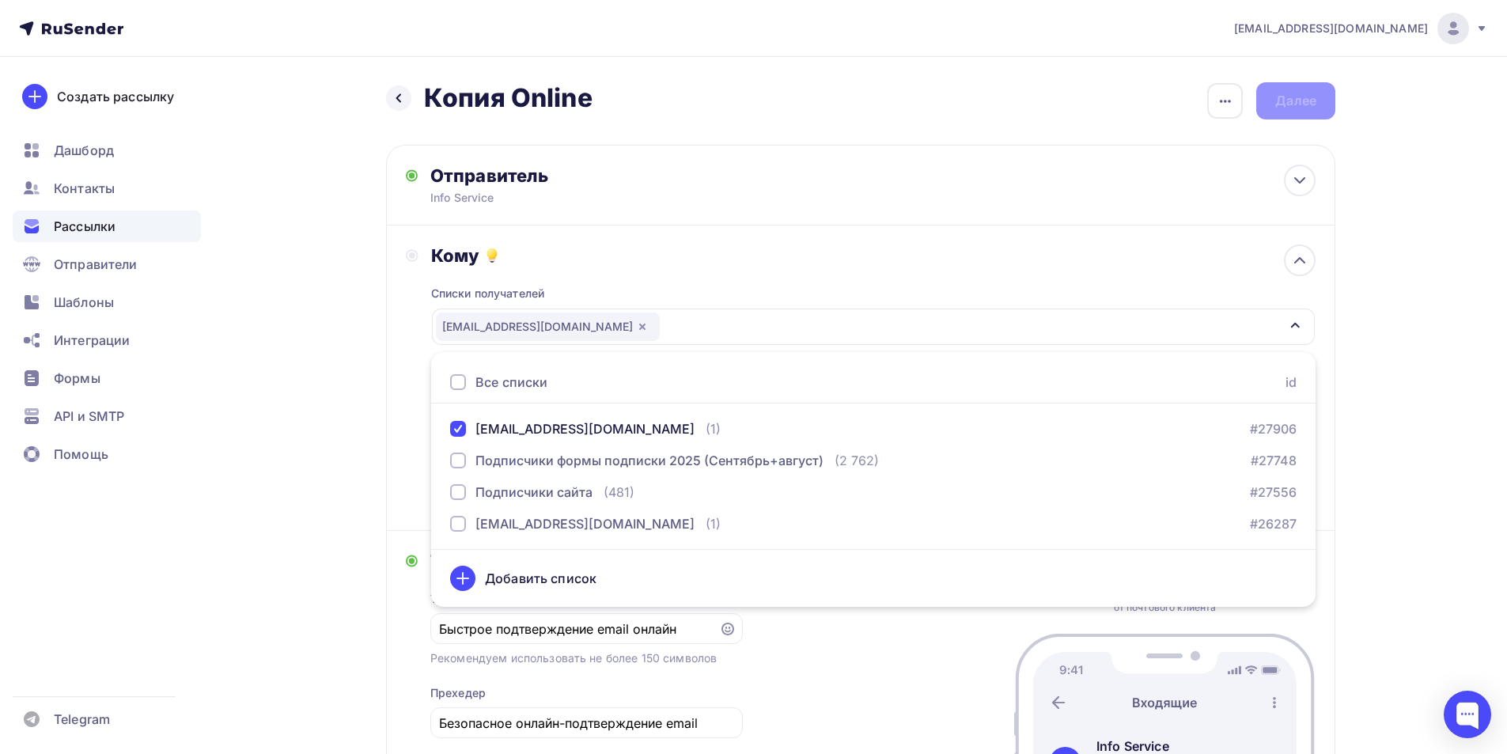
click at [375, 402] on div "Назад Копия Online Копия Online Закончить позже Переименовать рассылку Удалить …" at bounding box center [753, 566] width 1296 height 1018
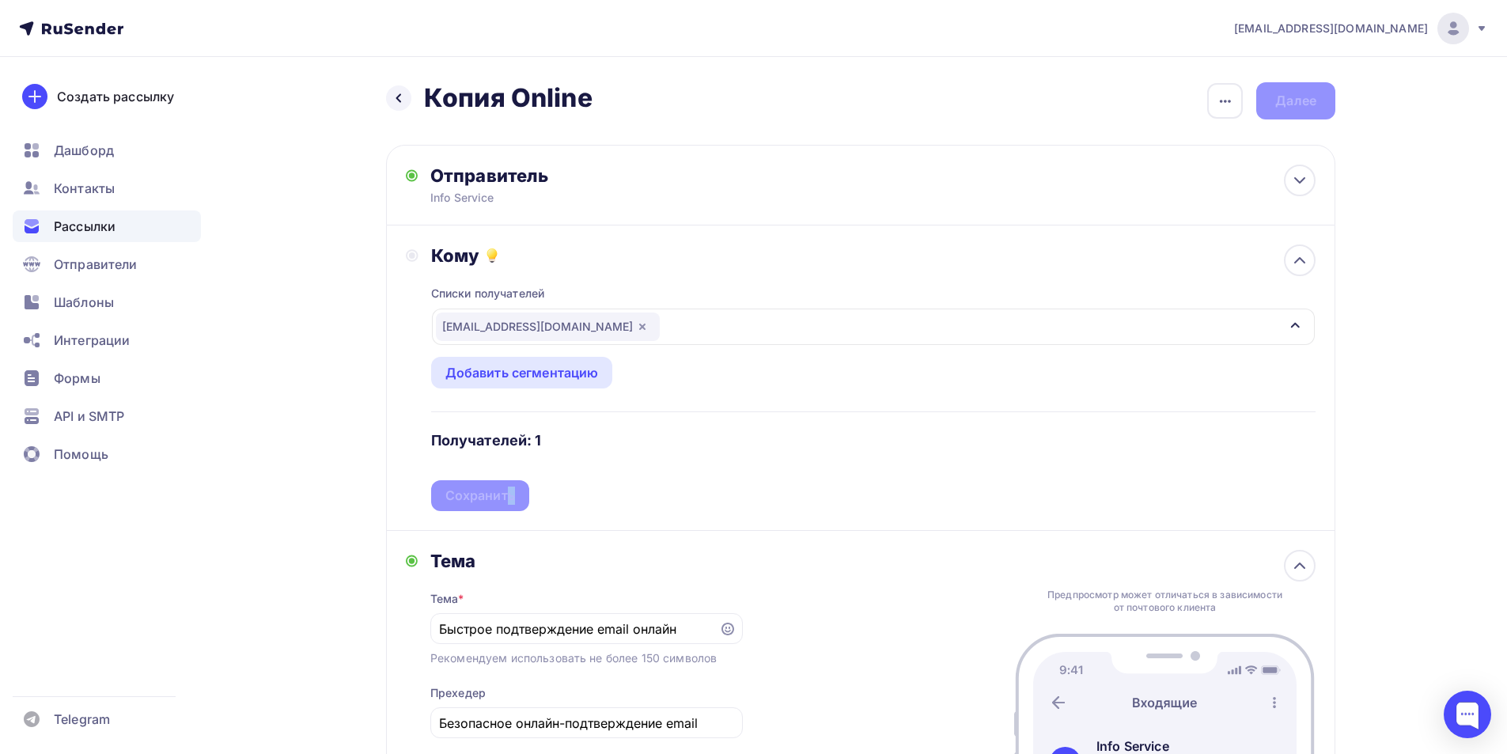
click at [509, 486] on div "Списки получателей [EMAIL_ADDRESS][DOMAIN_NAME] Все списки id [EMAIL_ADDRESS][D…" at bounding box center [873, 389] width 884 height 244
click at [501, 501] on div "Сохранить" at bounding box center [480, 495] width 70 height 18
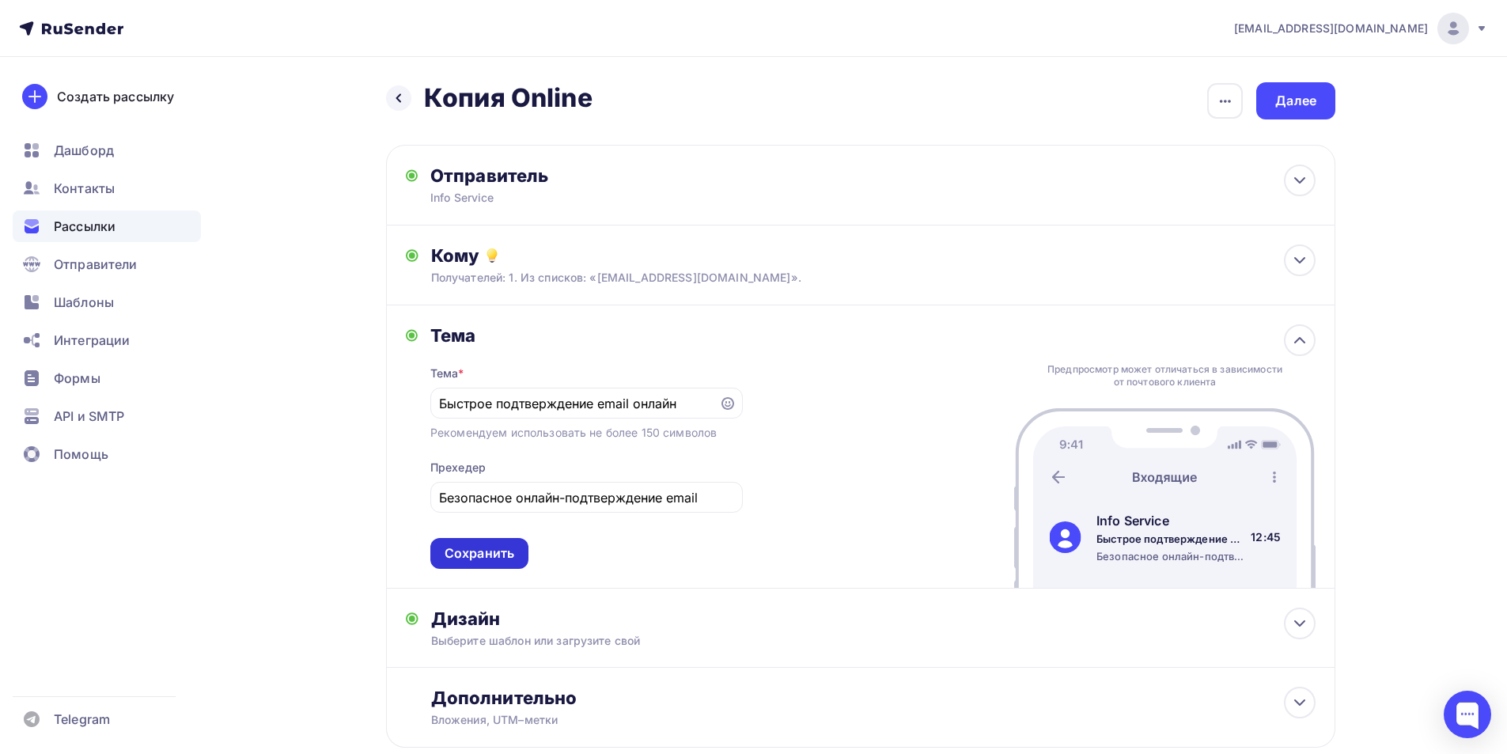
click at [475, 558] on div "Сохранить" at bounding box center [480, 553] width 70 height 18
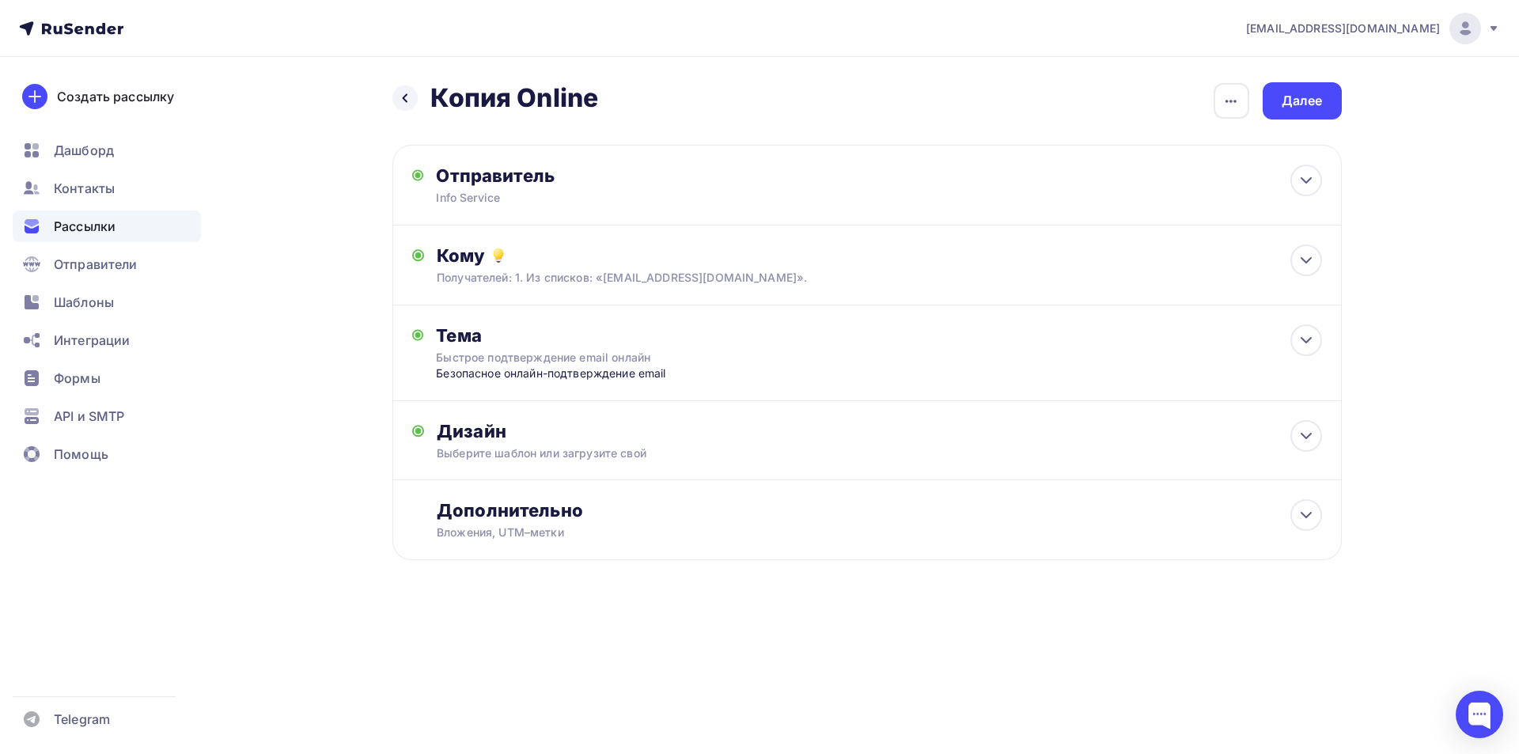
click at [1344, 93] on div "Назад Копия Online Копия Online Закончить позже Переименовать рассылку Удалить …" at bounding box center [760, 359] width 1296 height 605
click at [1311, 103] on div "Далее" at bounding box center [1301, 101] width 41 height 18
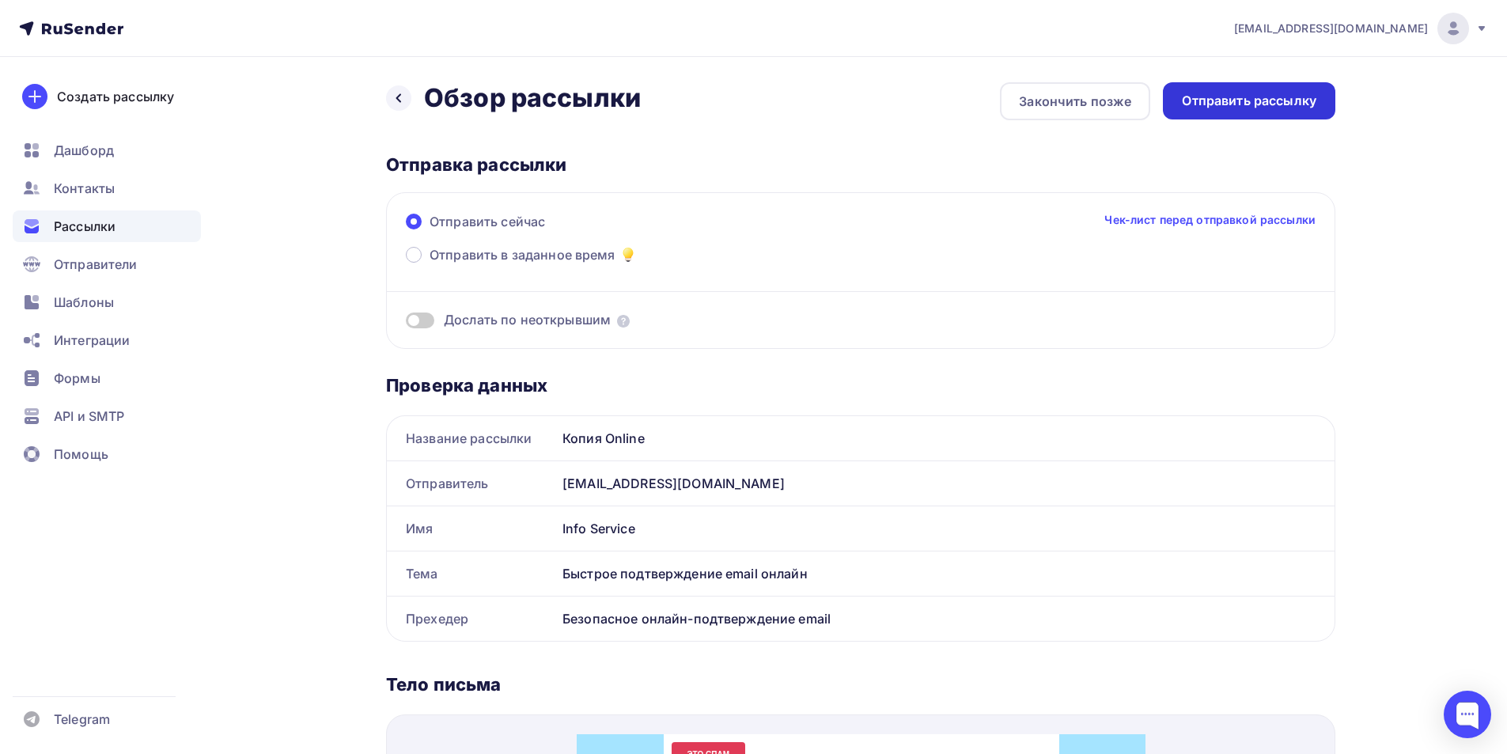
click at [1296, 106] on div "Отправить рассылку" at bounding box center [1249, 101] width 134 height 18
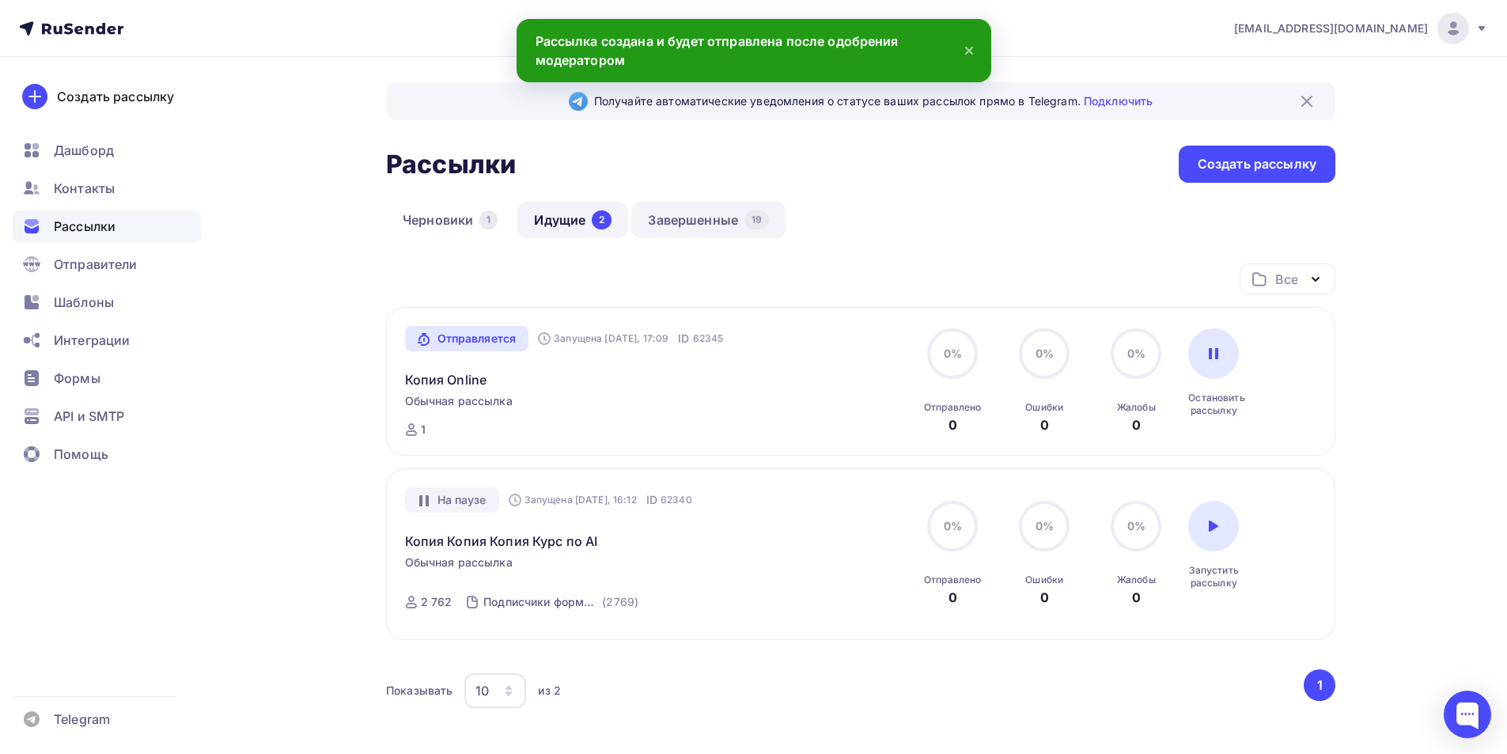
click at [739, 221] on link "Завершенные 19" at bounding box center [708, 220] width 154 height 36
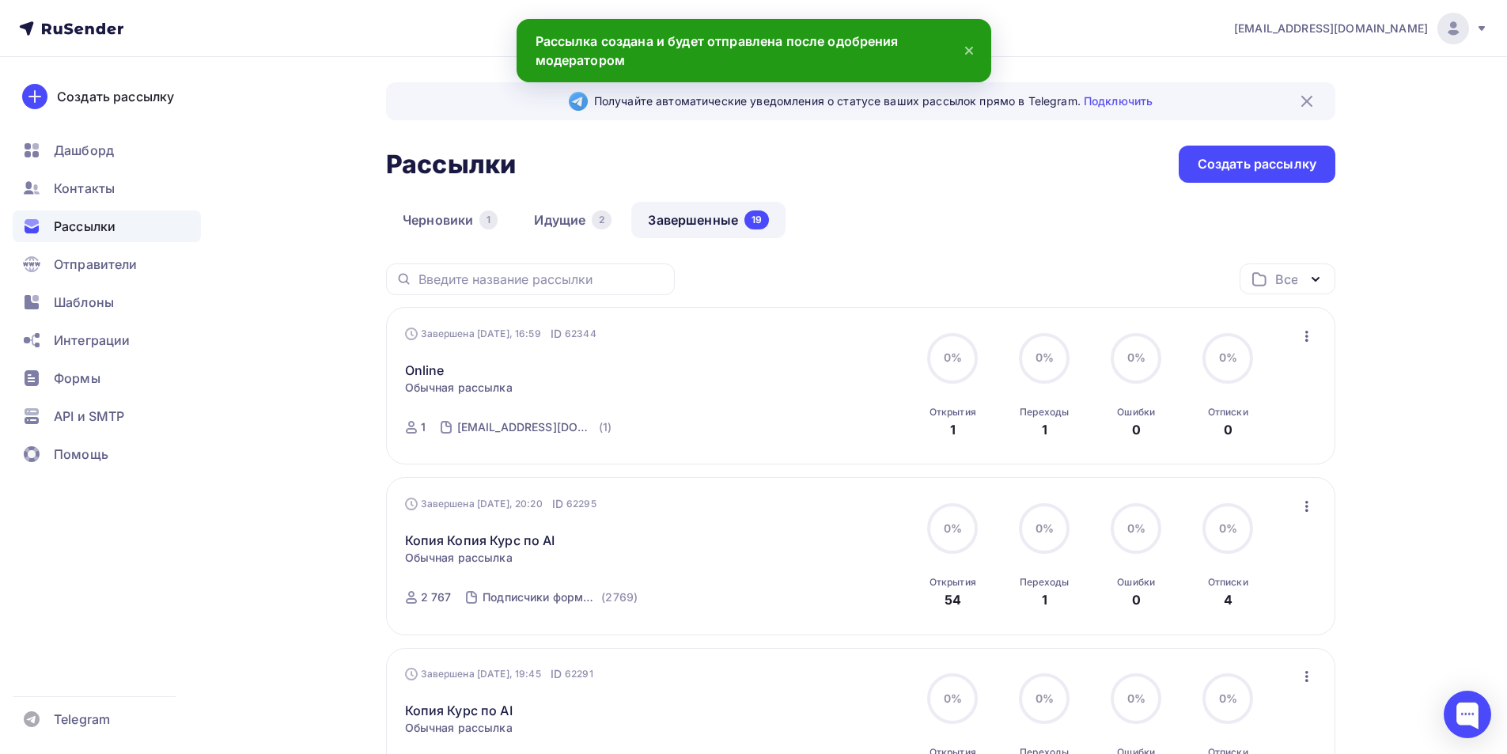
click at [1294, 337] on div "Завершена [DATE], 16:59 ID 62344 Online Статистика Обзор рассылки Копировать в …" at bounding box center [861, 386] width 912 height 120
click at [1311, 332] on icon "button" at bounding box center [1306, 336] width 19 height 19
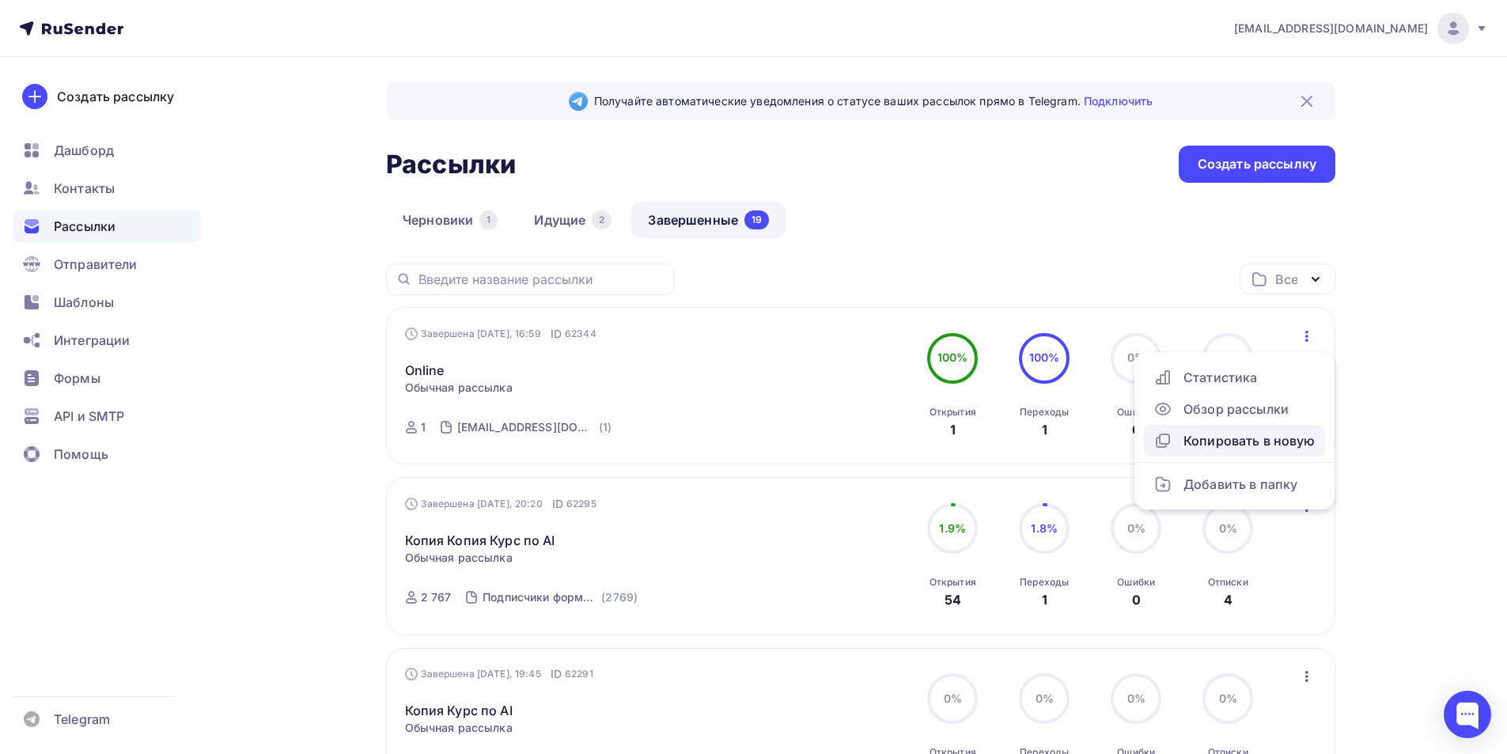
click at [1240, 450] on div "Копировать в новую" at bounding box center [1234, 440] width 162 height 19
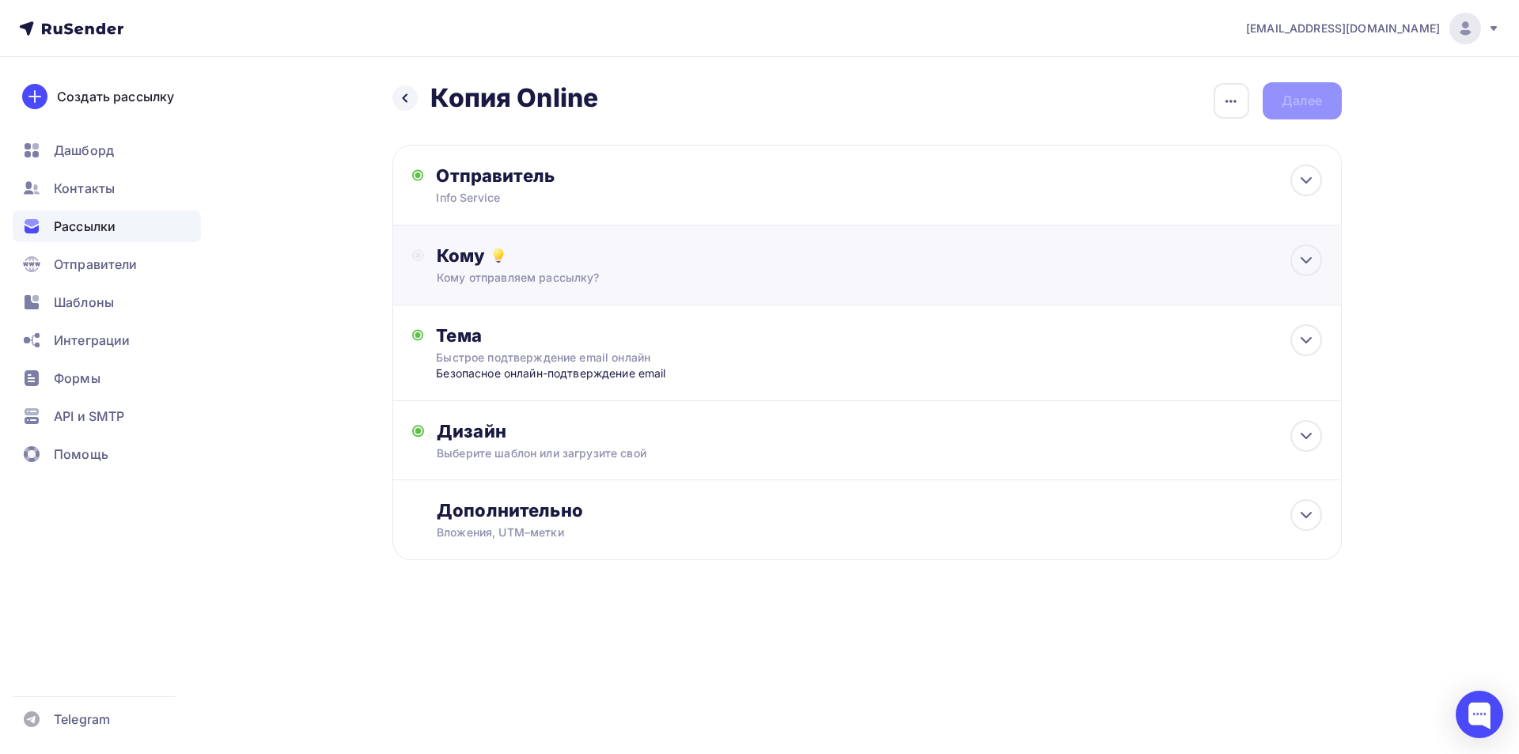
click at [548, 248] on div "Кому" at bounding box center [879, 255] width 884 height 22
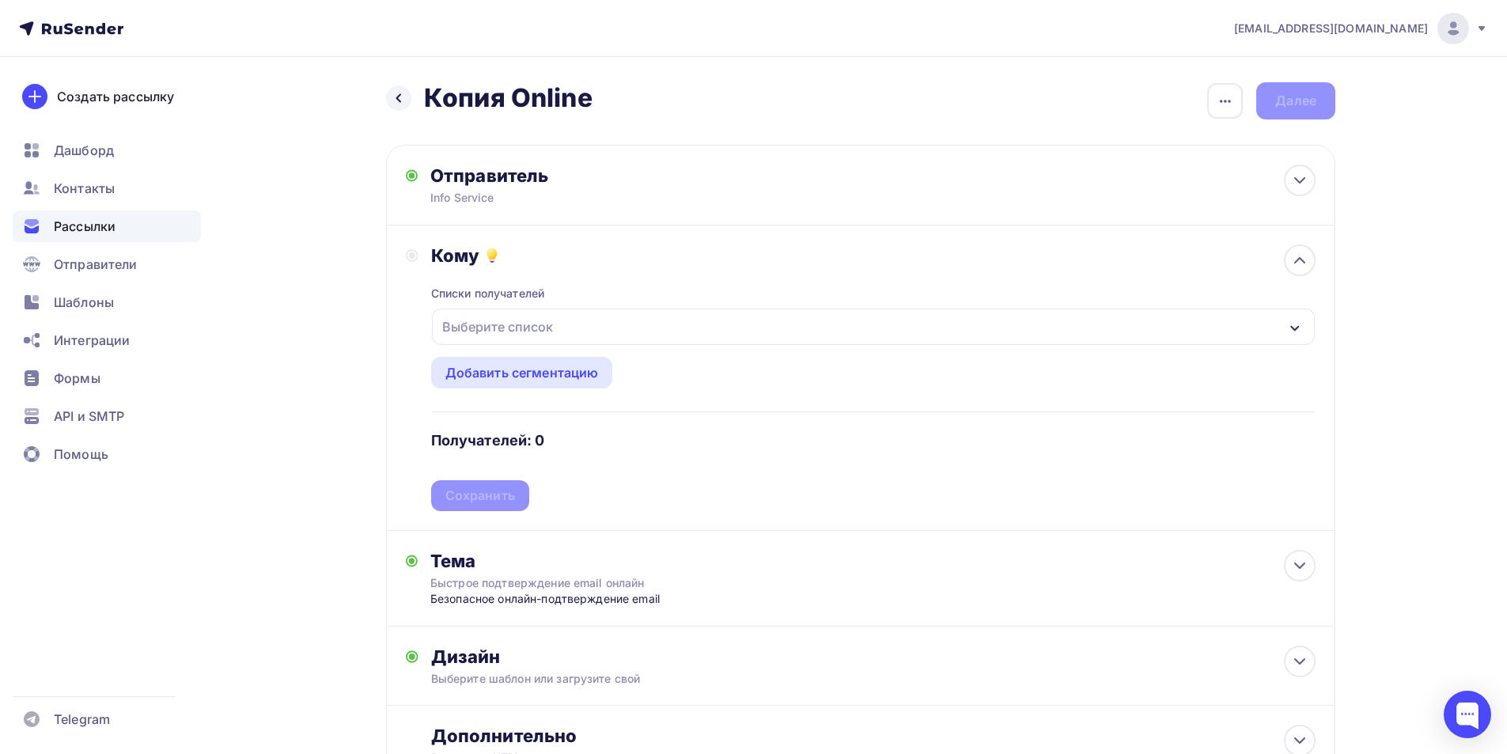
click at [515, 337] on div "Выберите список" at bounding box center [497, 326] width 123 height 28
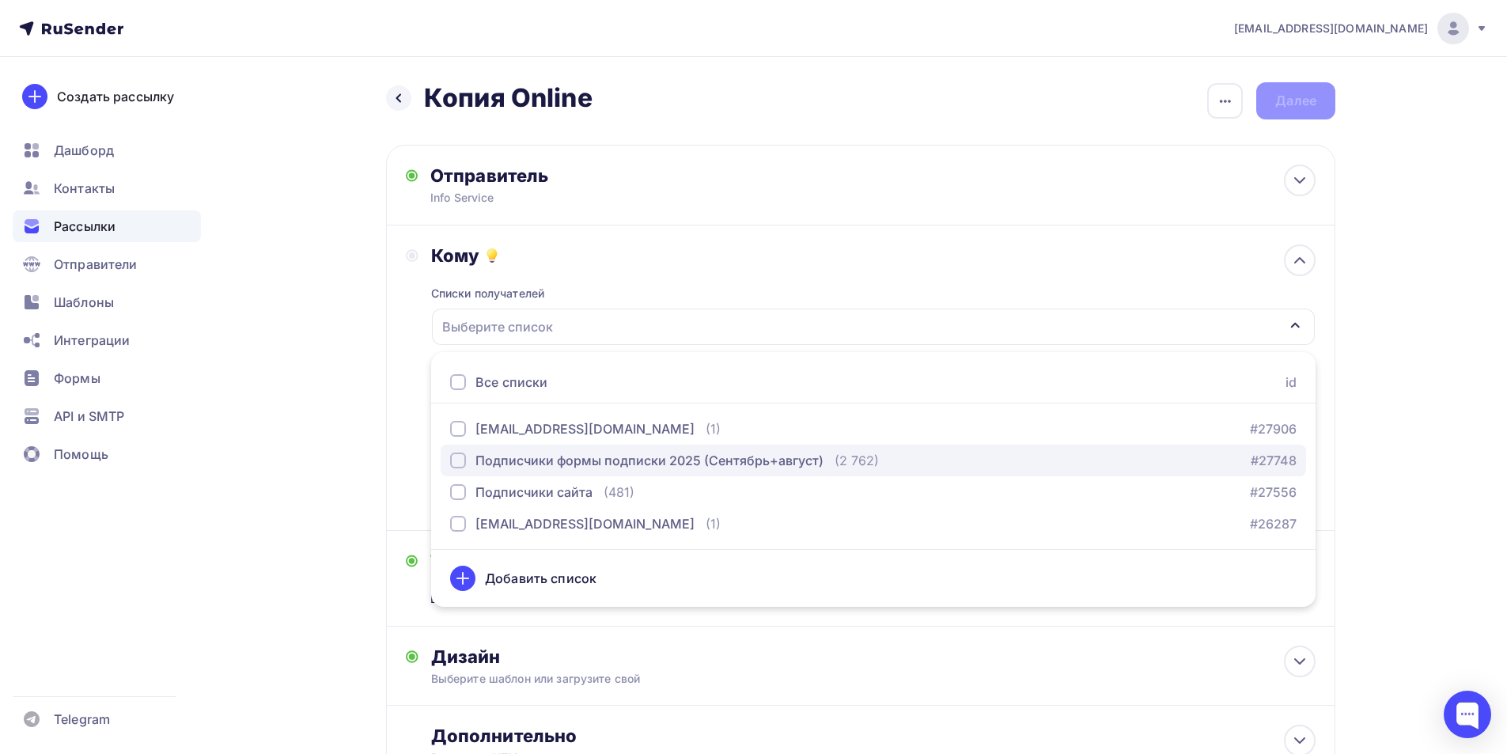
click at [595, 460] on div "Подписчики формы подписки 2025 (Сентябрь+август)" at bounding box center [649, 460] width 348 height 19
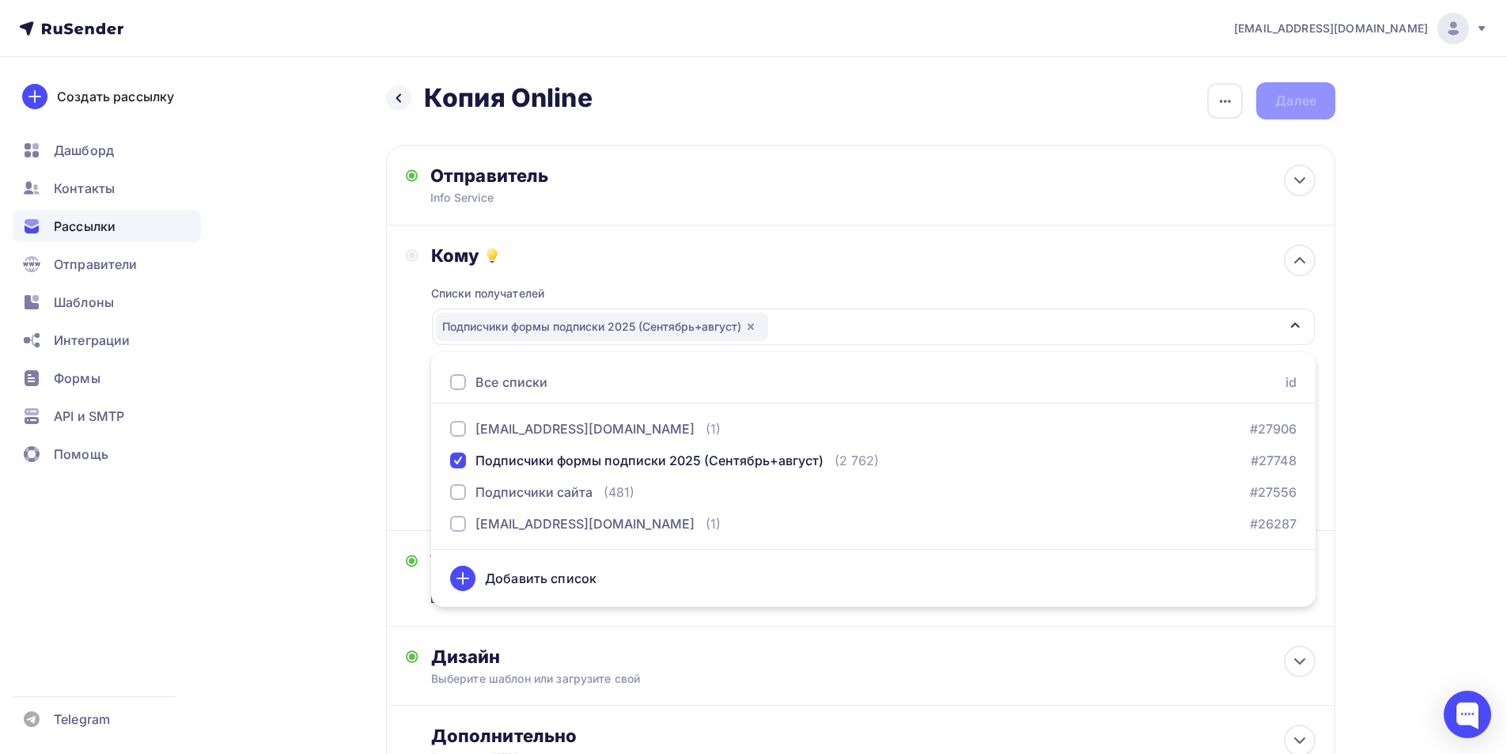
click at [327, 388] on div "Назад Копия Online Копия Online Закончить позже Переименовать рассылку Удалить …" at bounding box center [753, 472] width 1296 height 831
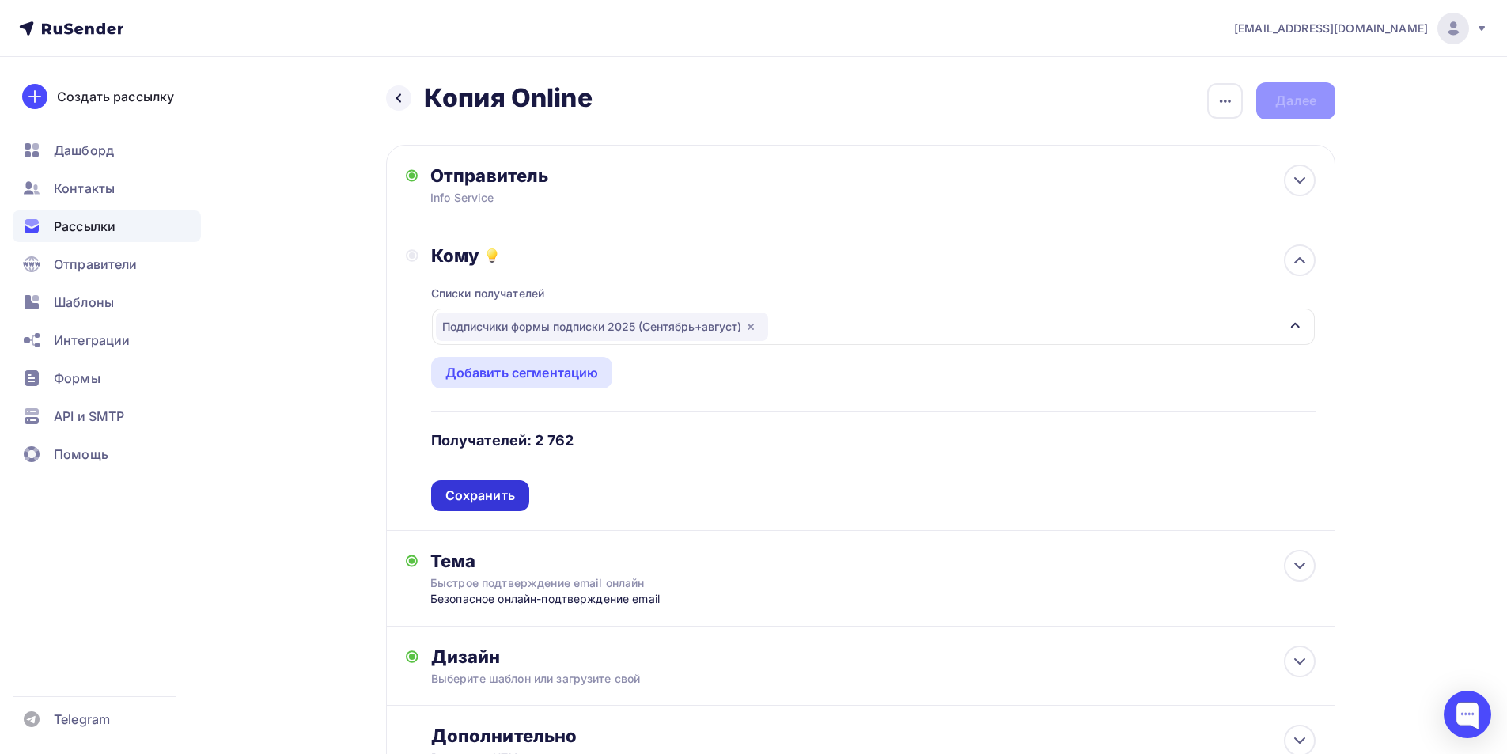
click at [451, 491] on div "Сохранить" at bounding box center [480, 495] width 70 height 18
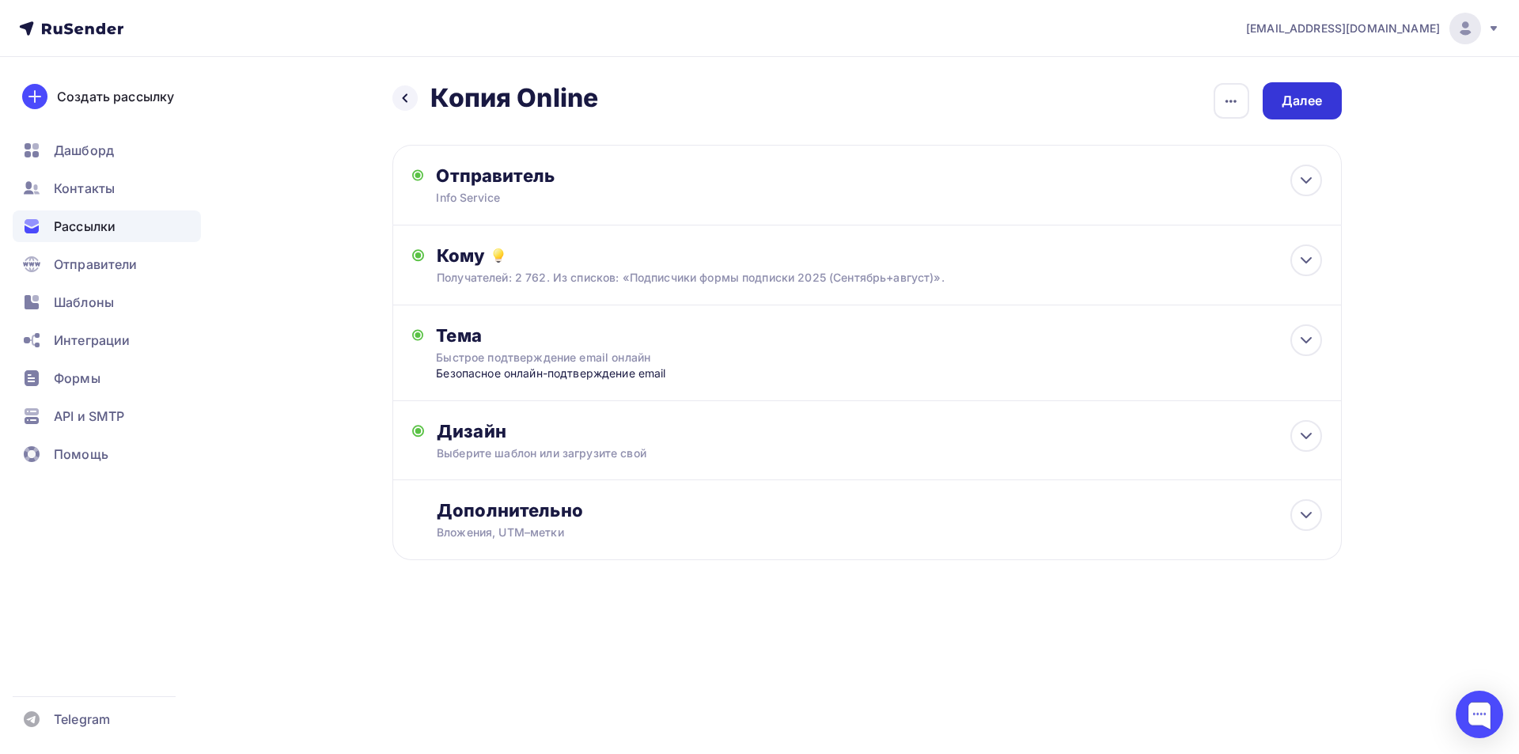
click at [1335, 83] on div "Назад Копия Online Копия Online Закончить позже Переименовать рассылку Удалить …" at bounding box center [866, 100] width 949 height 37
click at [1315, 108] on div "Далее" at bounding box center [1301, 101] width 41 height 18
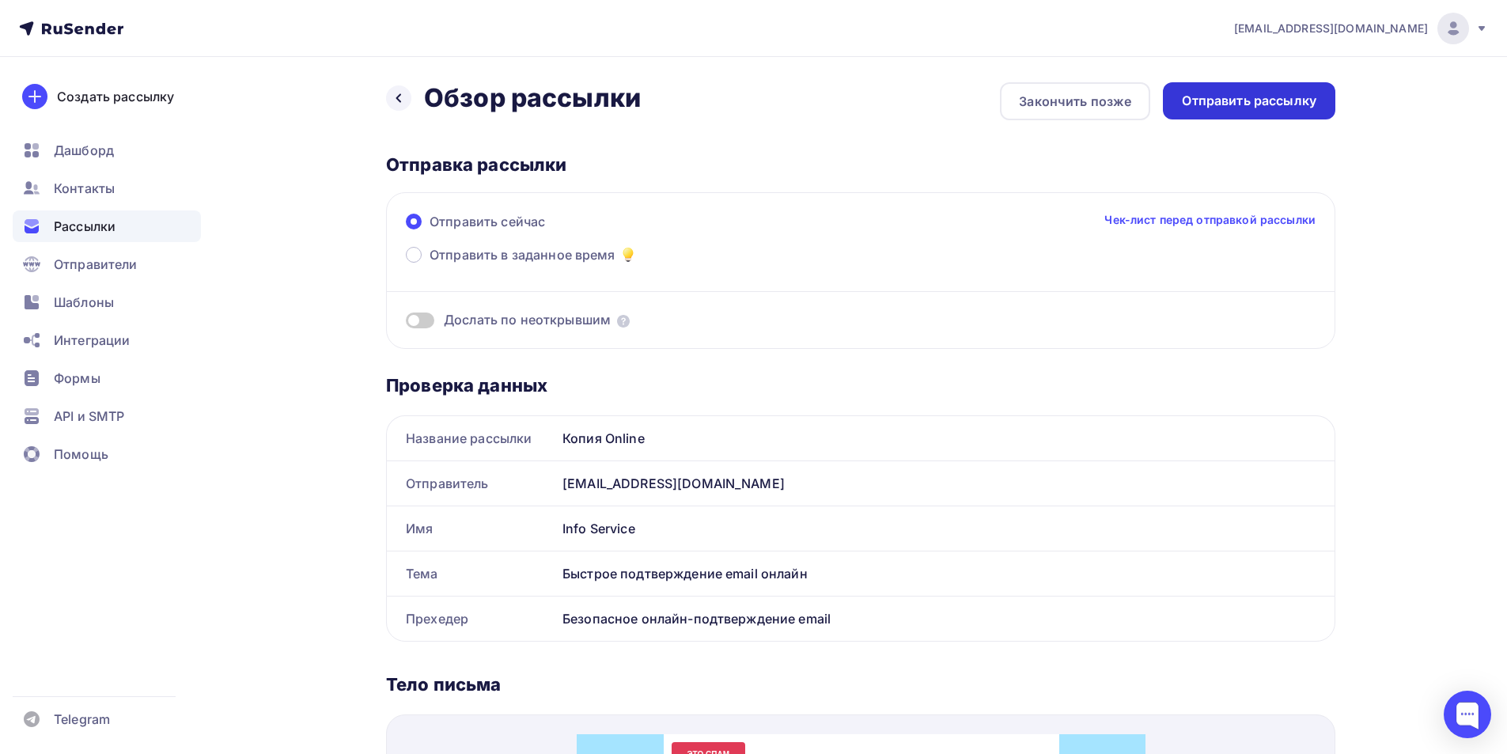
drag, startPoint x: 1239, startPoint y: 59, endPoint x: 1235, endPoint y: 106, distance: 46.9
click at [1239, 67] on div "Назад Обзор рассылки Обзор рассылки Закончить позже Отправить рассылку Отправка…" at bounding box center [753, 737] width 1296 height 1361
click at [1235, 106] on div "Отправить рассылку" at bounding box center [1249, 101] width 134 height 18
